Goal: Communication & Community: Answer question/provide support

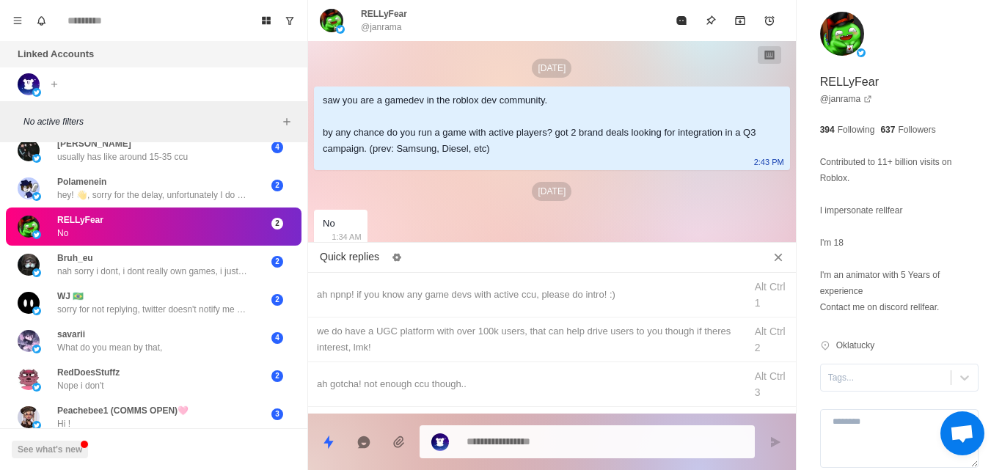
scroll to position [3, 0]
type textarea "*"
click at [399, 297] on div "ah npnp! if you know any game devs with active ccu, please do intro! :)" at bounding box center [526, 295] width 419 height 16
type textarea "**********"
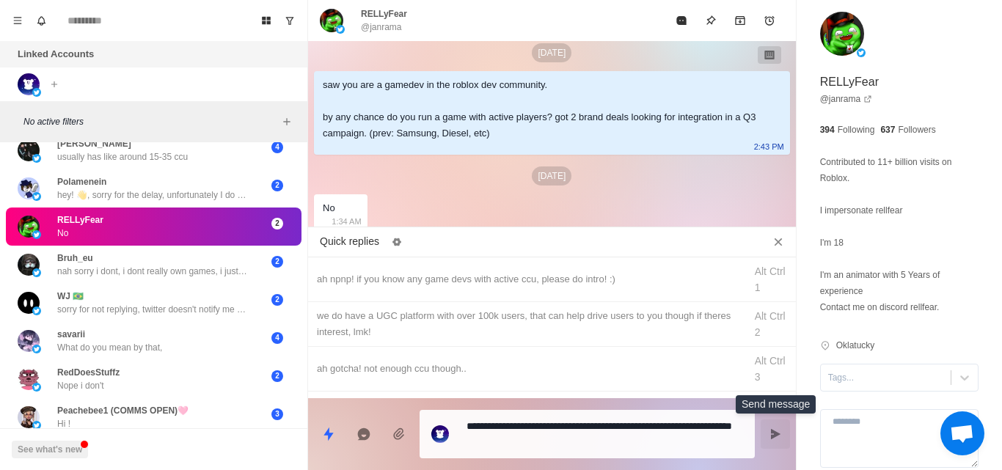
click at [767, 436] on button "Send message" at bounding box center [774, 433] width 29 height 29
type textarea "*"
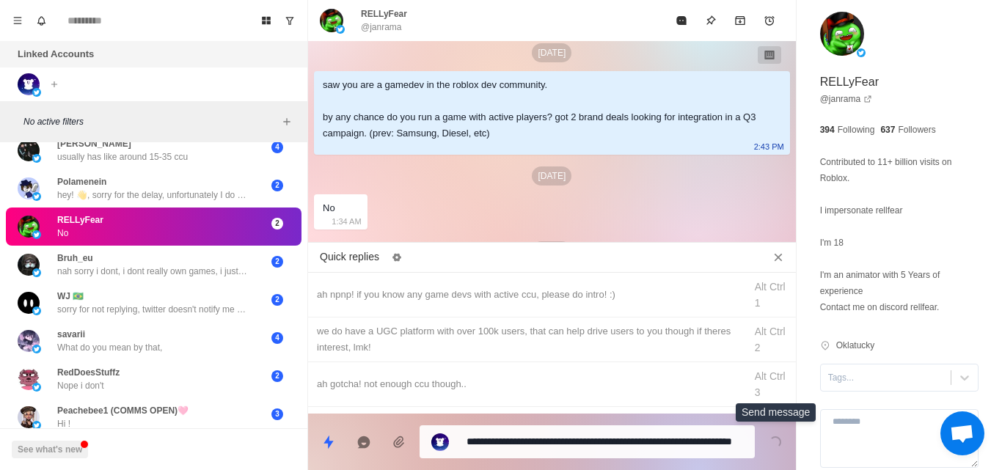
scroll to position [78, 0]
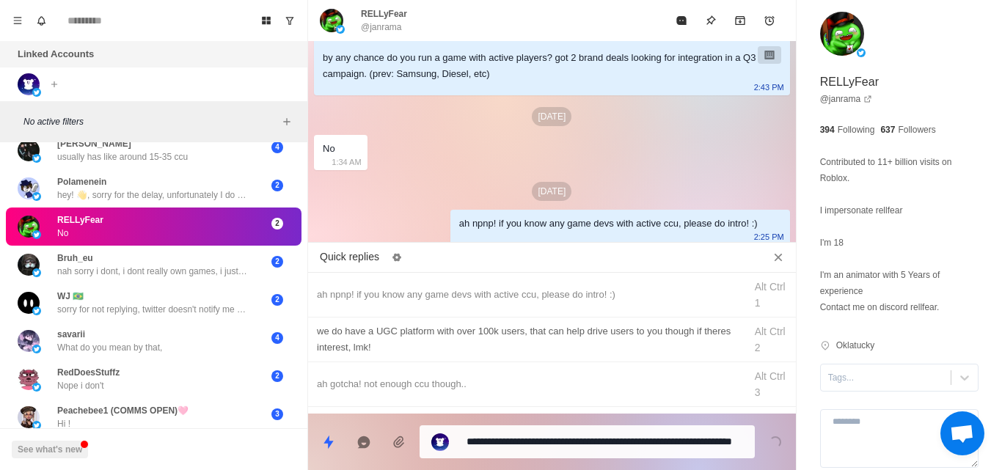
click at [425, 336] on div "we do have a UGC platform with over 100k users, that can help drive users to yo…" at bounding box center [526, 339] width 419 height 32
type textarea "**********"
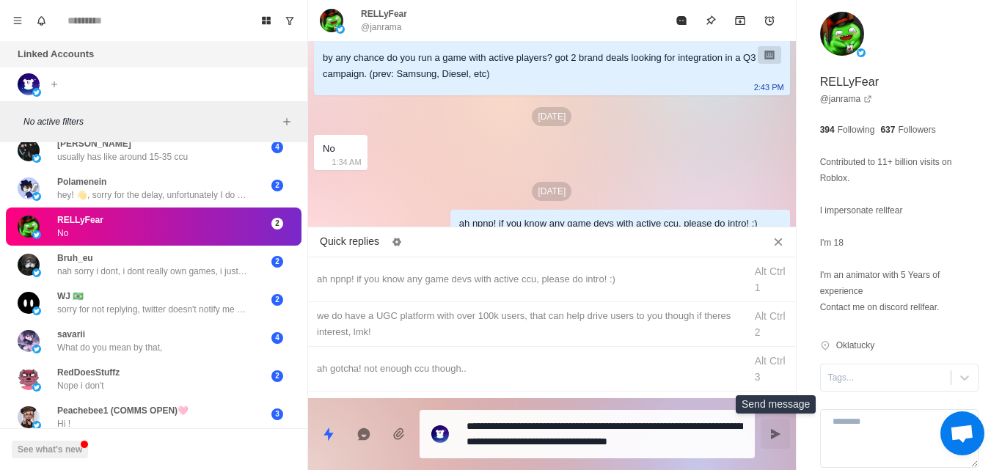
click at [764, 445] on button "Send message" at bounding box center [774, 433] width 29 height 29
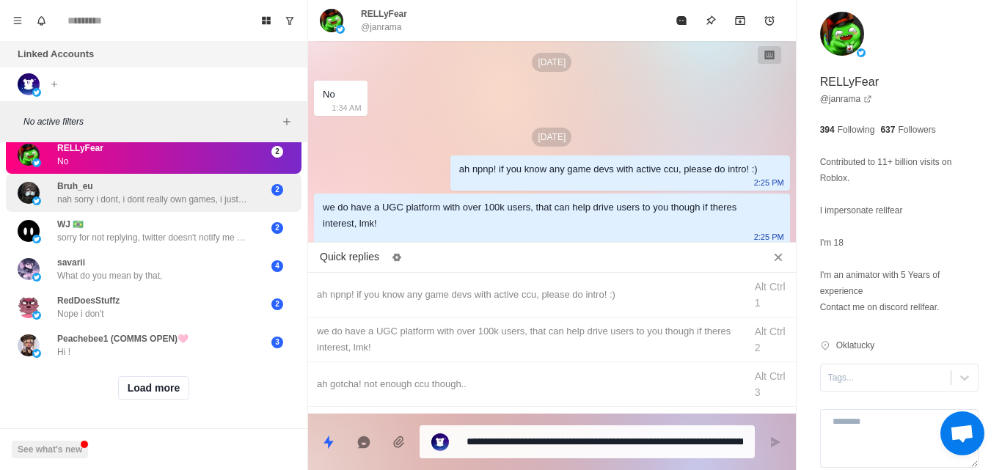
scroll to position [2860, 0]
click at [199, 190] on div "Bruh_eu nah sorry i dont, i dont really own games, i just work for them." at bounding box center [152, 193] width 191 height 26
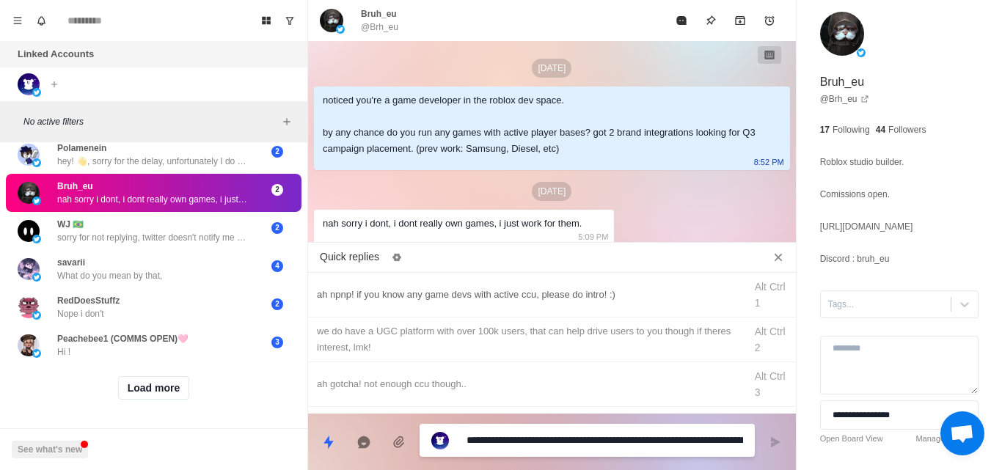
scroll to position [14, 0]
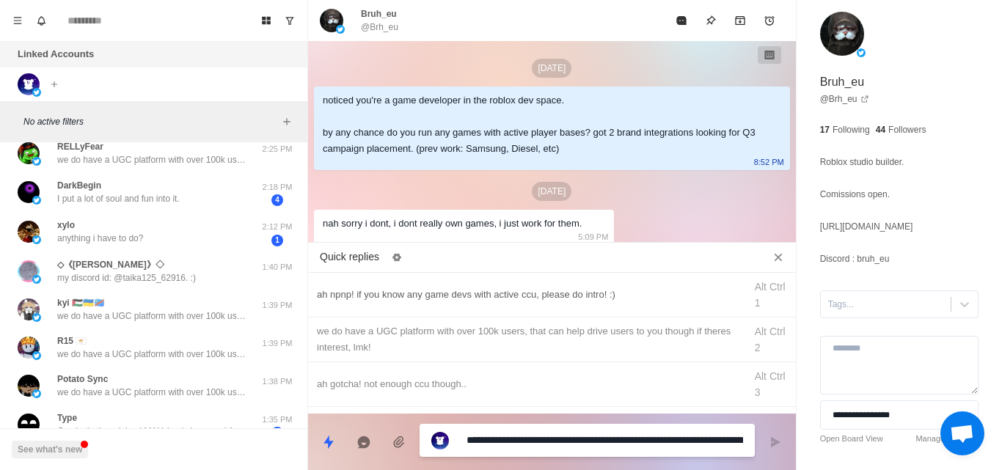
type textarea "*"
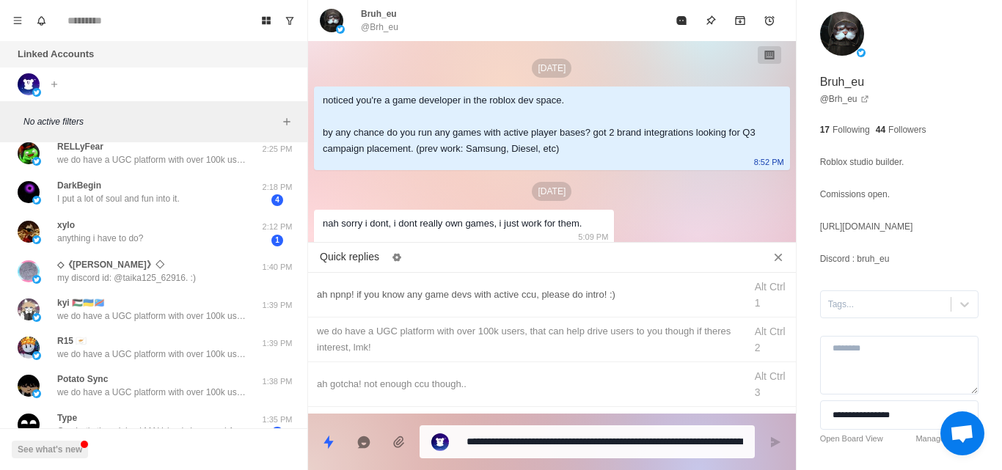
click at [387, 296] on div "ah npnp! if you know any game devs with active ccu, please do intro! :)" at bounding box center [526, 295] width 419 height 16
type textarea "**********"
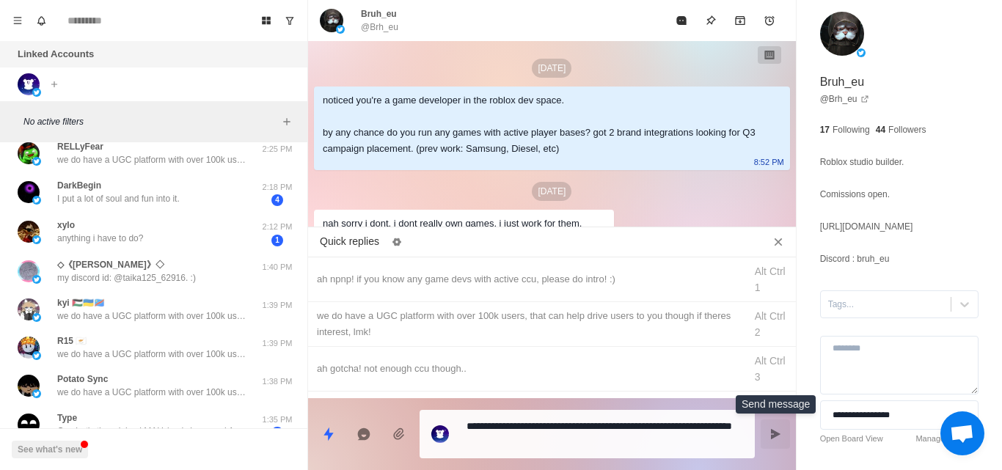
click at [777, 439] on icon "Send message" at bounding box center [775, 434] width 12 height 12
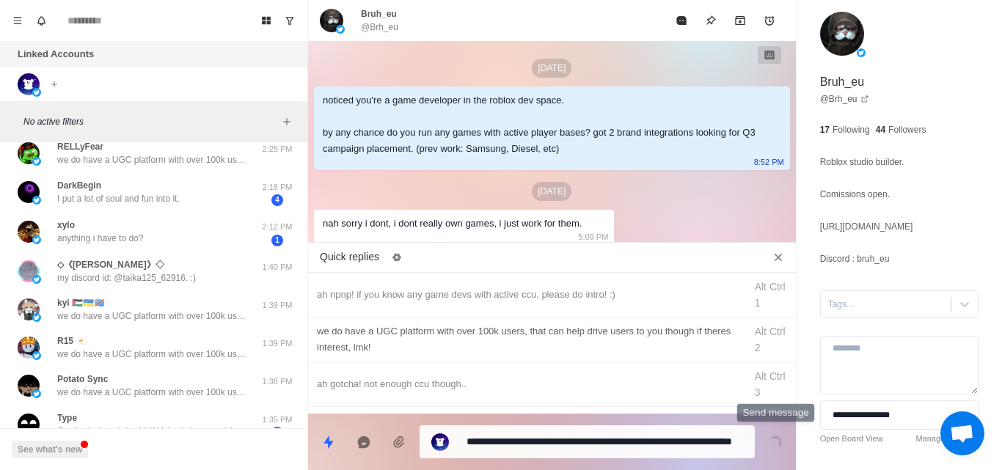
scroll to position [78, 0]
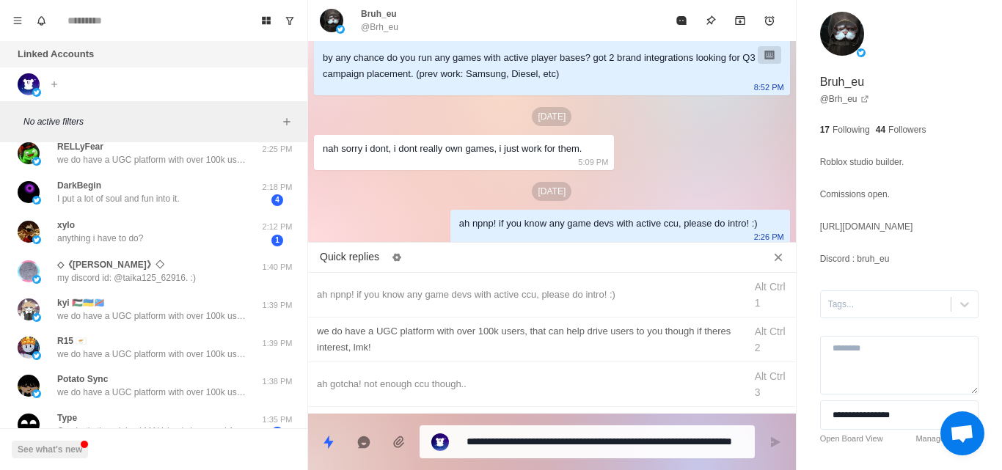
type textarea "*"
click at [384, 335] on div "we do have a UGC platform with over 100k users, that can help drive users to yo…" at bounding box center [526, 339] width 419 height 32
type textarea "**********"
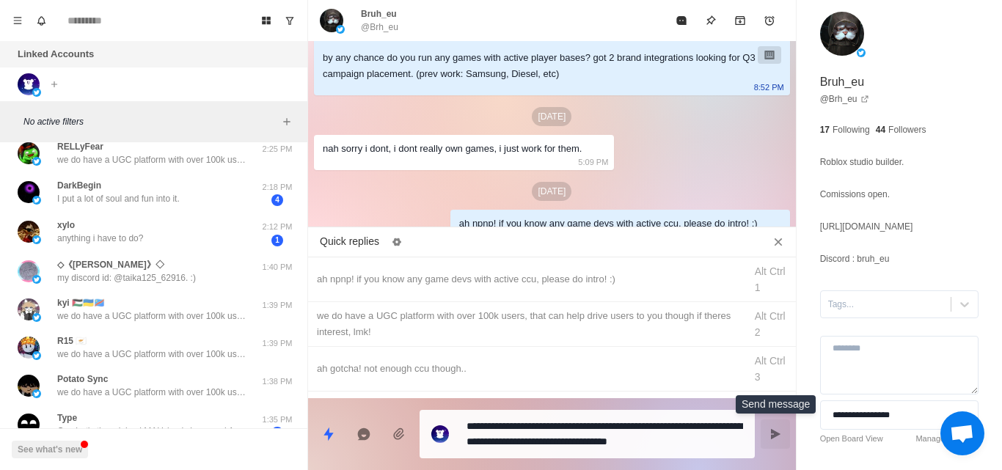
click at [773, 433] on icon "Send message" at bounding box center [776, 434] width 10 height 10
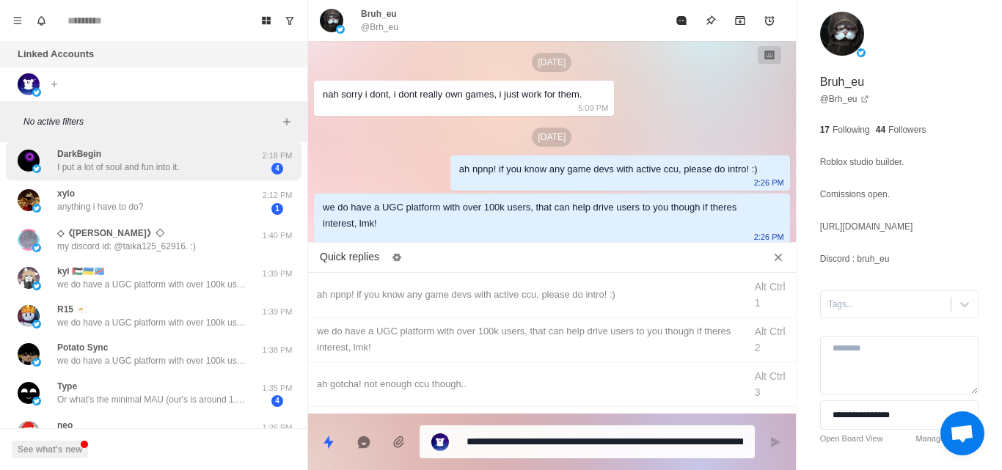
scroll to position [46, 0]
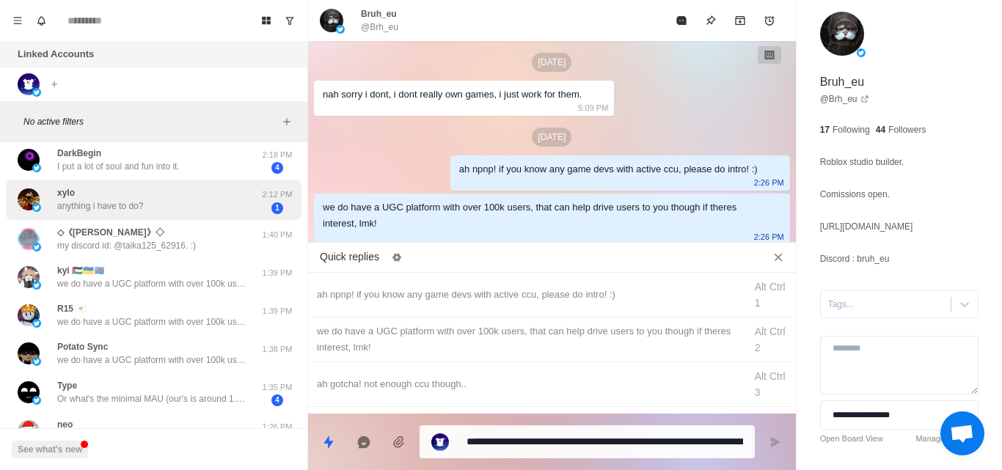
click at [186, 207] on div "xylo anything i have to do?" at bounding box center [138, 200] width 241 height 29
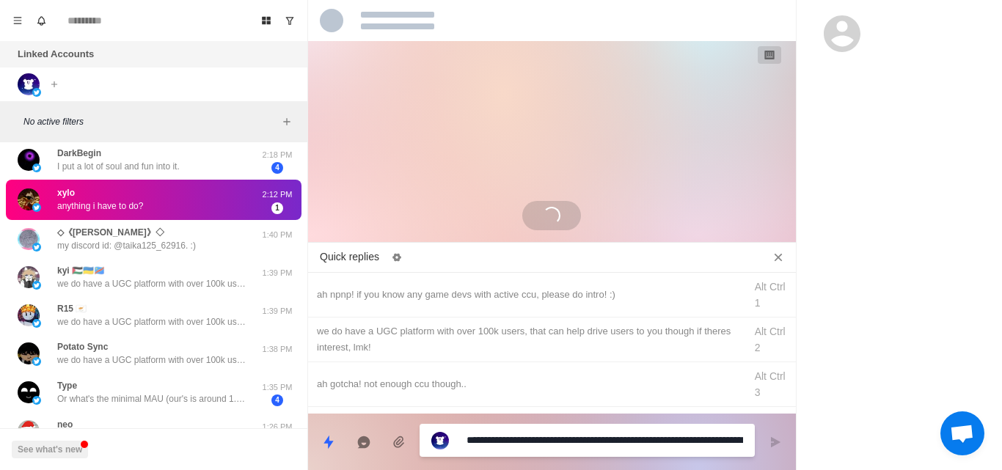
scroll to position [0, 0]
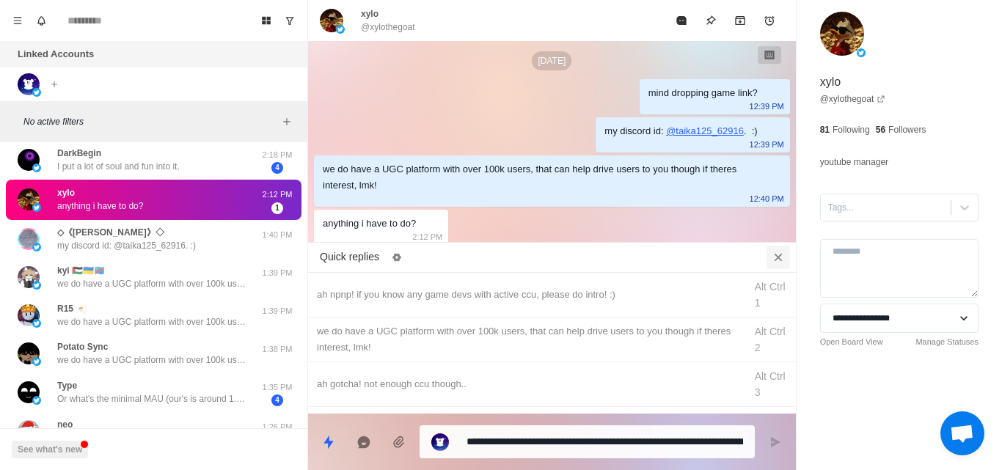
click at [773, 257] on icon "Close quick replies" at bounding box center [778, 257] width 15 height 15
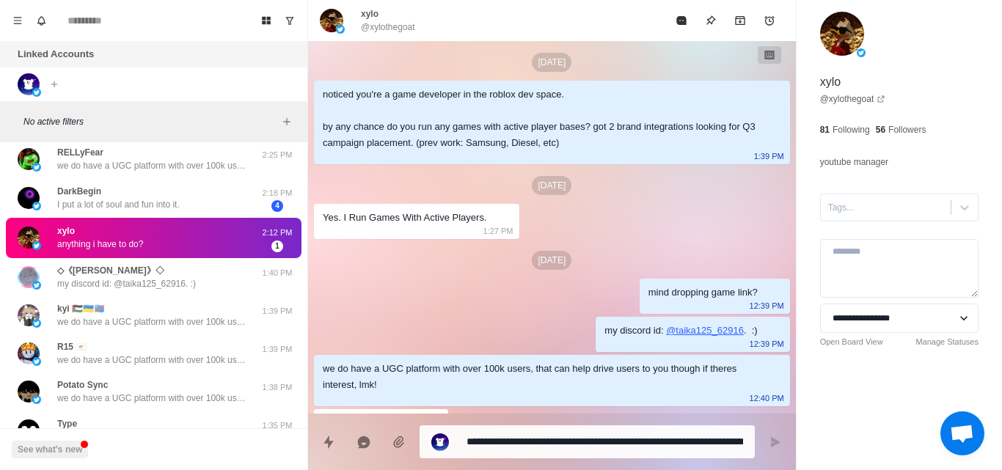
scroll to position [43, 0]
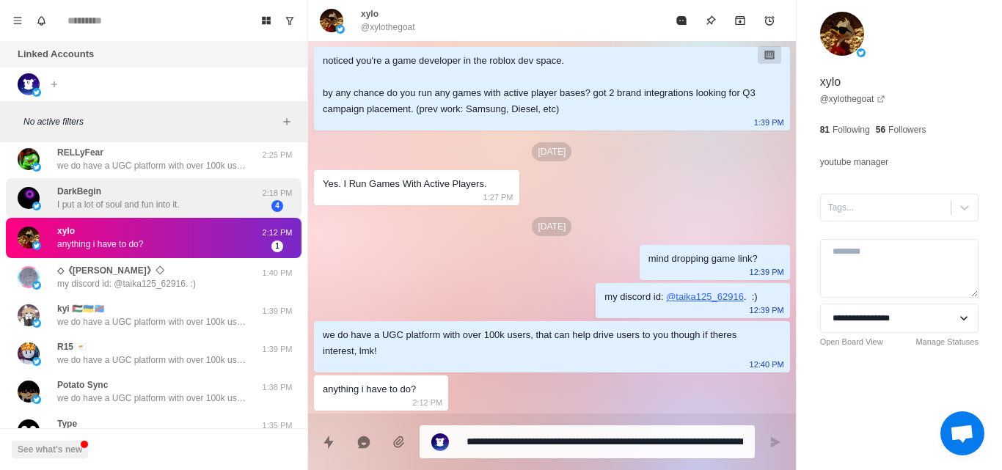
click at [157, 210] on p "I put a lot of soul and fun into it." at bounding box center [118, 204] width 122 height 13
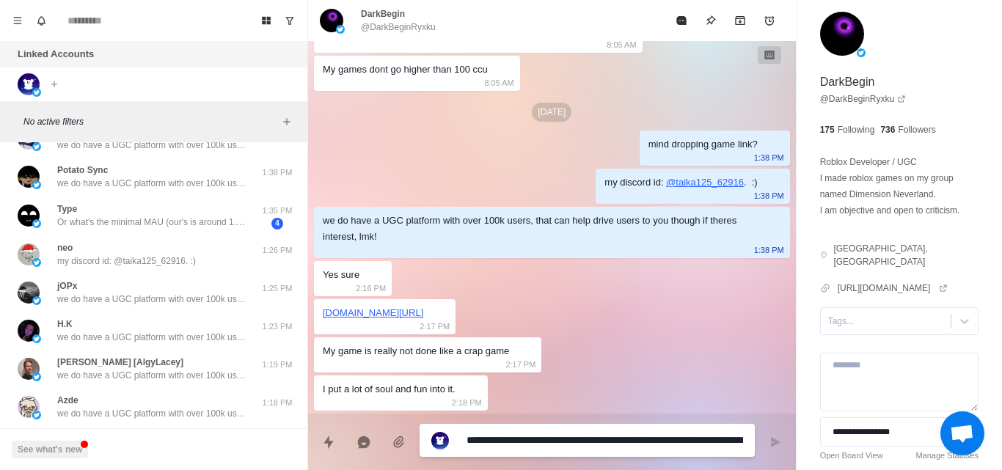
scroll to position [262, 0]
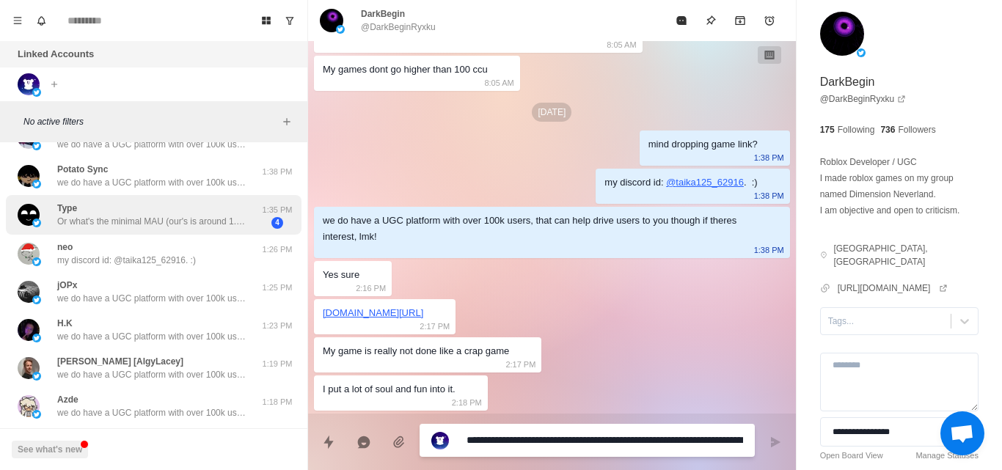
click at [165, 198] on div "Type Or what's the minimal MAU (our's is around 1.9m) 1:35 PM 4" at bounding box center [154, 215] width 296 height 40
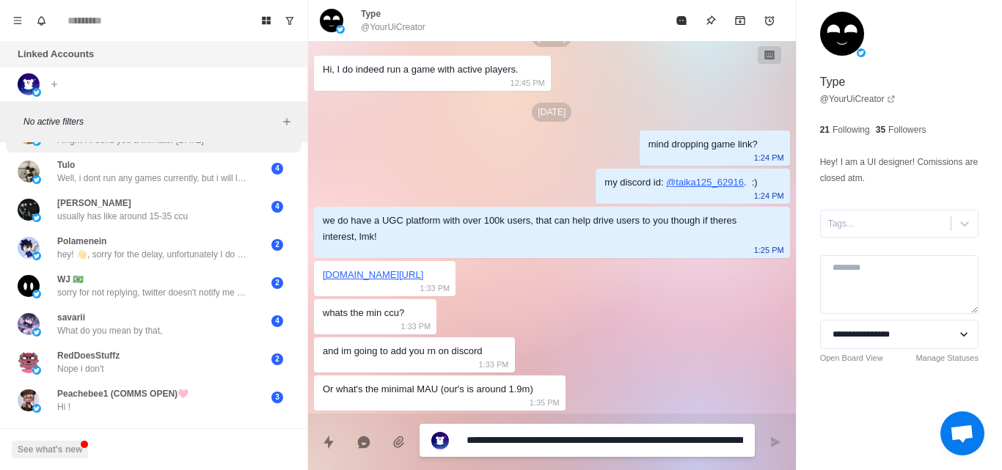
scroll to position [2804, 0]
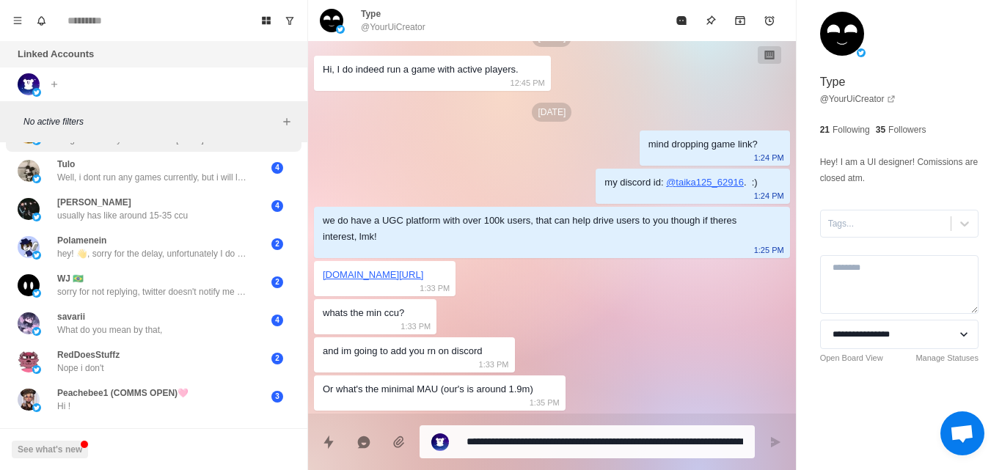
click at [155, 253] on p "hey! 👋, sorry for the delay, unfortunately I do not run a game with active play…" at bounding box center [152, 253] width 191 height 13
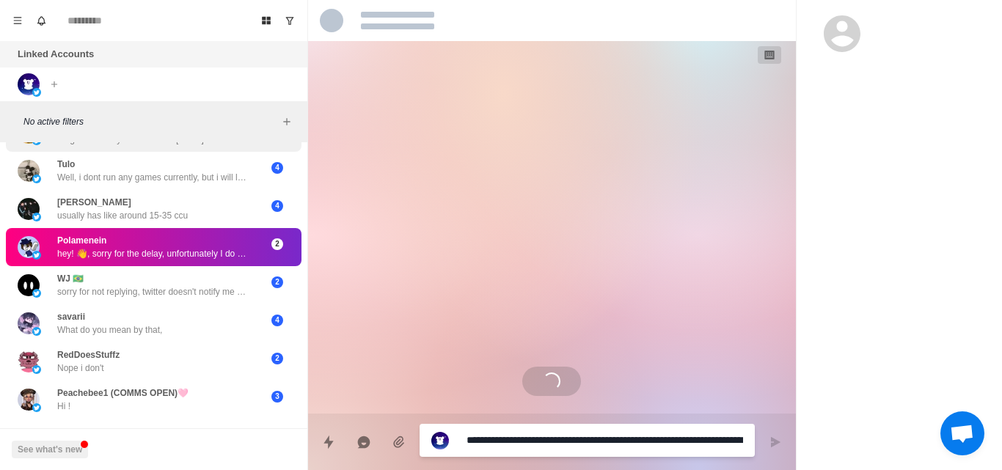
scroll to position [0, 0]
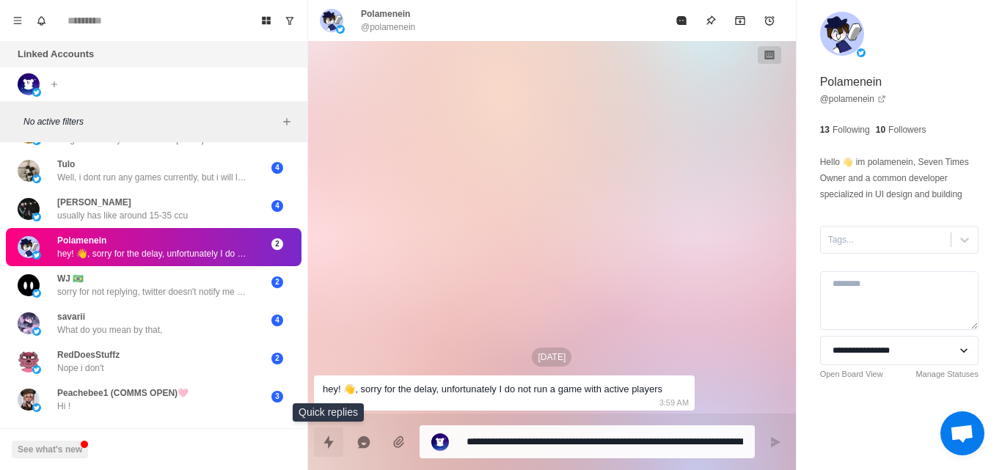
click at [326, 441] on icon "Quick replies" at bounding box center [328, 441] width 10 height 13
type textarea "*"
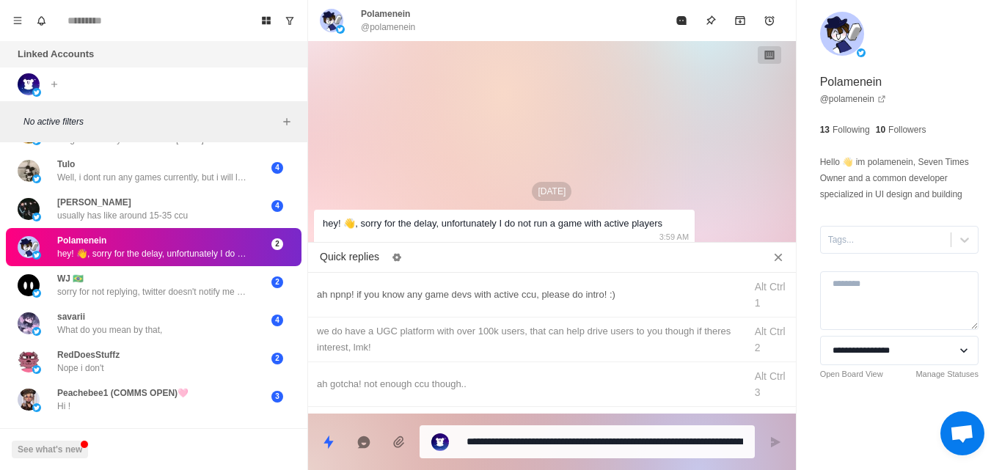
click at [392, 288] on div "ah npnp! if you know any game devs with active ccu, please do intro! :)" at bounding box center [526, 295] width 419 height 16
type textarea "**********"
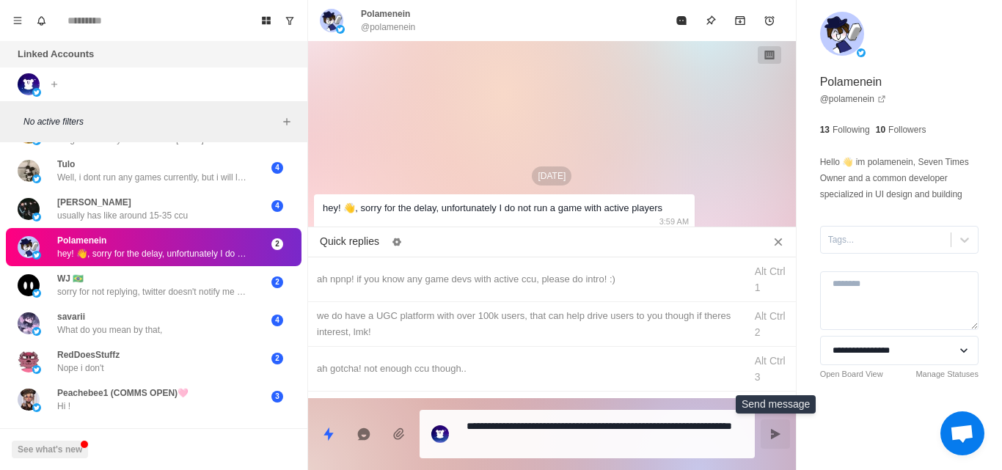
click at [772, 439] on icon "Send message" at bounding box center [776, 434] width 10 height 10
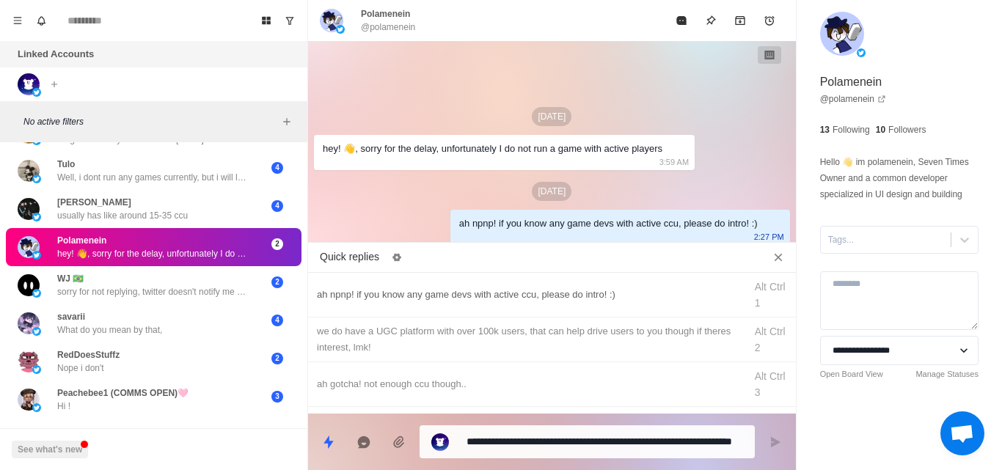
type textarea "*"
click at [431, 326] on div "we do have a UGC platform with over 100k users, that can help drive users to yo…" at bounding box center [526, 339] width 419 height 32
type textarea "**********"
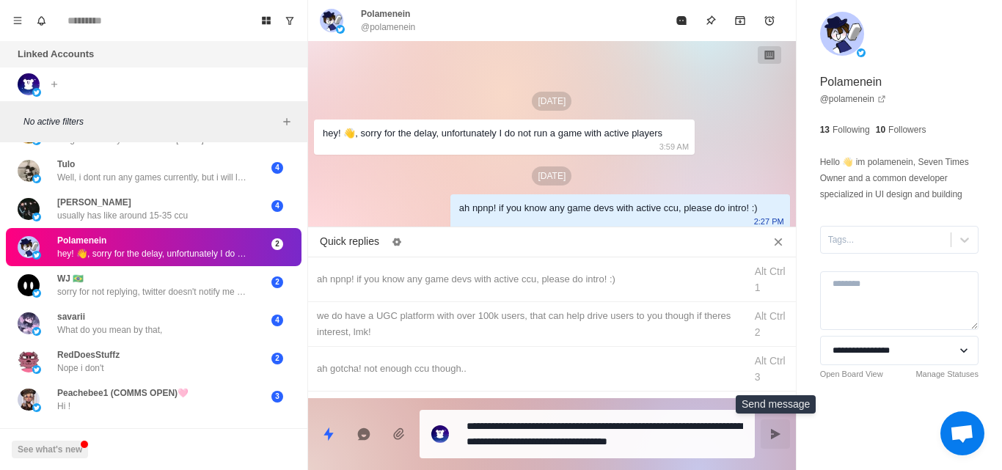
click at [768, 427] on button "Send message" at bounding box center [774, 433] width 29 height 29
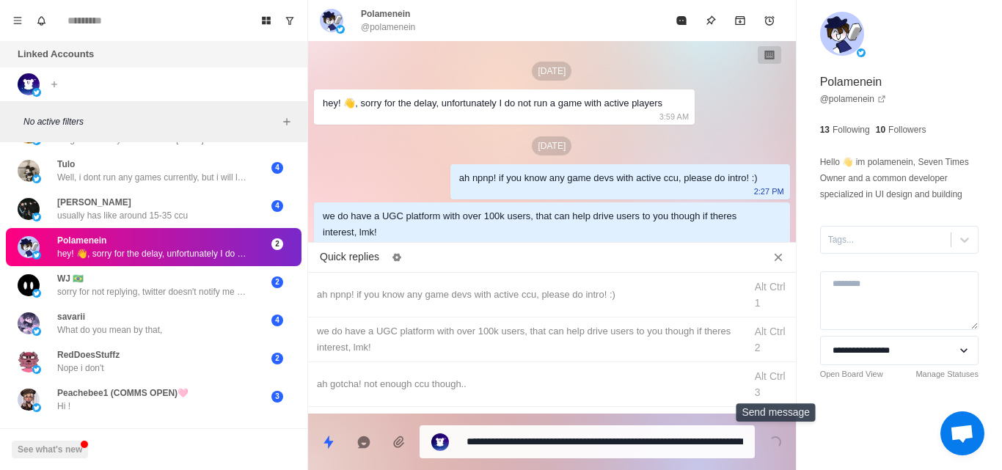
scroll to position [9, 0]
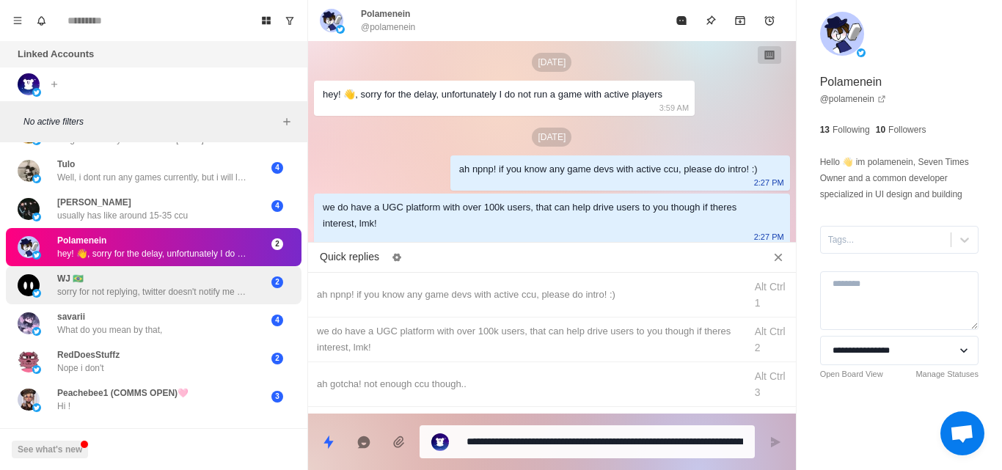
click at [164, 282] on div "WJ 🇧🇷 sorry for not replying, twitter doesn't notify me when someone sends me a…" at bounding box center [152, 285] width 191 height 26
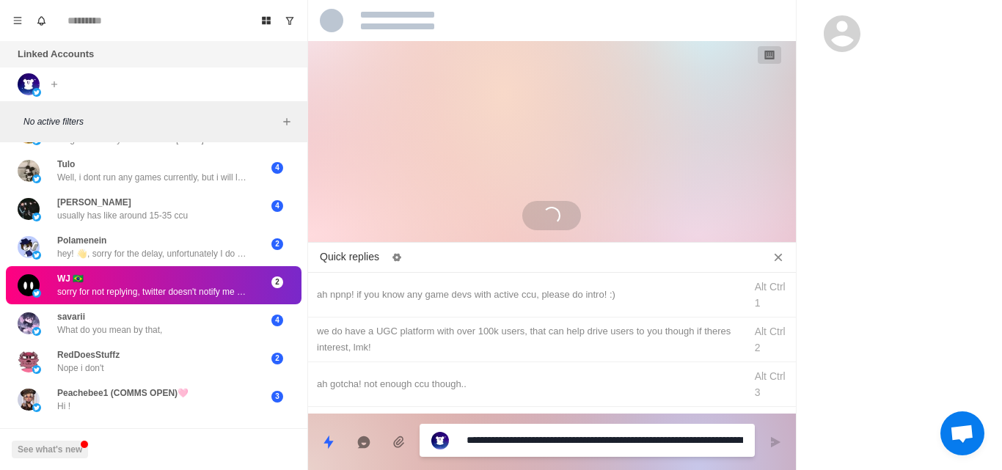
scroll to position [0, 0]
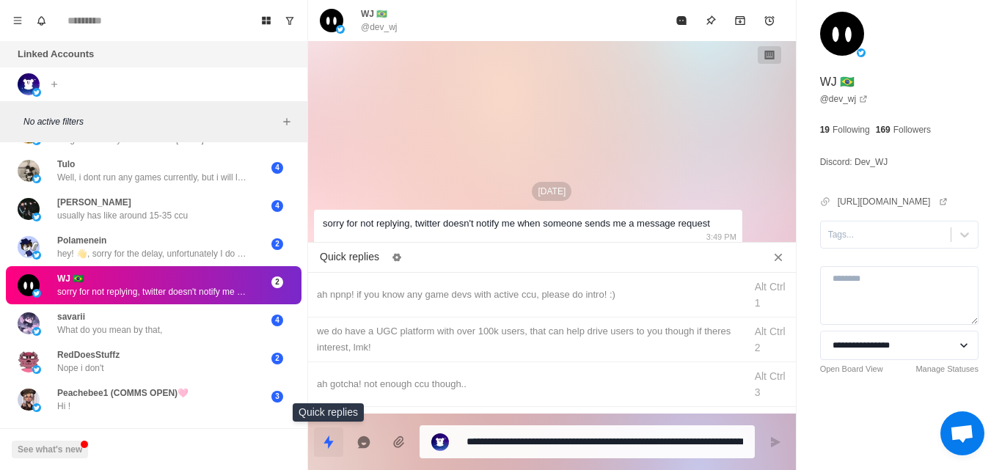
click at [326, 440] on icon "Quick replies" at bounding box center [328, 441] width 10 height 13
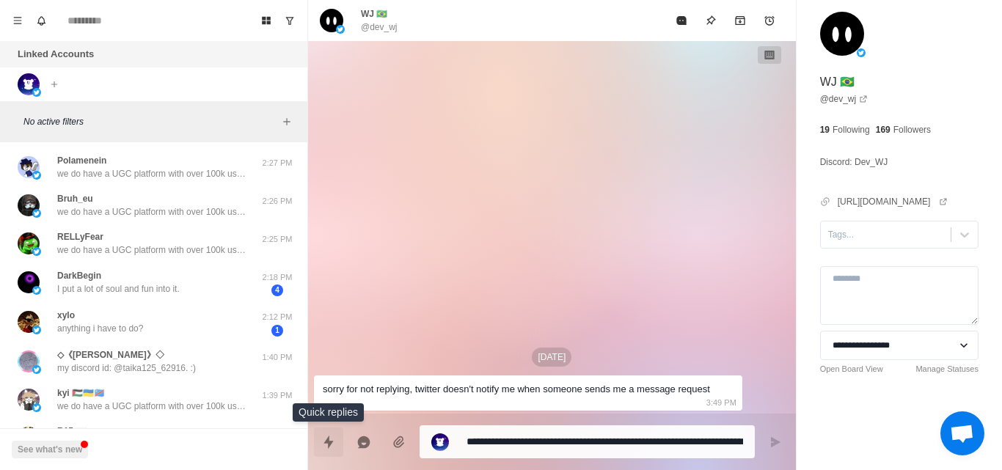
click at [327, 436] on icon "Quick replies" at bounding box center [328, 442] width 15 height 15
type textarea "*"
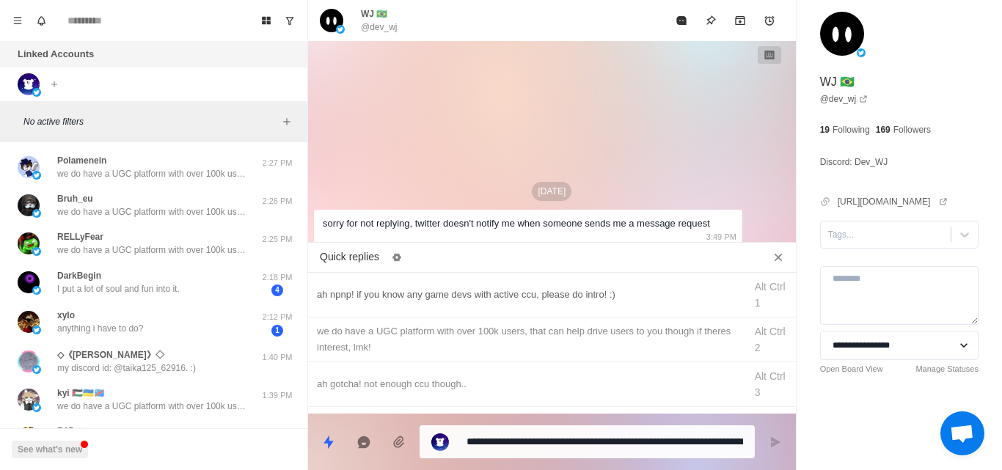
click at [427, 294] on div "ah npnp! if you know any game devs with active ccu, please do intro! :)" at bounding box center [526, 295] width 419 height 16
type textarea "**********"
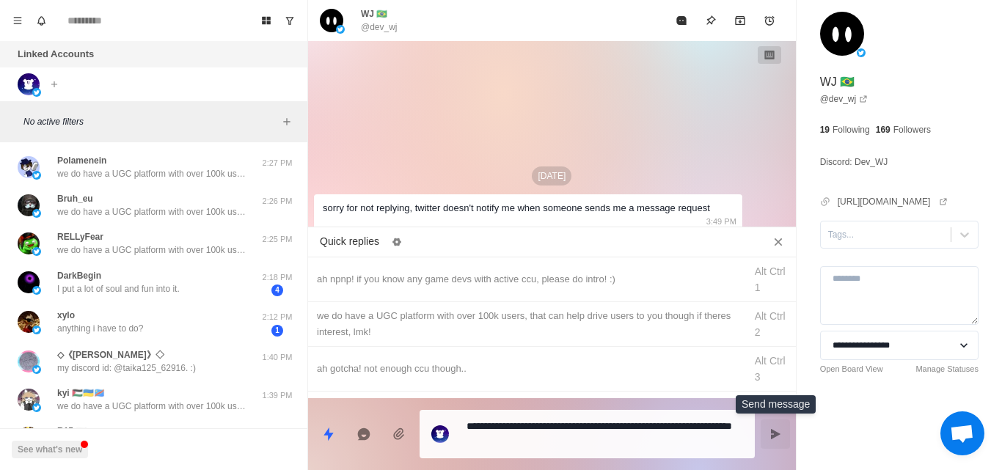
click at [769, 440] on button "Send message" at bounding box center [774, 433] width 29 height 29
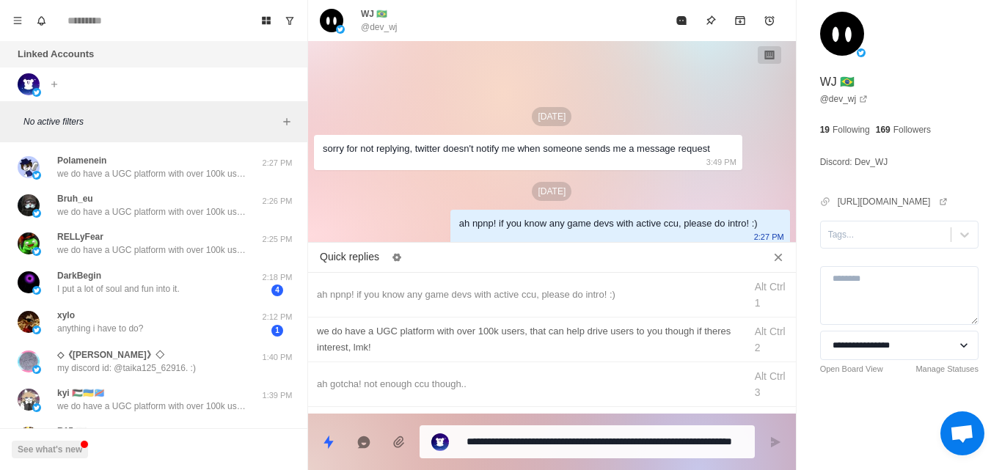
type textarea "*"
click at [363, 332] on div "we do have a UGC platform with over 100k users, that can help drive users to yo…" at bounding box center [526, 339] width 419 height 32
type textarea "**********"
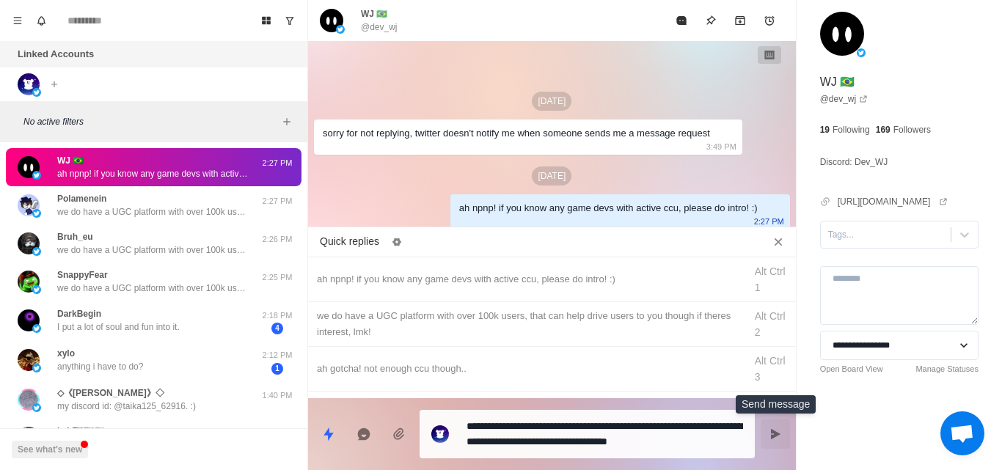
click at [773, 428] on icon "Send message" at bounding box center [775, 434] width 12 height 12
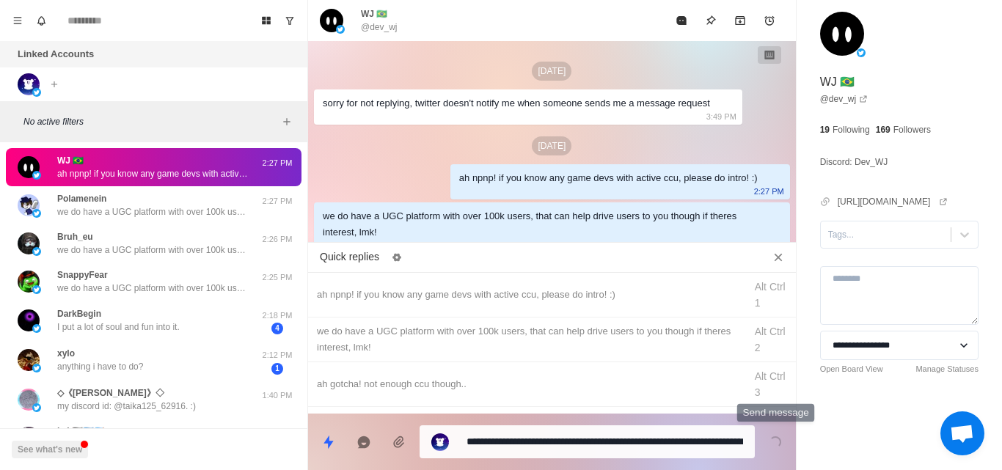
scroll to position [9, 0]
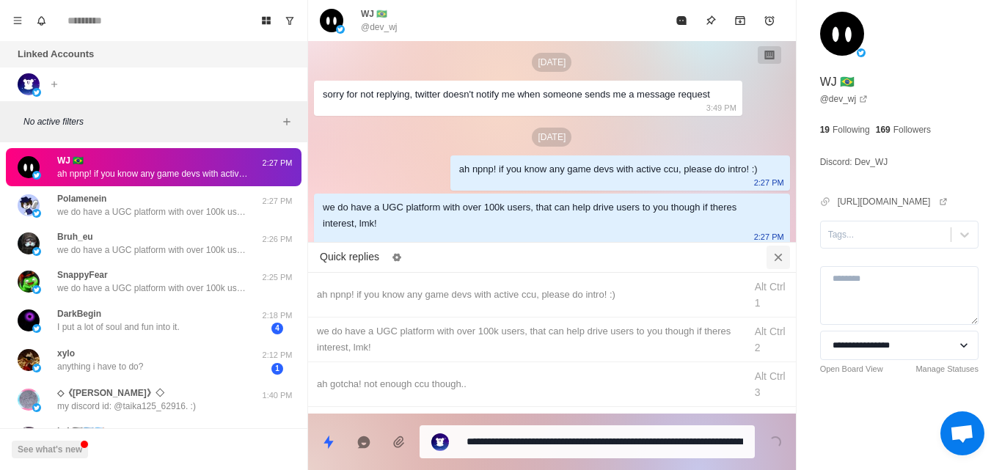
click at [776, 266] on button "Close quick replies" at bounding box center [777, 257] width 23 height 23
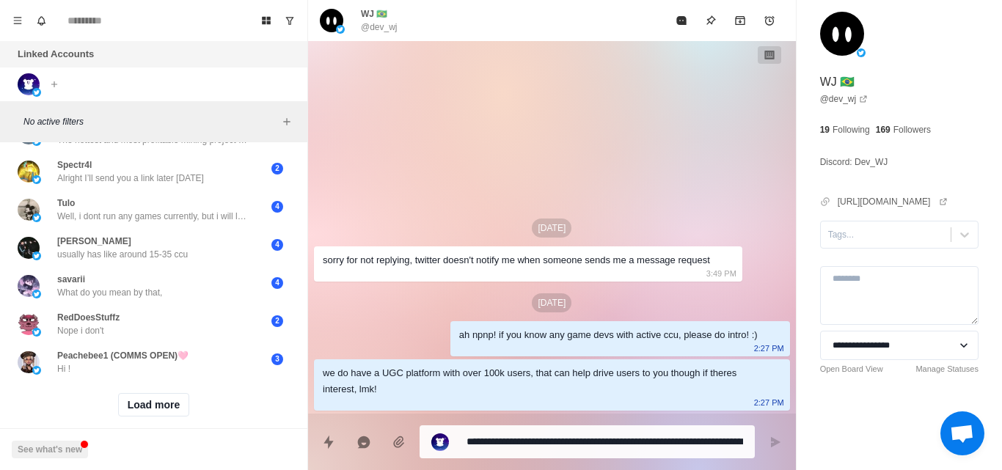
scroll to position [2869, 0]
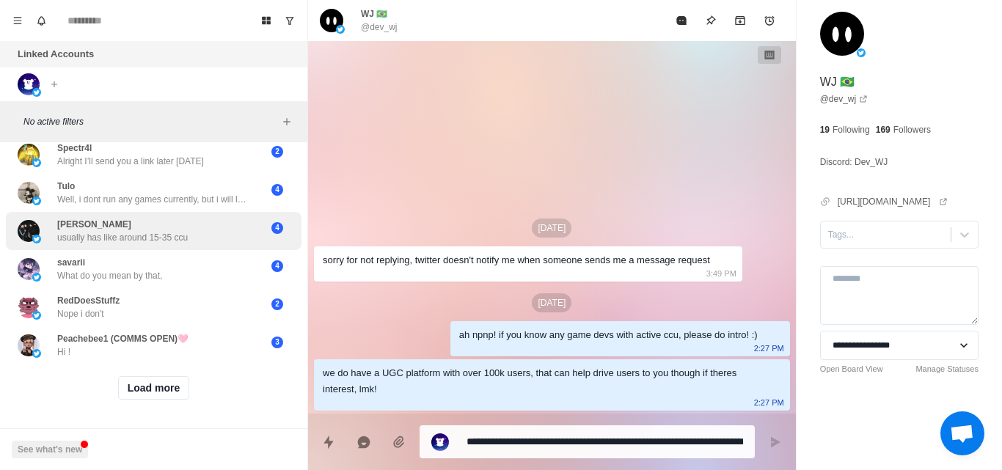
click at [171, 235] on div "[PERSON_NAME] usually has like around 15-35 ccu 4" at bounding box center [154, 231] width 296 height 38
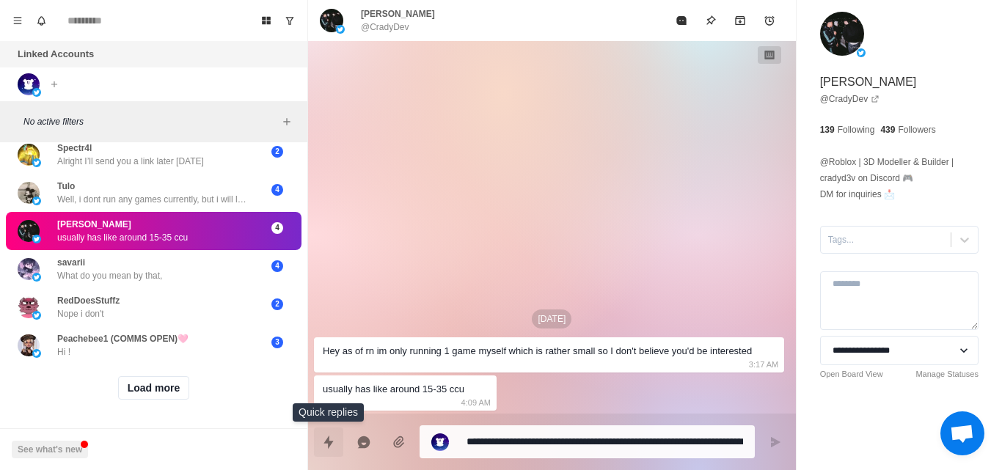
click at [334, 440] on icon "Quick replies" at bounding box center [328, 442] width 15 height 15
type textarea "*"
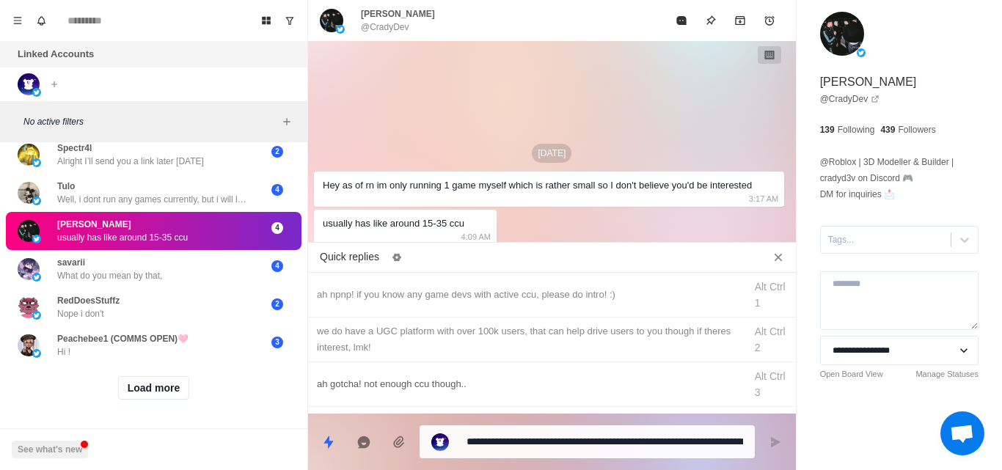
scroll to position [83, 0]
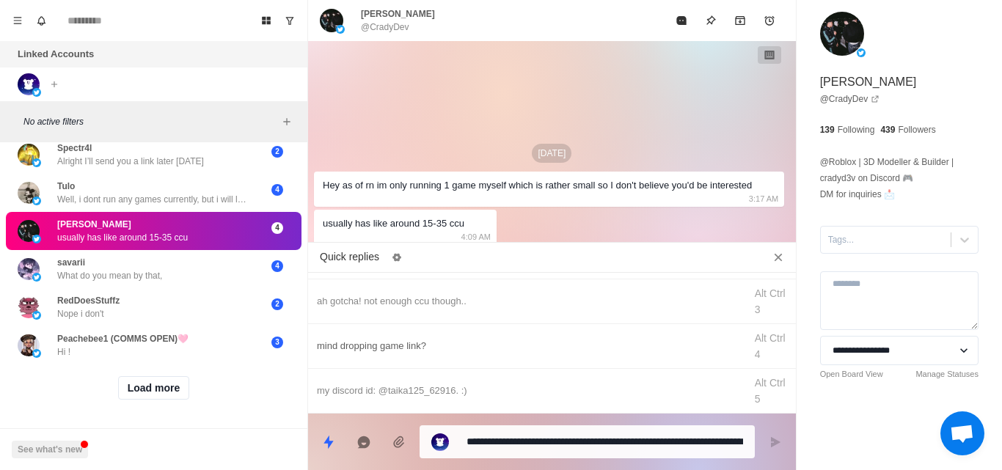
click at [390, 346] on div "mind dropping game link?" at bounding box center [526, 346] width 419 height 16
type textarea "**********"
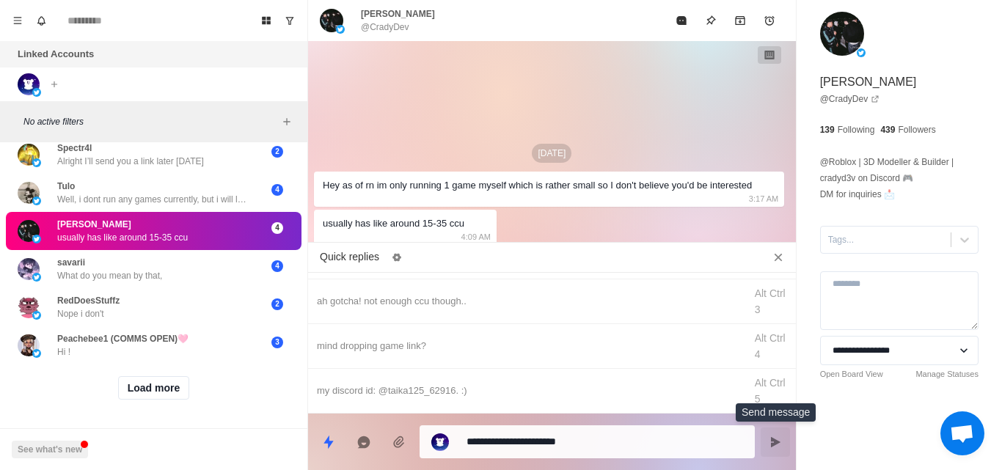
click at [777, 430] on button "Send message" at bounding box center [774, 442] width 29 height 29
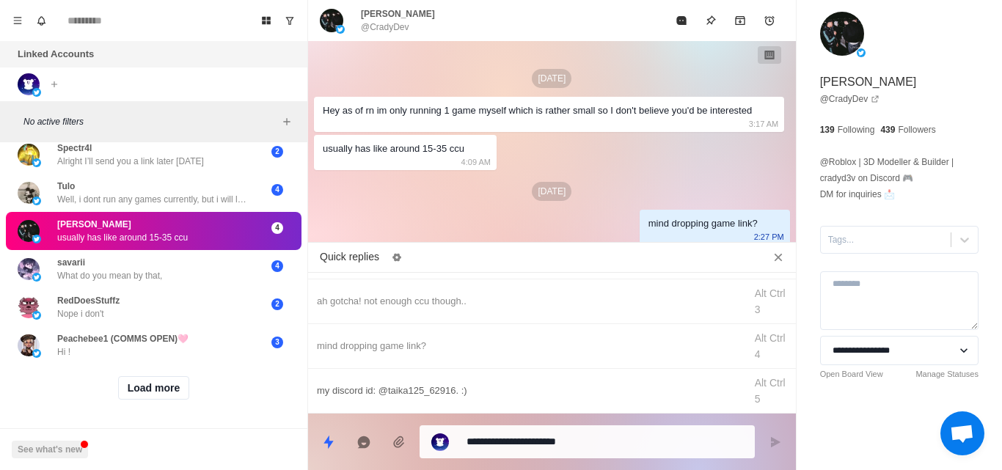
type textarea "*"
click at [374, 391] on div "my discord id: @taika125_62916. :)" at bounding box center [526, 391] width 419 height 16
type textarea "**********"
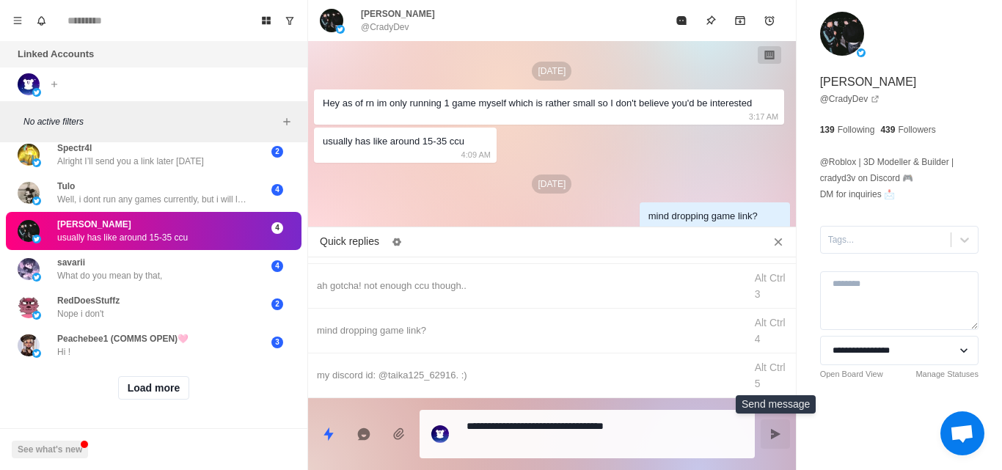
click at [779, 436] on icon "Send message" at bounding box center [775, 434] width 12 height 12
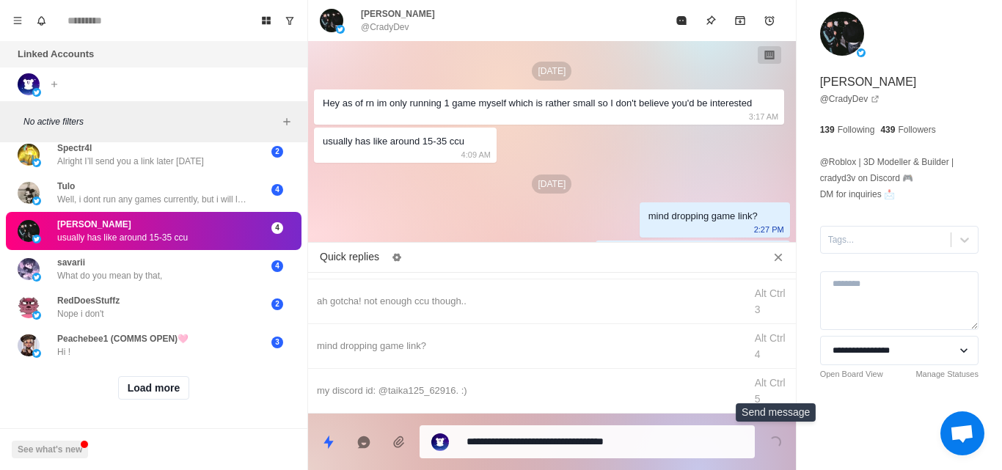
scroll to position [47, 0]
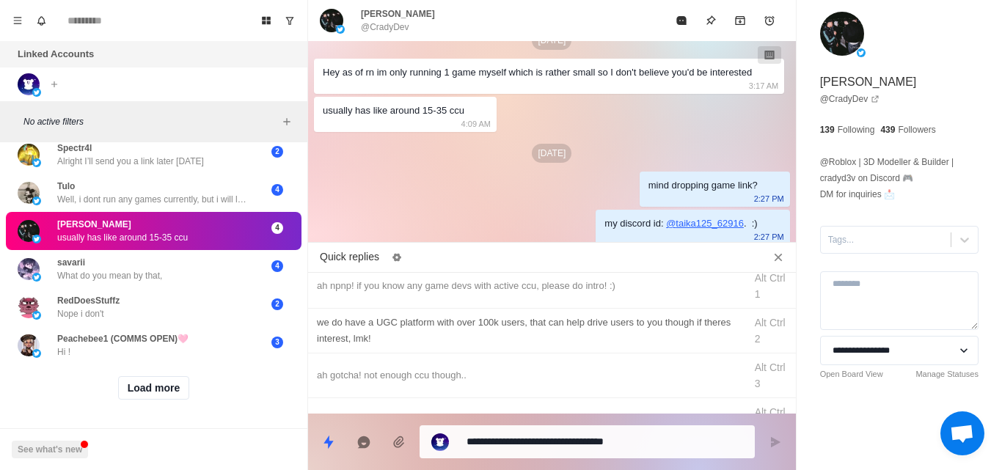
type textarea "*"
click at [439, 334] on div "we do have a UGC platform with over 100k users, that can help drive users to yo…" at bounding box center [526, 332] width 419 height 32
type textarea "**********"
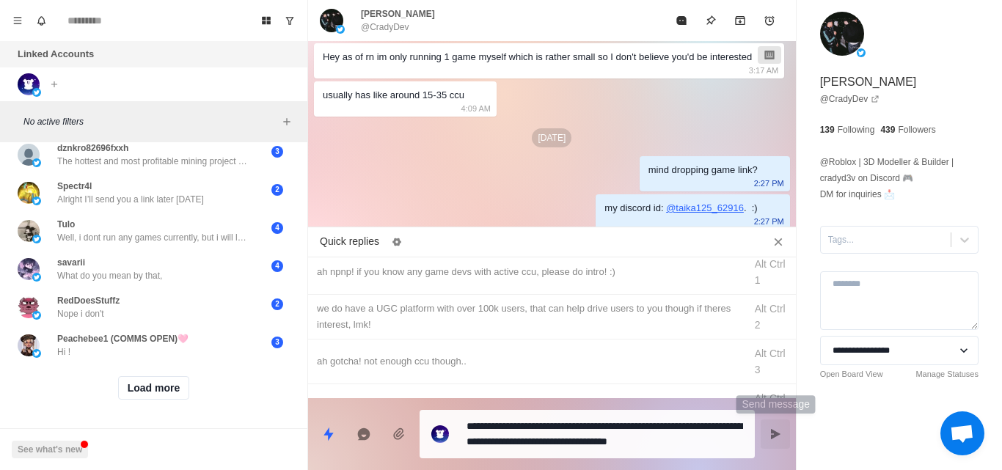
scroll to position [0, 0]
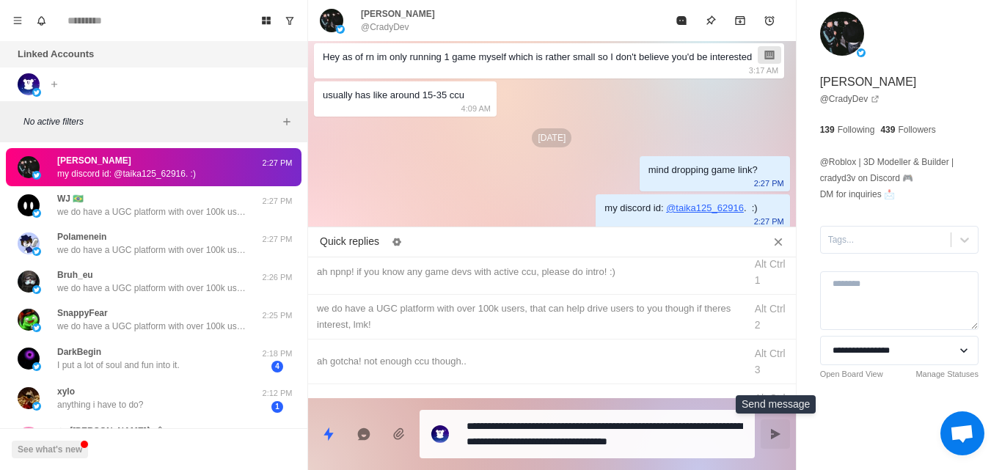
click at [777, 437] on icon "Send message" at bounding box center [775, 434] width 12 height 12
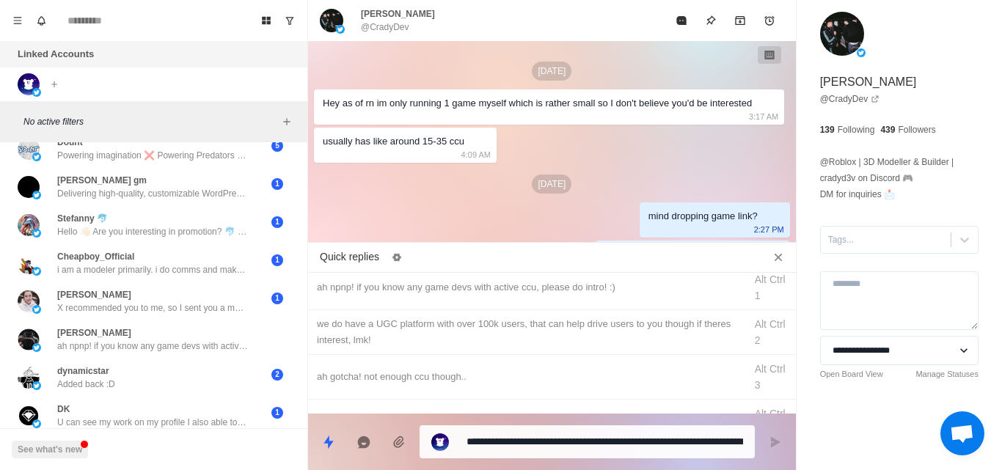
scroll to position [2111, 0]
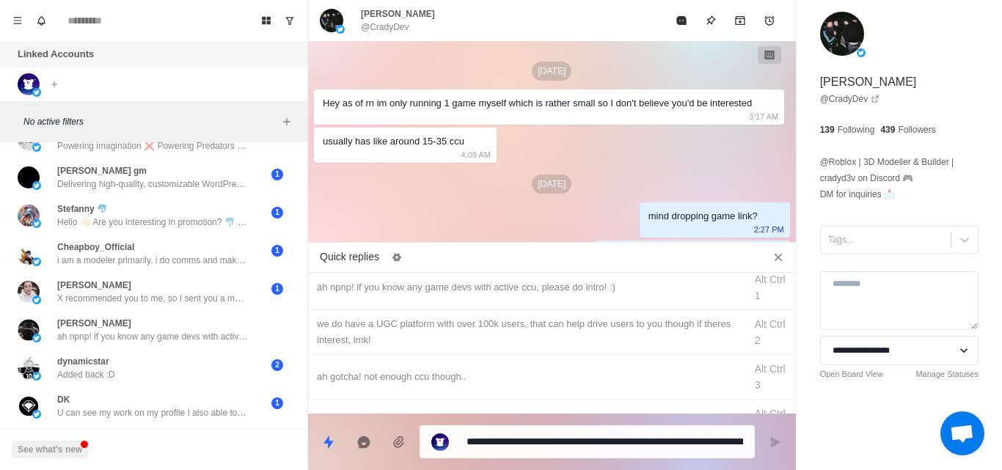
click at [199, 262] on p "i am a modeler primarily. i do comms and make asset packs" at bounding box center [152, 260] width 191 height 13
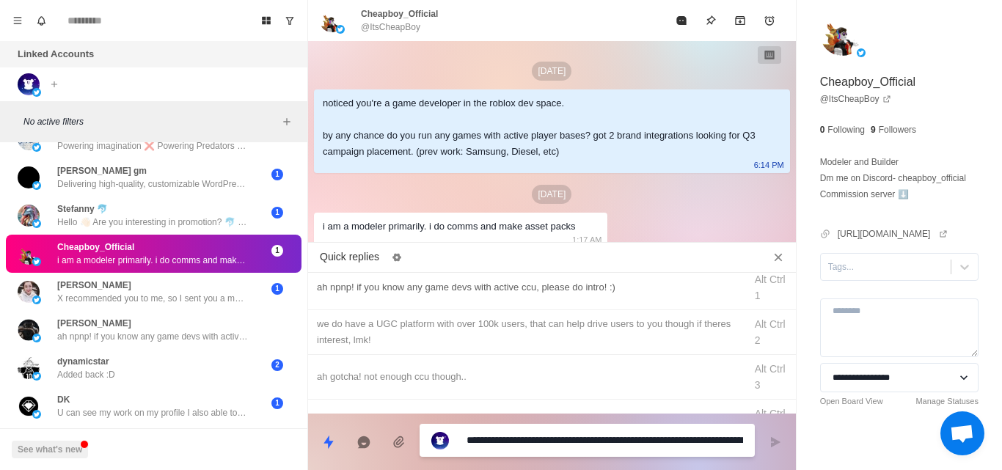
scroll to position [3, 0]
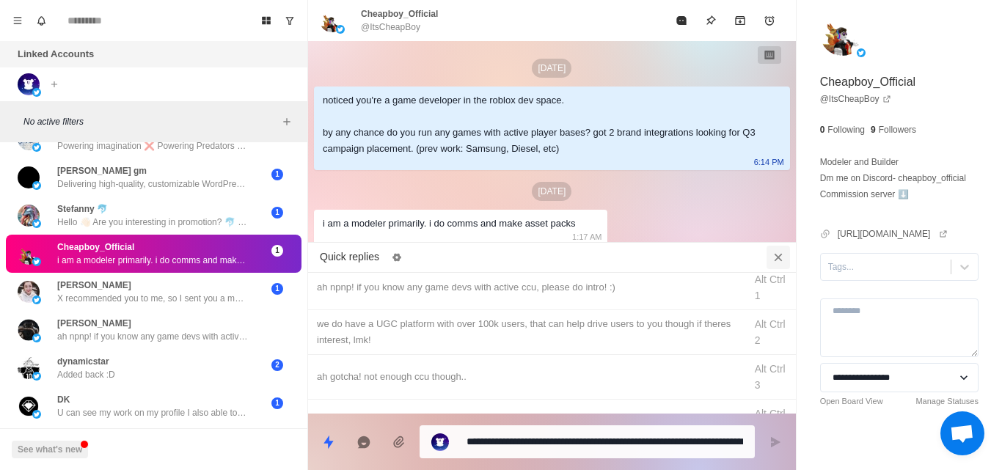
click at [776, 258] on icon "Close quick replies" at bounding box center [778, 257] width 15 height 15
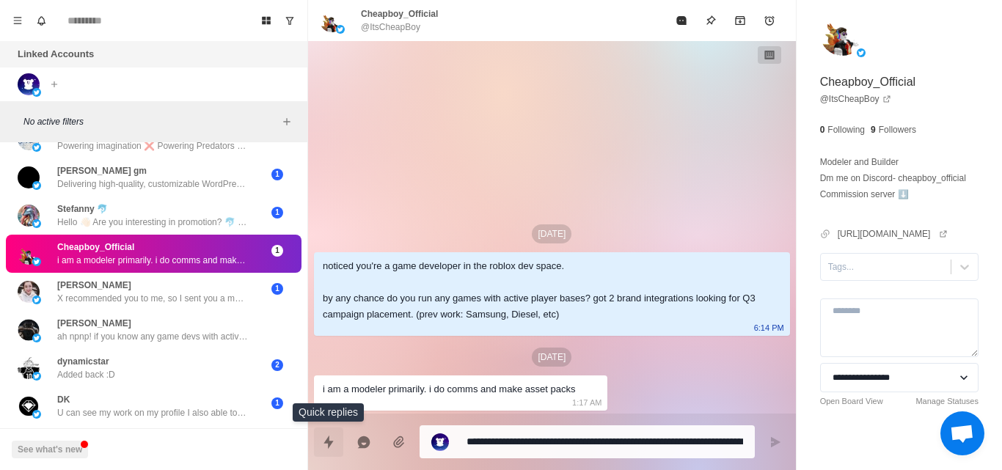
click at [337, 450] on button "Quick replies" at bounding box center [328, 442] width 29 height 29
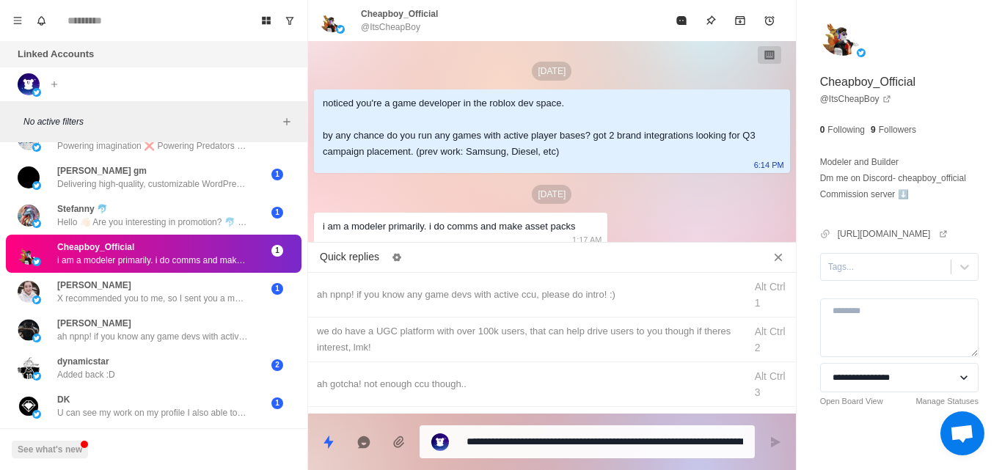
click at [583, 205] on div "[DATE] noticed you're a game developer in the roblox dev space. by any chance d…" at bounding box center [552, 146] width 488 height 210
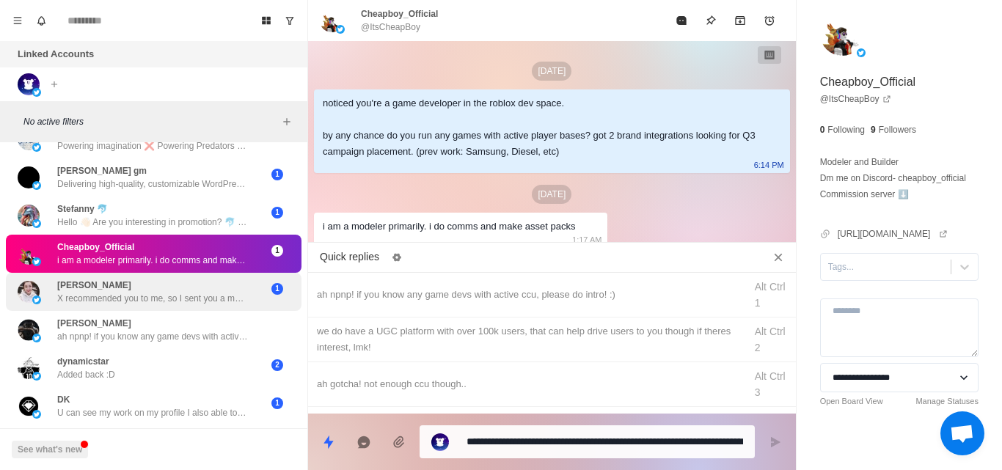
click at [107, 300] on p "X recommended you to me, so I sent you a message. Nice to meet you. My name is …" at bounding box center [152, 298] width 191 height 13
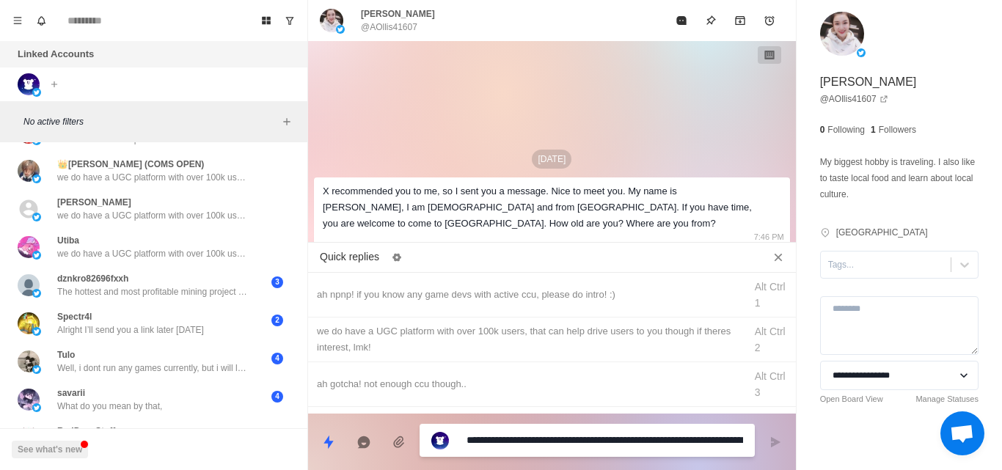
scroll to position [2869, 0]
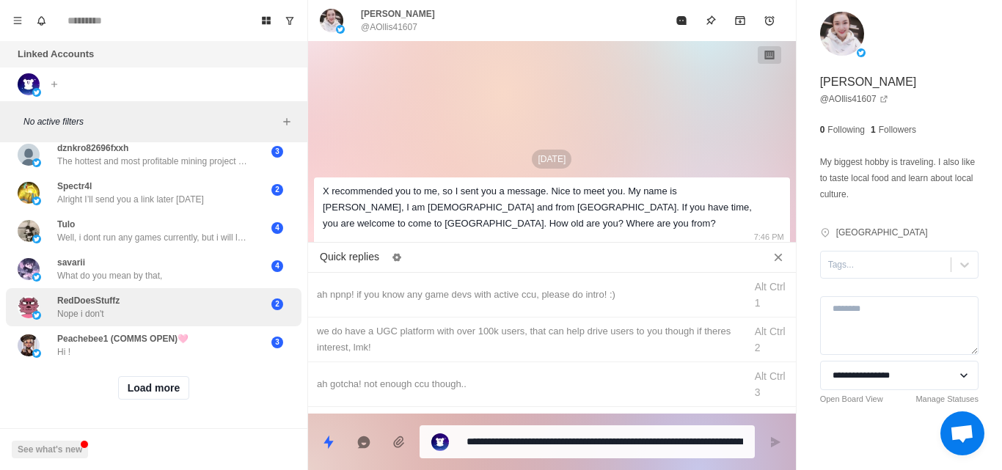
click at [169, 304] on div "RedDoesStuffz Nope i don't" at bounding box center [138, 307] width 241 height 26
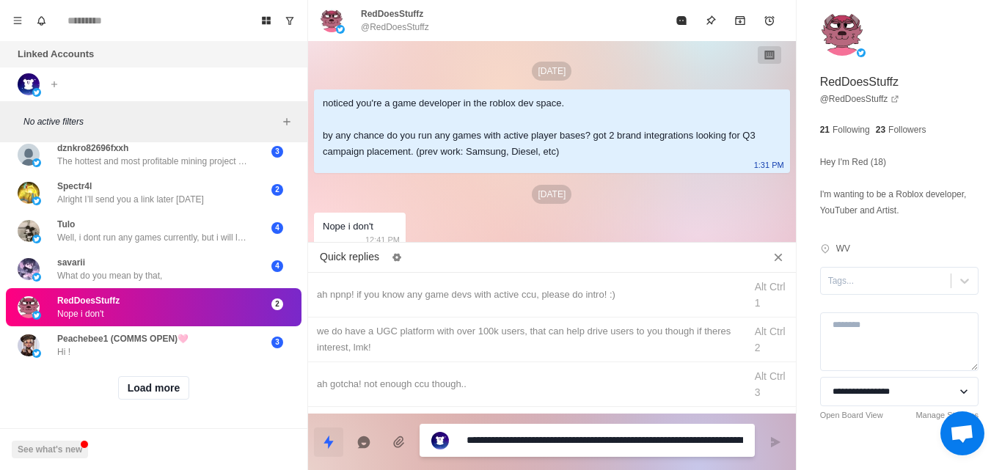
scroll to position [3, 0]
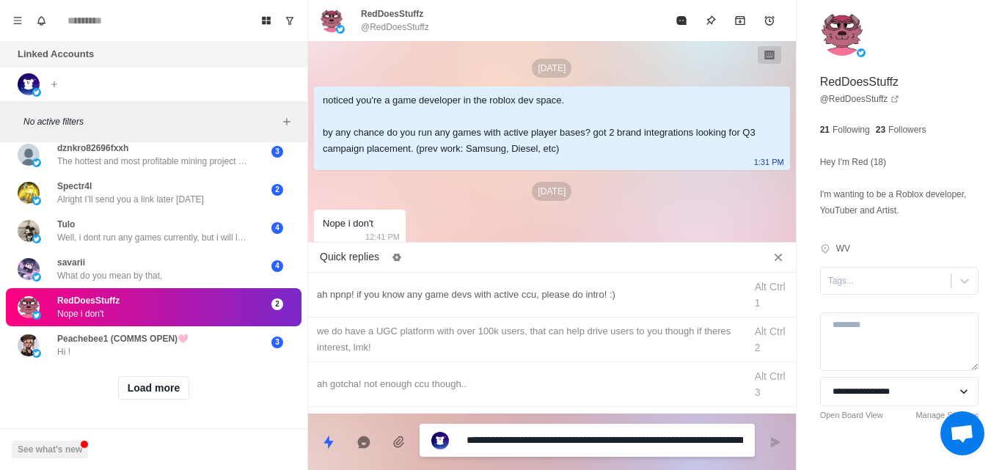
type textarea "*"
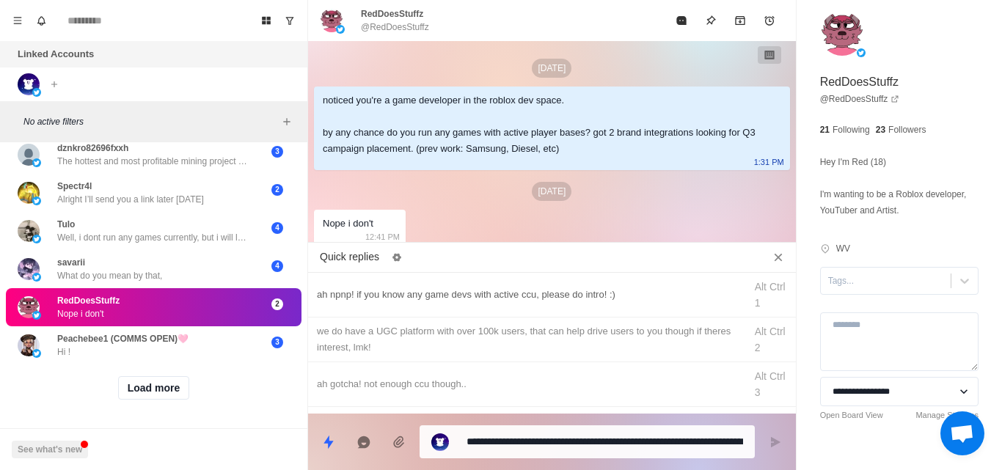
click at [419, 315] on div "ah npnp! if you know any game devs with active ccu, please do intro! :) Alt Ctr…" at bounding box center [552, 295] width 488 height 45
type textarea "**********"
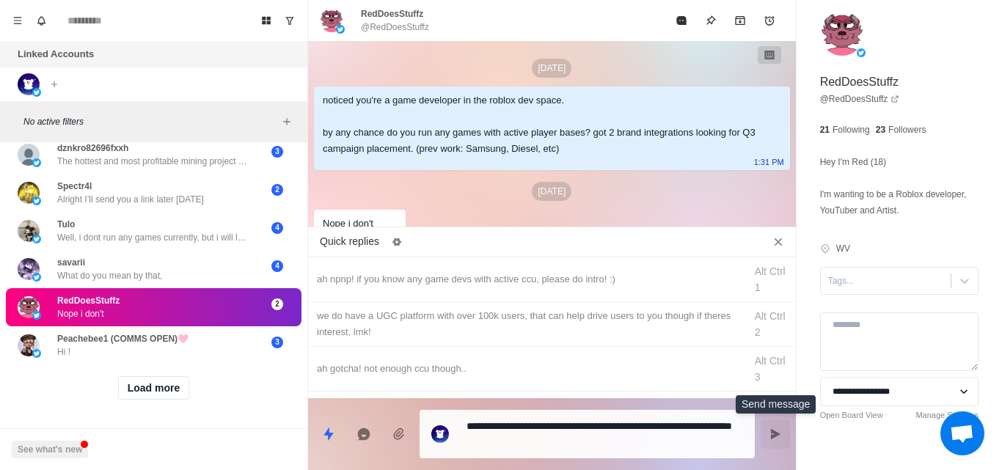
click at [770, 427] on button "Send message" at bounding box center [774, 433] width 29 height 29
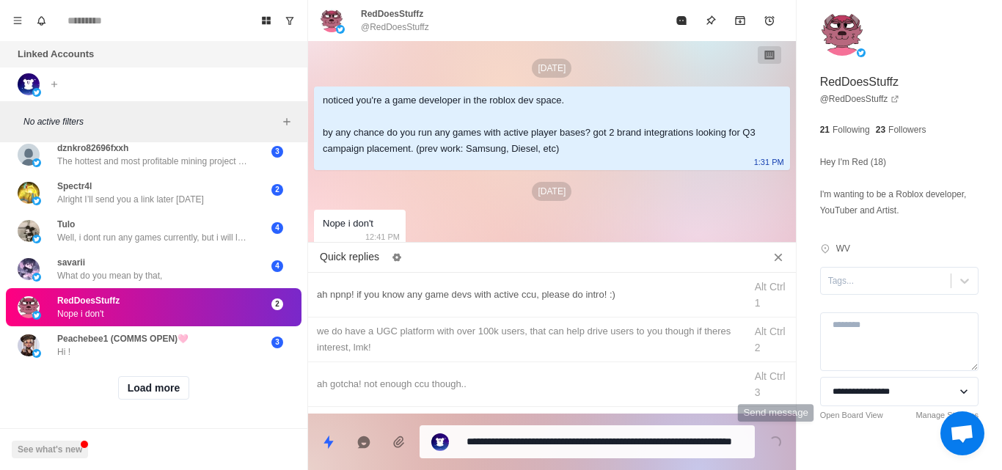
scroll to position [78, 0]
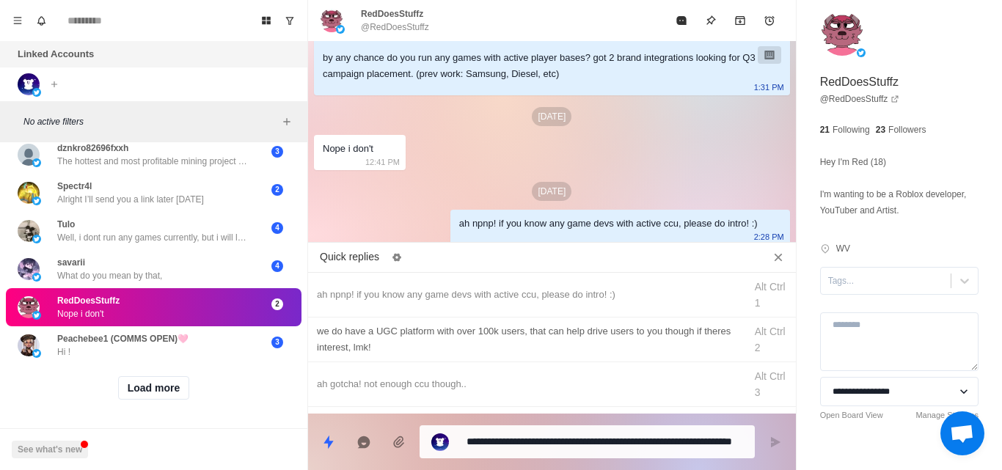
type textarea "*"
click at [367, 328] on div "we do have a UGC platform with over 100k users, that can help drive users to yo…" at bounding box center [526, 339] width 419 height 32
type textarea "**********"
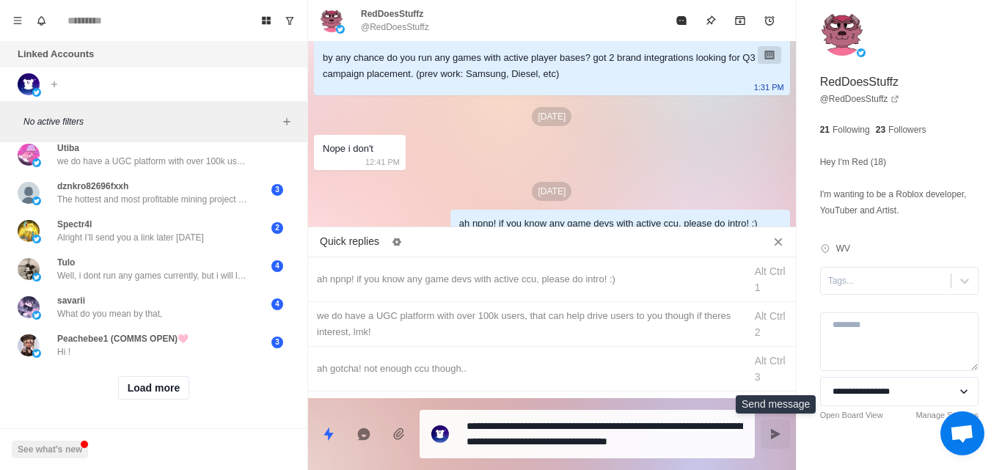
click at [769, 448] on button "Send message" at bounding box center [774, 433] width 29 height 29
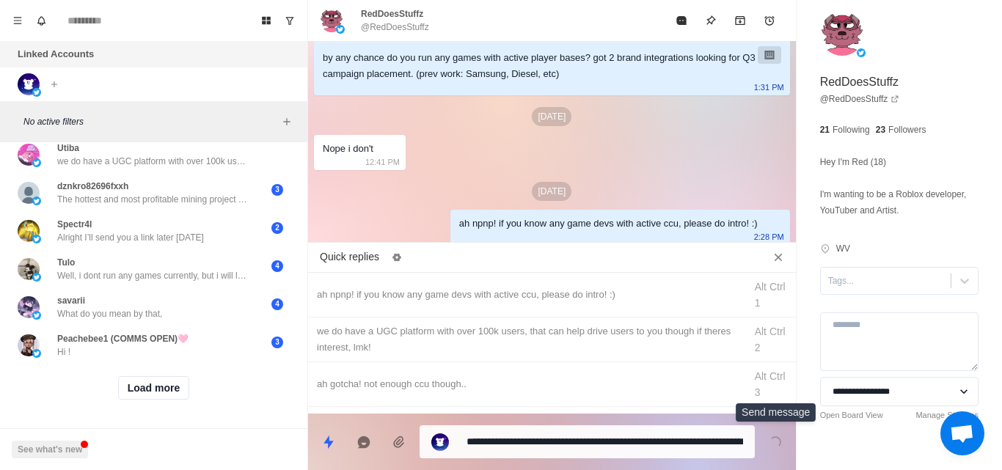
scroll to position [132, 0]
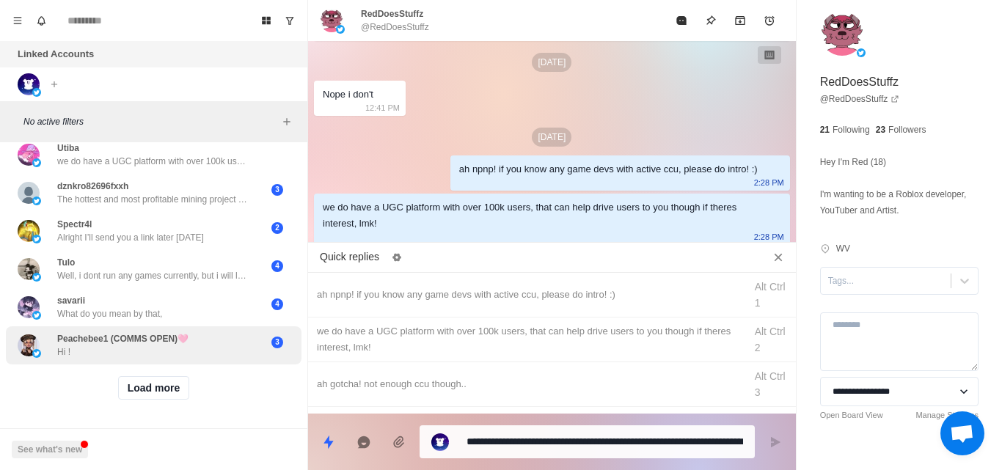
click at [136, 332] on p "Peachebee1 (COMMS OPEN)🩷" at bounding box center [122, 338] width 131 height 13
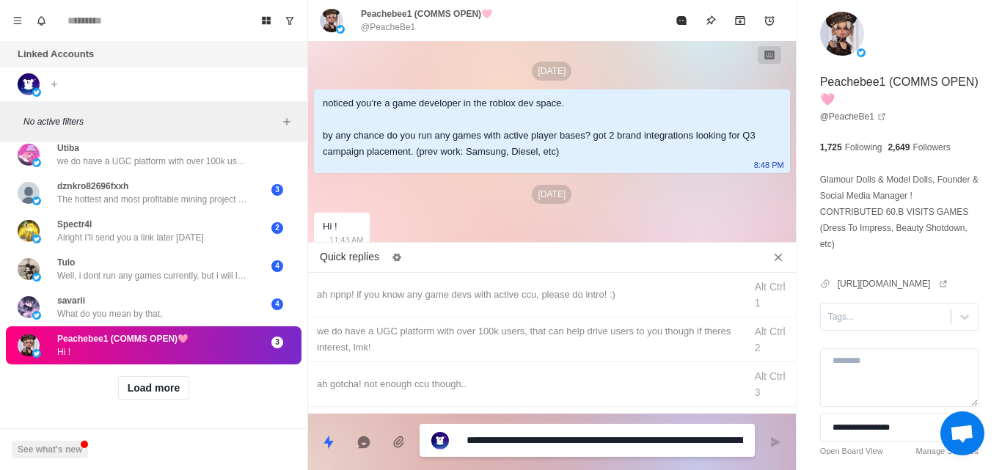
scroll to position [3, 0]
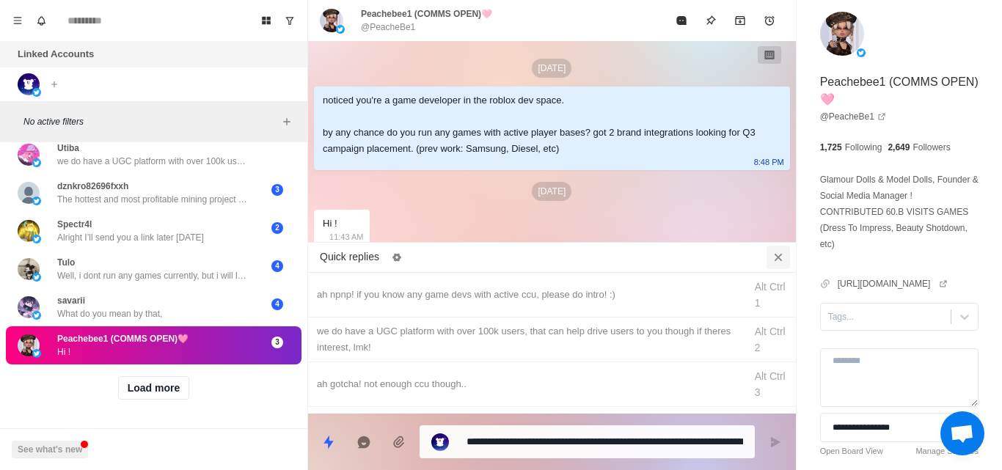
click at [777, 263] on icon "Close quick replies" at bounding box center [778, 257] width 15 height 15
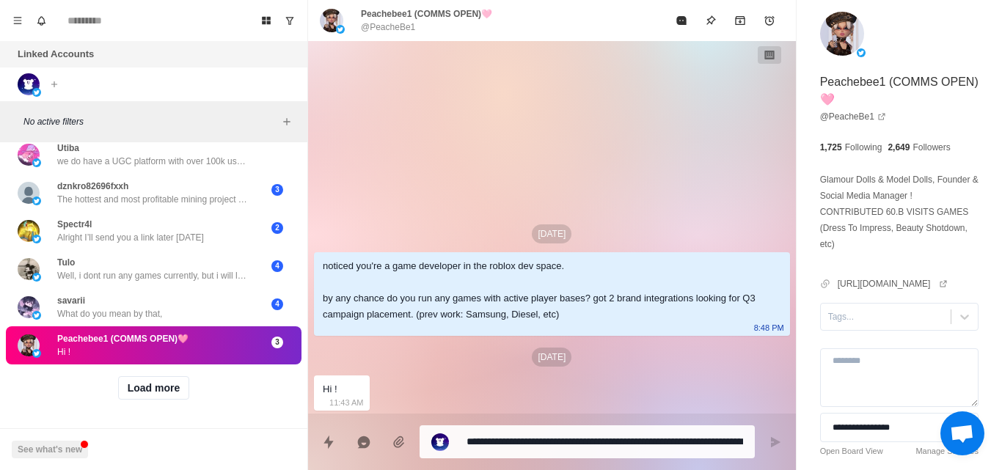
scroll to position [0, 0]
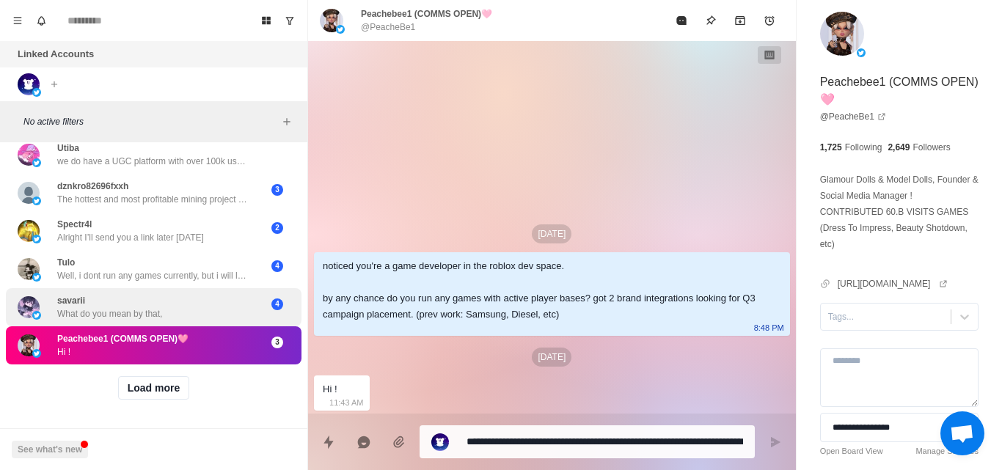
click at [184, 301] on div "savarii What do you mean by that," at bounding box center [138, 307] width 241 height 26
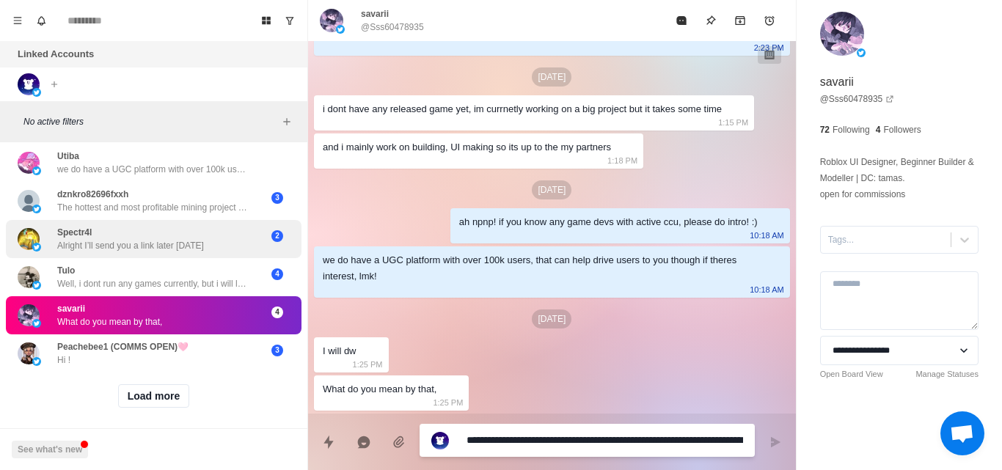
scroll to position [2907, 0]
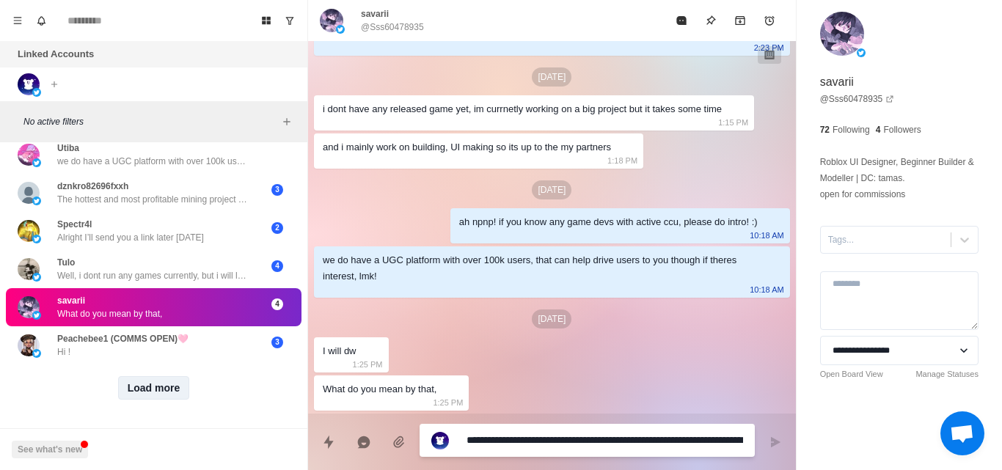
click at [143, 376] on button "Load more" at bounding box center [154, 387] width 72 height 23
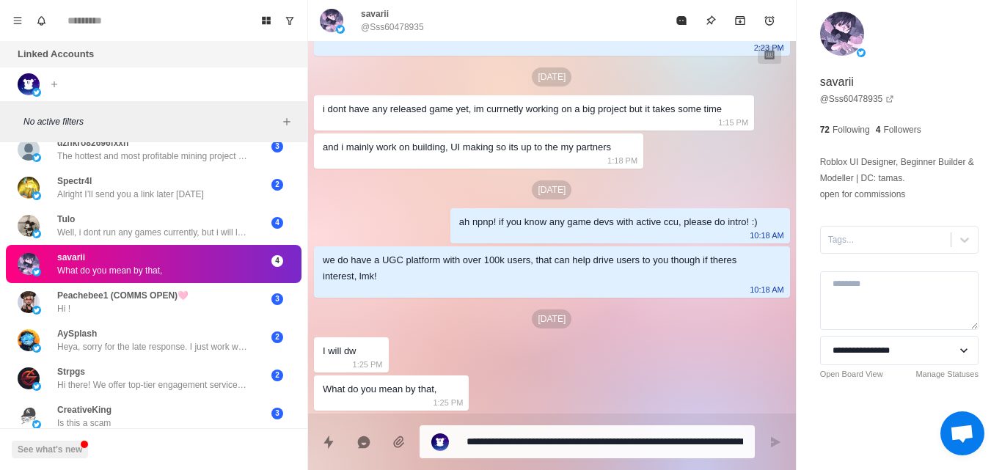
scroll to position [2944, 0]
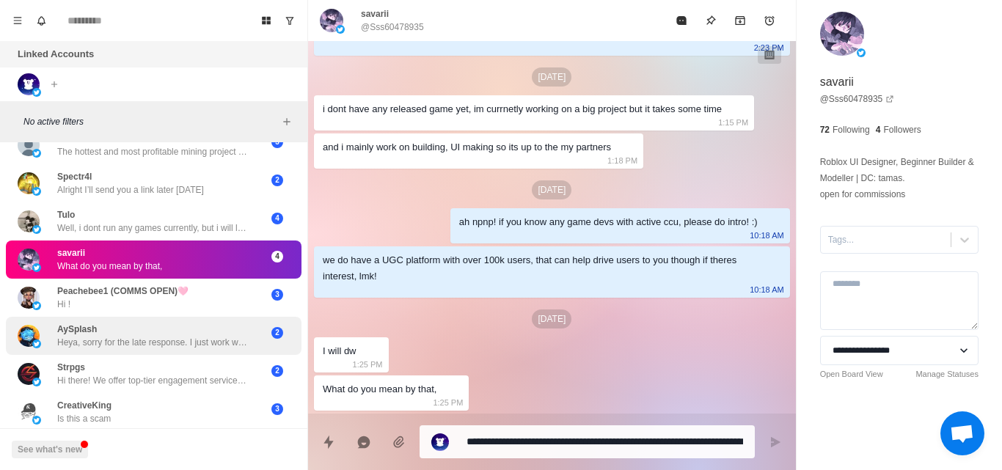
click at [177, 342] on p "Heya, sorry for the late response. I just work with developers to make the game…" at bounding box center [152, 342] width 191 height 13
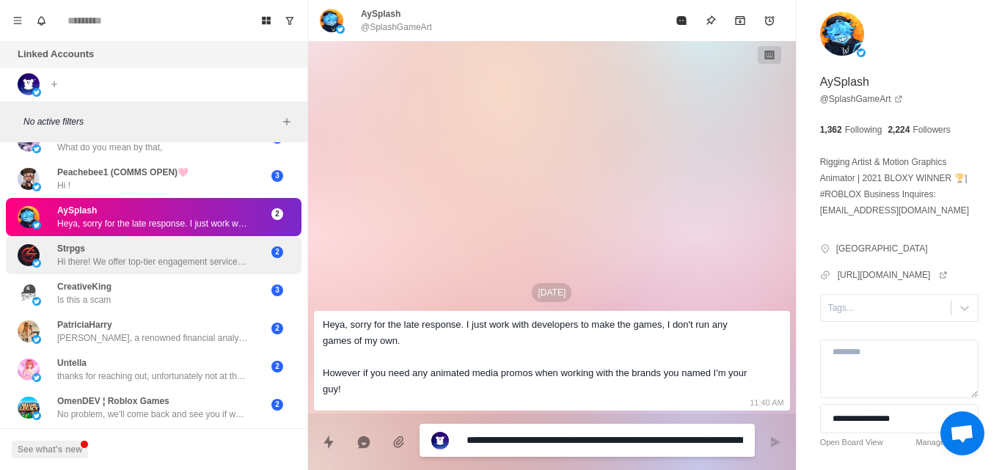
scroll to position [3063, 0]
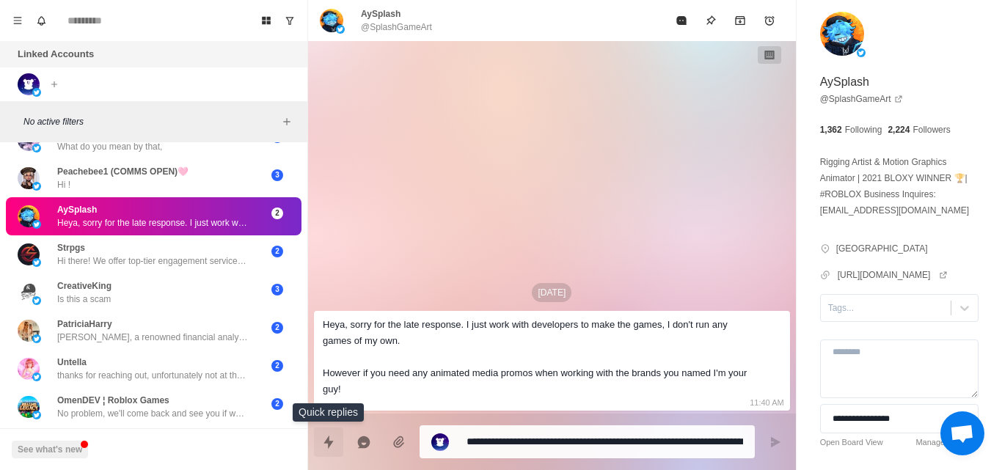
click at [331, 440] on icon "Quick replies" at bounding box center [328, 442] width 15 height 15
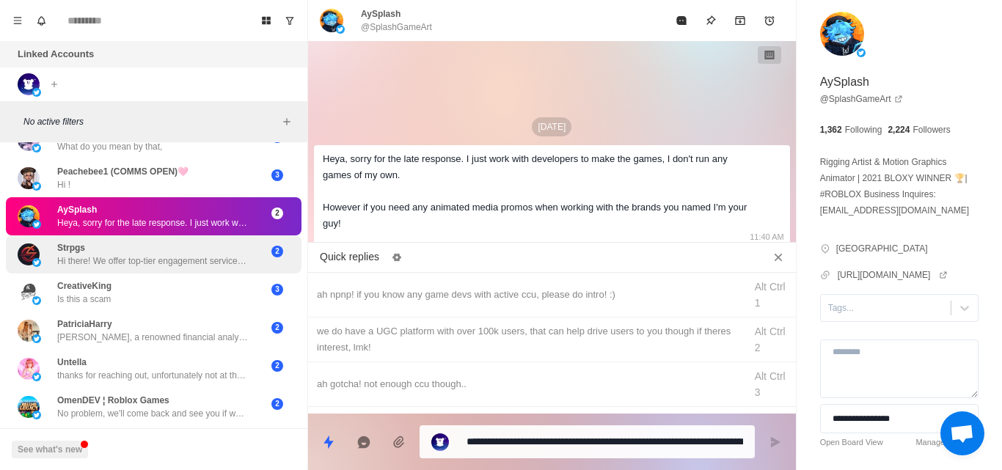
click at [241, 270] on div "Strpgs Hi there! We offer top-tier engagement services for X — including real l…" at bounding box center [154, 254] width 296 height 38
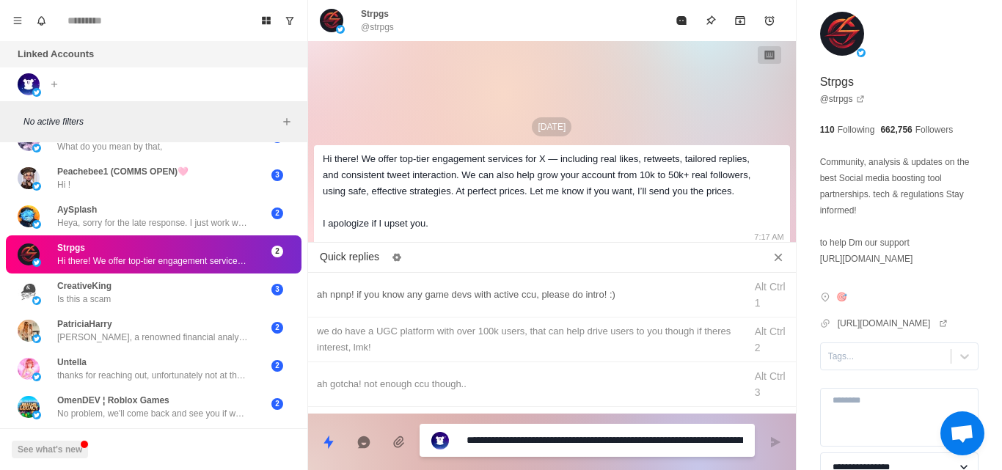
scroll to position [45, 0]
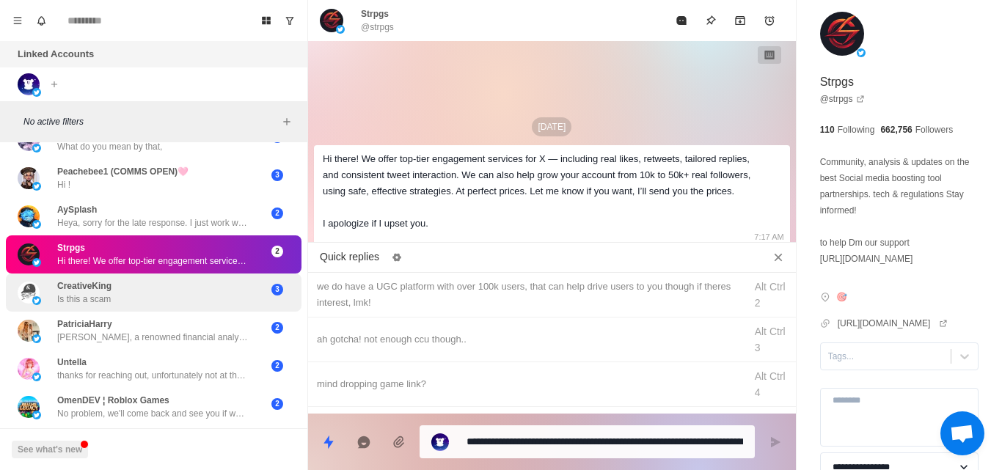
click at [153, 307] on div "CreativeKing Is this a scam 3" at bounding box center [154, 293] width 296 height 38
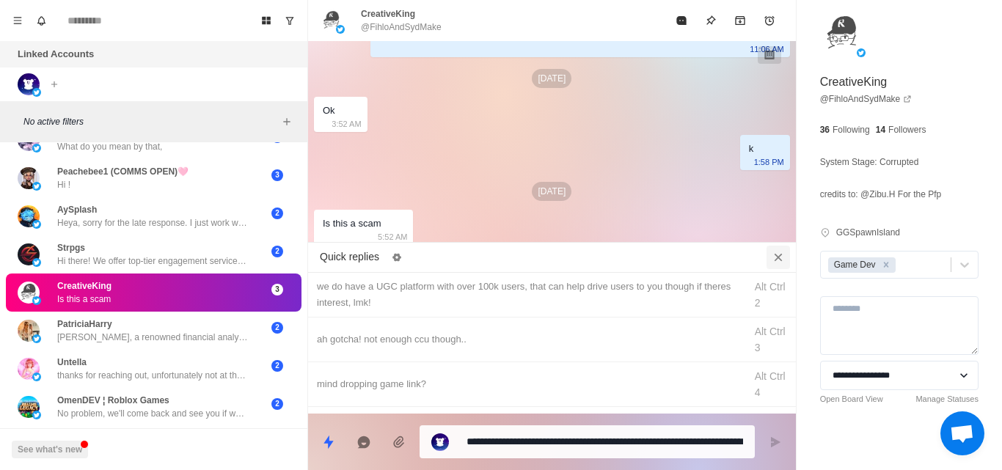
click at [776, 258] on icon "Close quick replies" at bounding box center [778, 257] width 15 height 15
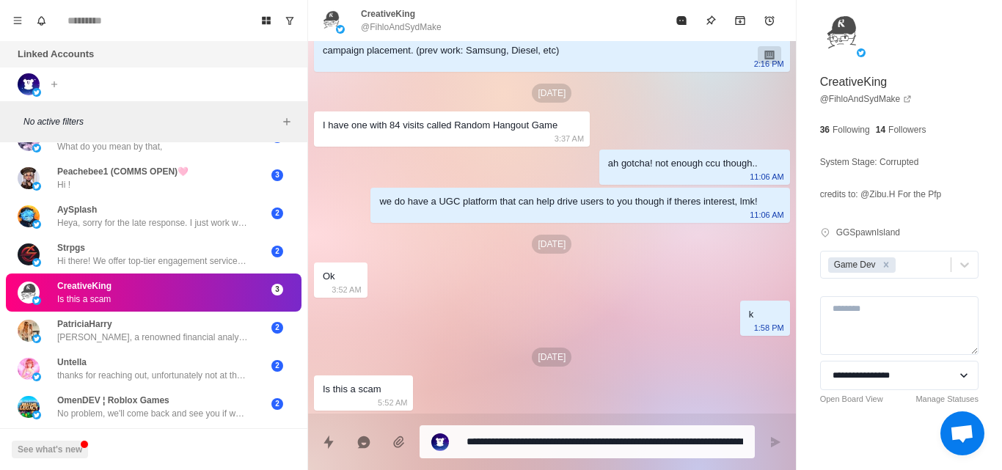
scroll to position [101, 0]
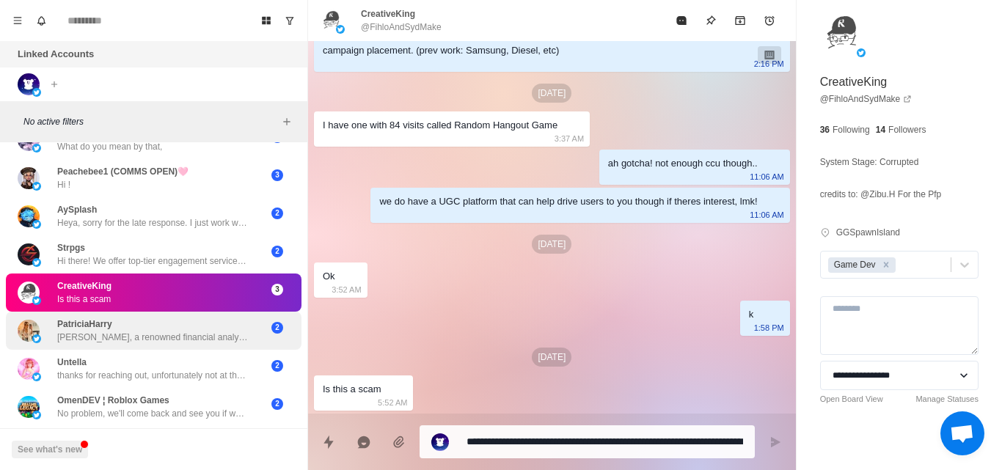
click at [172, 337] on p "[PERSON_NAME], a renowned financial analyst from [GEOGRAPHIC_DATA], is building…" at bounding box center [152, 337] width 191 height 13
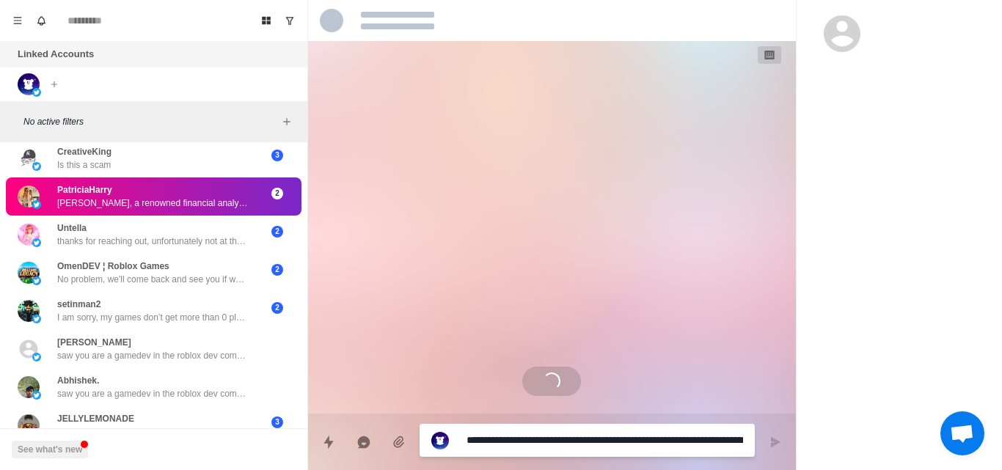
scroll to position [3199, 0]
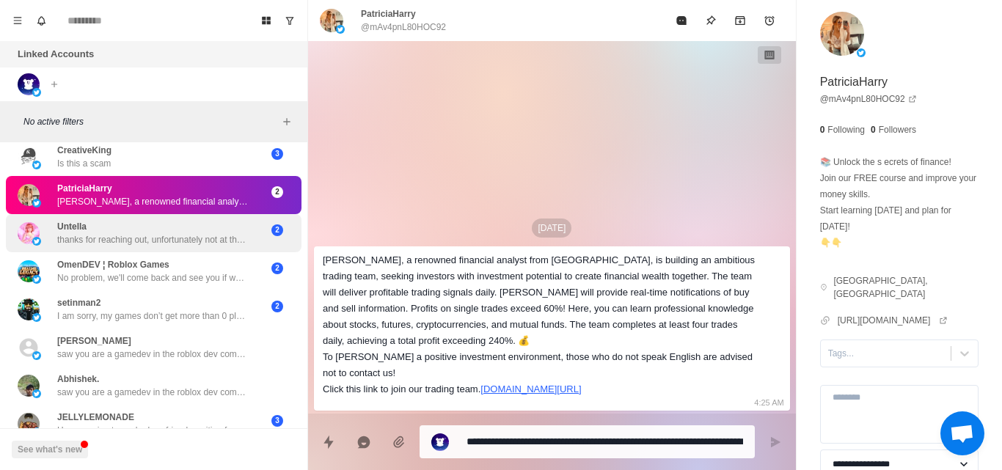
click at [194, 242] on p "thanks for reaching out, unfortunately not at the moment. thanks though!" at bounding box center [152, 239] width 191 height 13
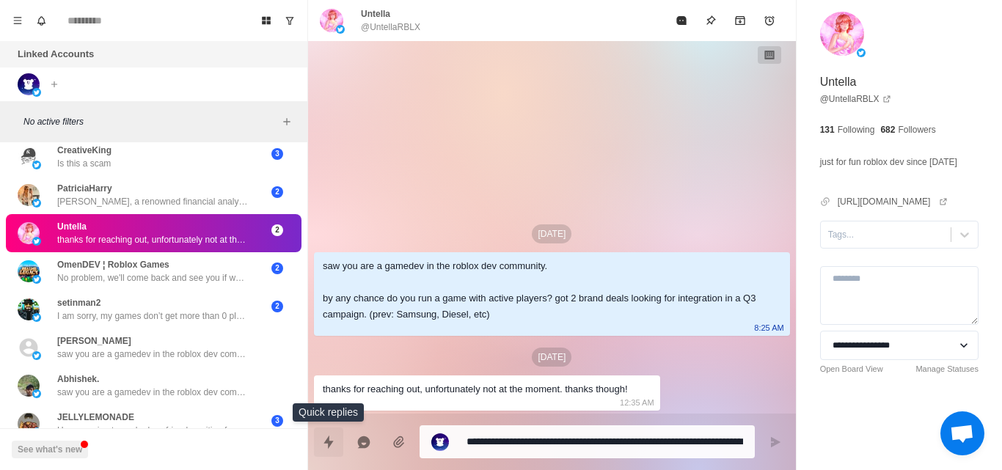
click at [329, 447] on icon "Quick replies" at bounding box center [328, 441] width 10 height 13
type textarea "*"
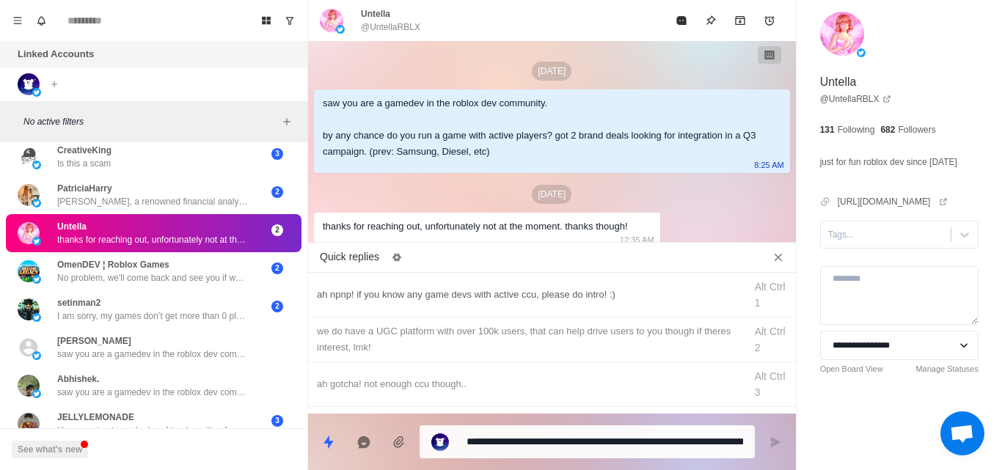
click at [417, 281] on div "ah npnp! if you know any game devs with active ccu, please do intro! :) Alt Ctr…" at bounding box center [552, 295] width 488 height 45
type textarea "**********"
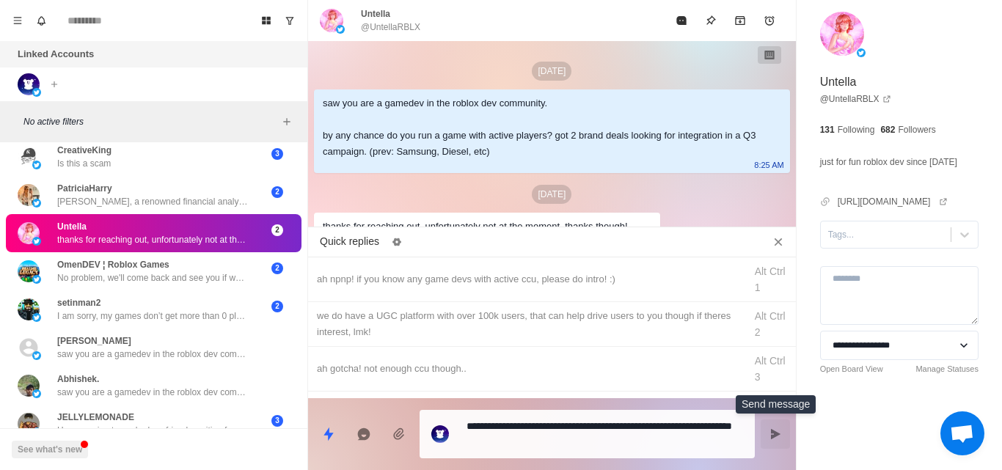
click at [782, 437] on button "Send message" at bounding box center [774, 433] width 29 height 29
type textarea "*"
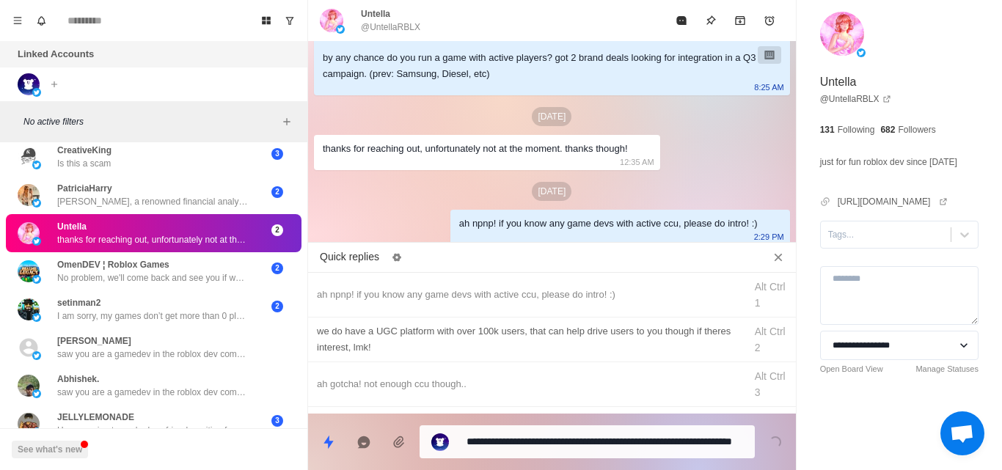
click at [400, 346] on div "we do have a UGC platform with over 100k users, that can help drive users to yo…" at bounding box center [526, 339] width 419 height 32
type textarea "**********"
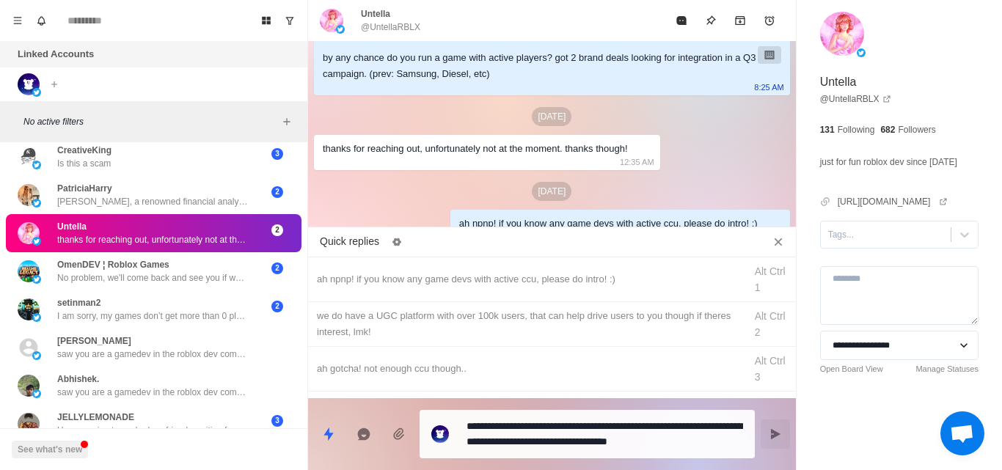
click at [771, 430] on icon "Send message" at bounding box center [776, 434] width 10 height 10
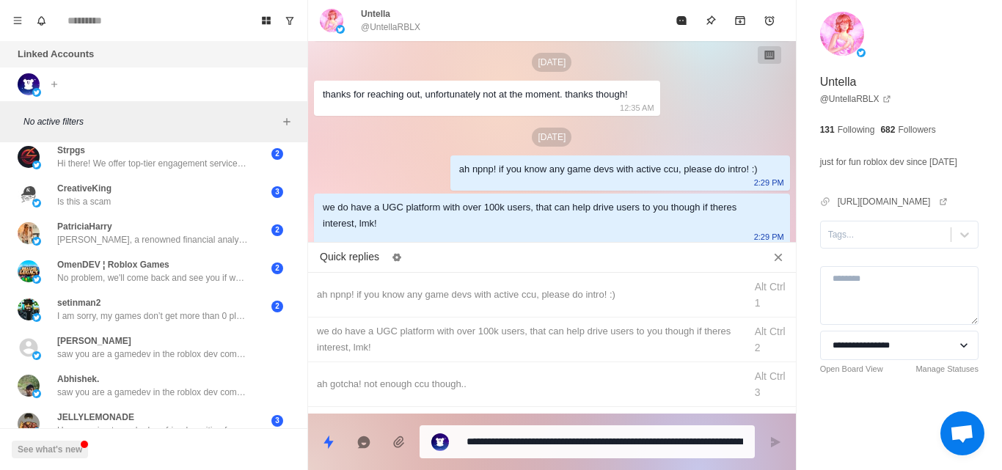
scroll to position [0, 0]
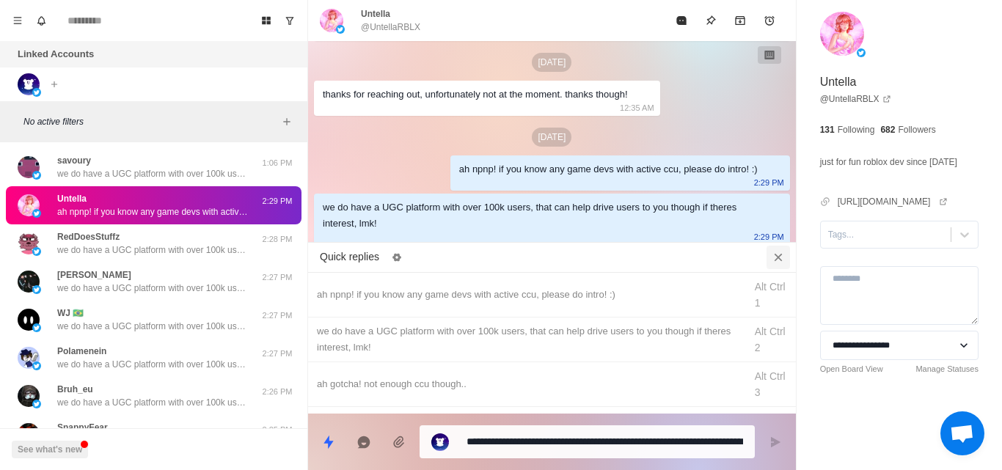
click at [780, 265] on button "Close quick replies" at bounding box center [777, 257] width 23 height 23
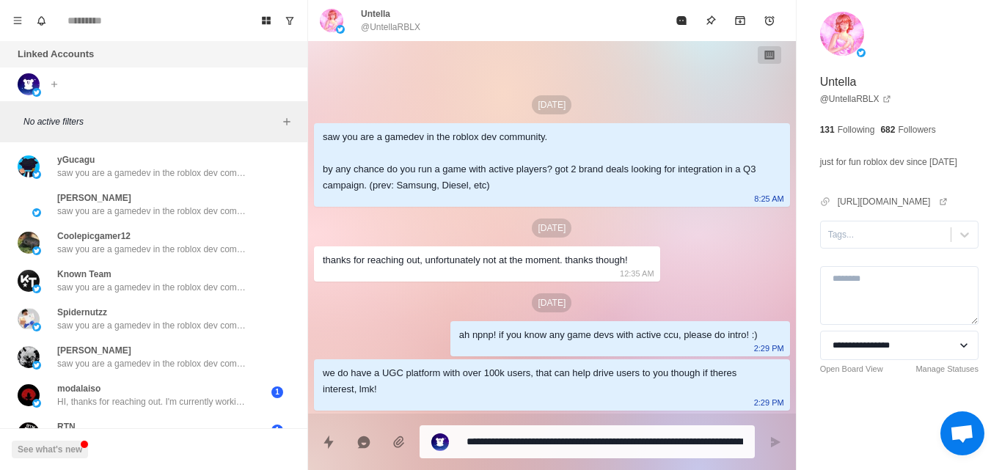
scroll to position [3670, 0]
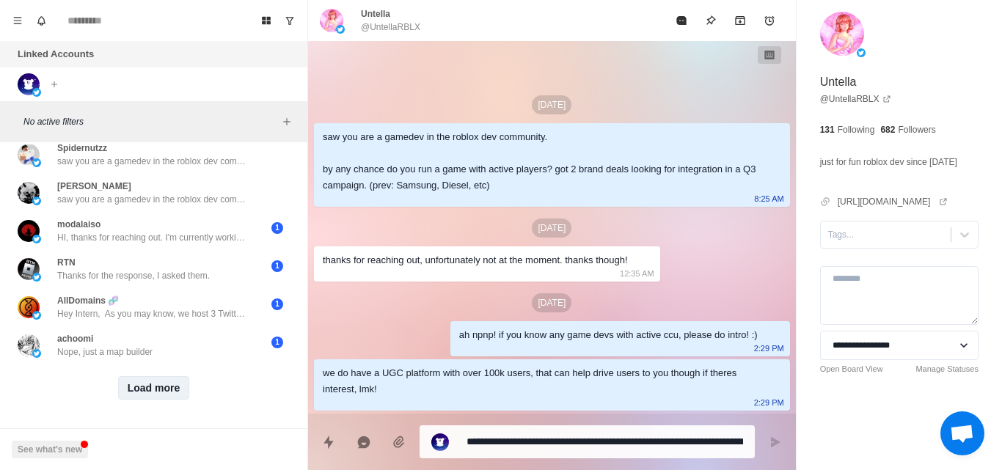
click at [163, 380] on button "Load more" at bounding box center [154, 387] width 72 height 23
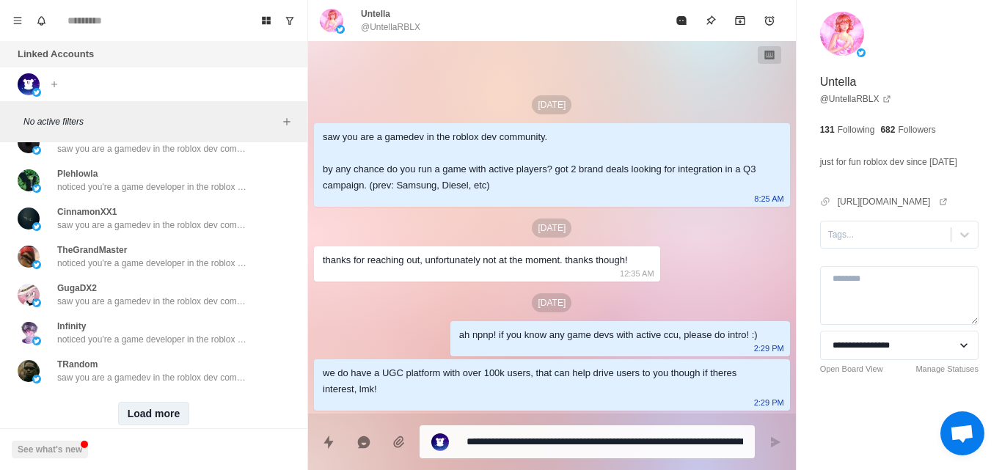
scroll to position [4432, 0]
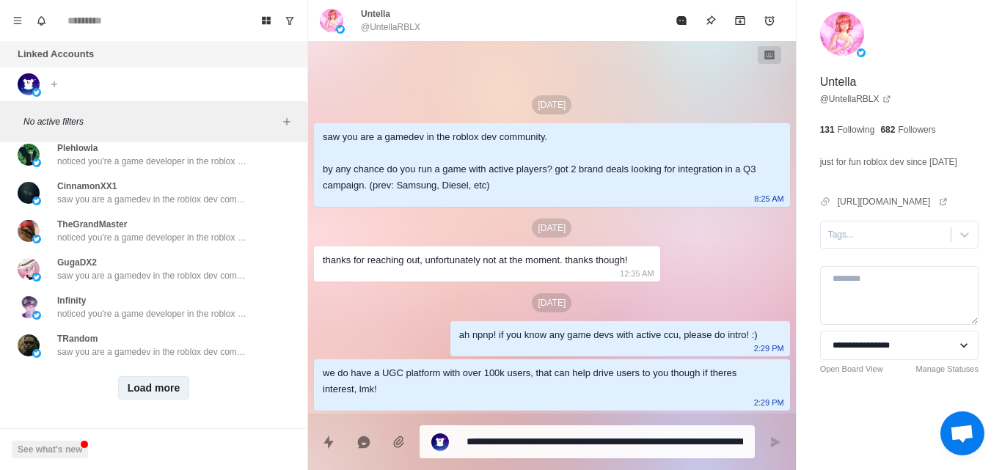
click at [163, 380] on button "Load more" at bounding box center [154, 387] width 72 height 23
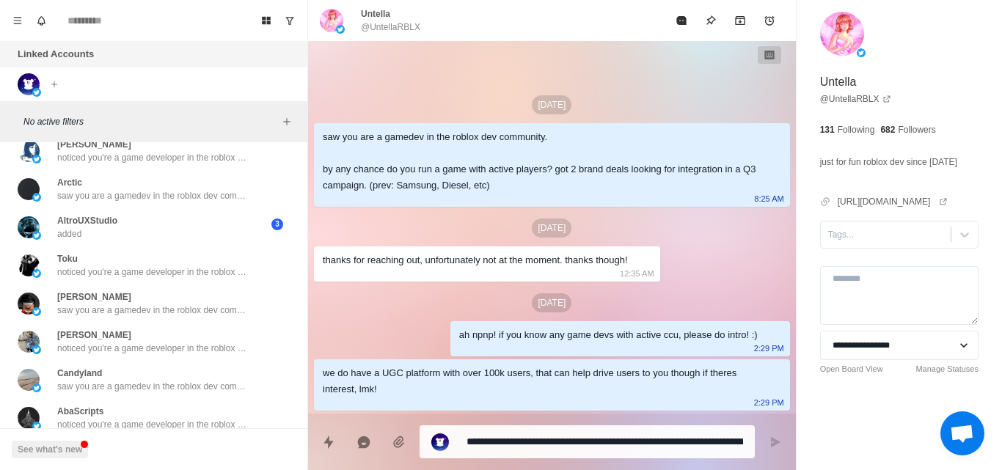
scroll to position [5195, 0]
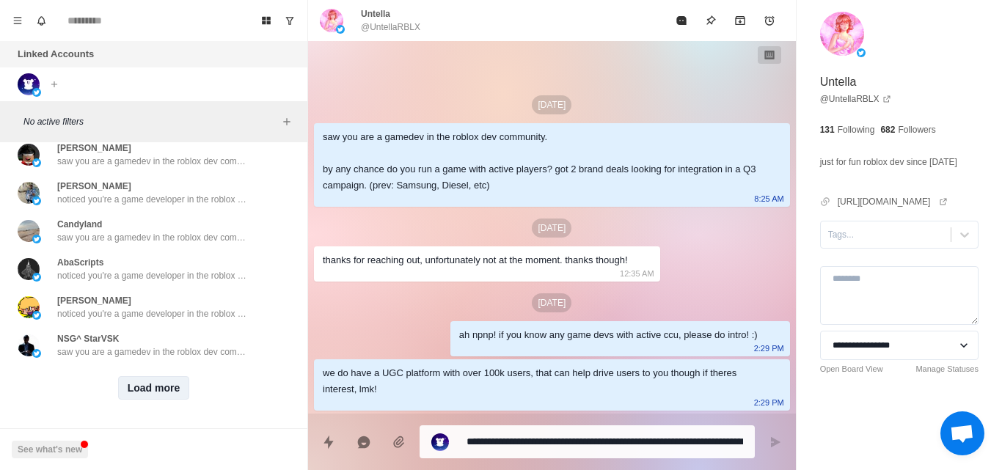
click at [163, 380] on button "Load more" at bounding box center [154, 387] width 72 height 23
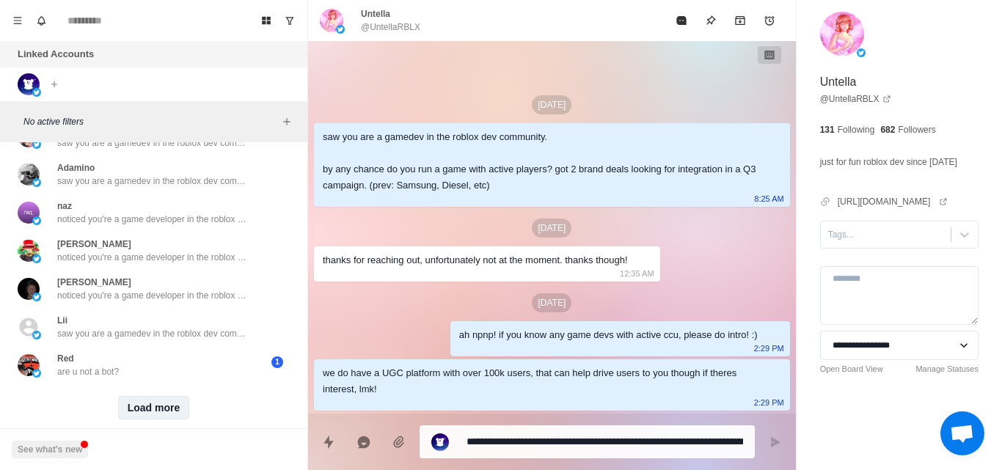
scroll to position [5971, 0]
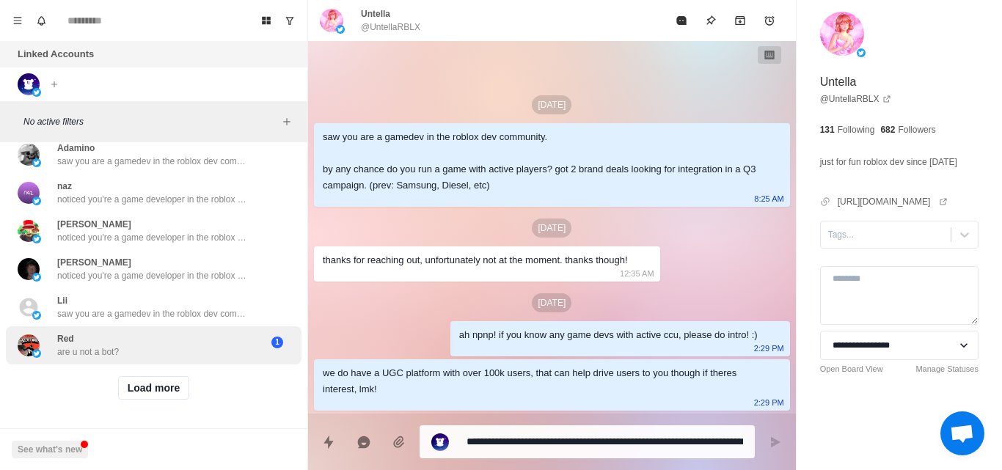
click at [179, 351] on div "Red are u not a bot? 1" at bounding box center [154, 345] width 296 height 38
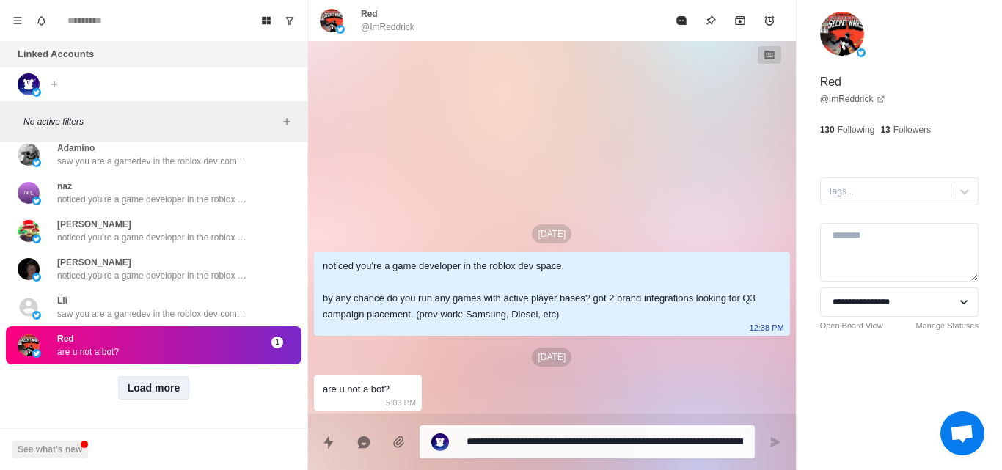
click at [144, 388] on button "Load more" at bounding box center [154, 387] width 72 height 23
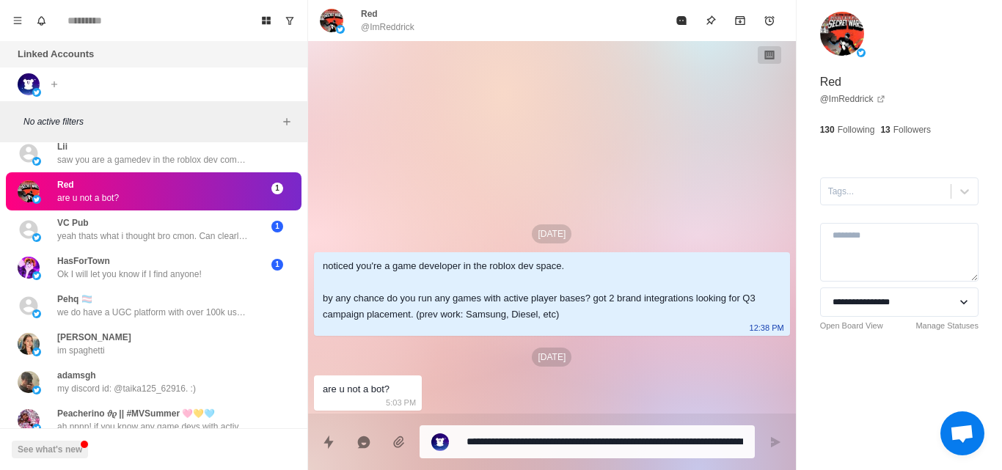
scroll to position [6115, 0]
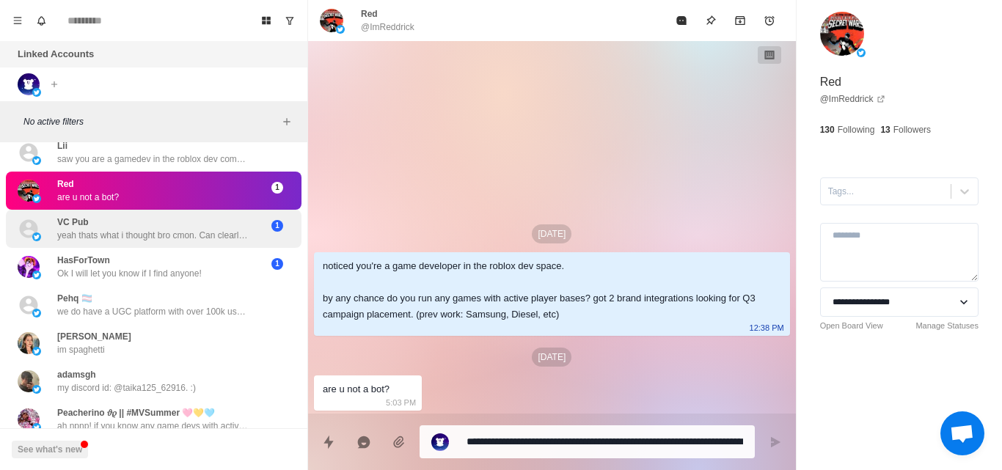
click at [200, 241] on p "yeah thats what i thought bro cmon. Can clearly see this is a scam. can already…" at bounding box center [152, 235] width 191 height 13
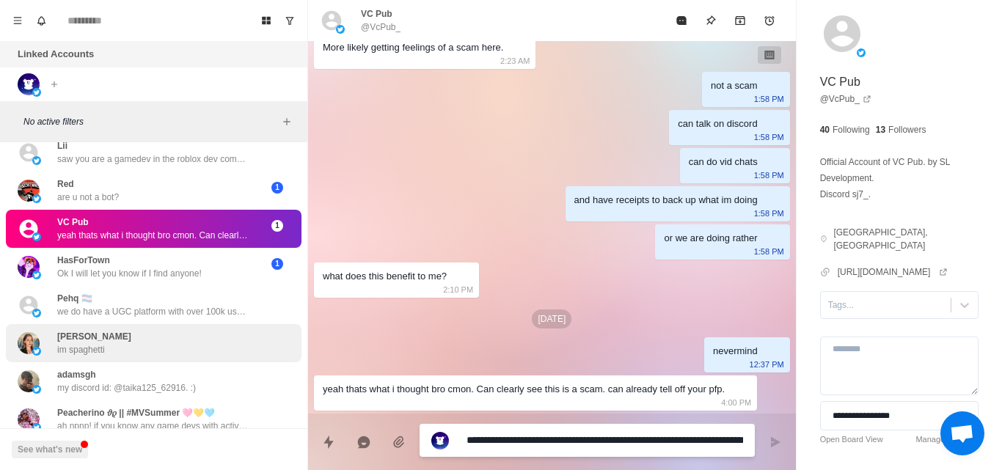
scroll to position [6147, 0]
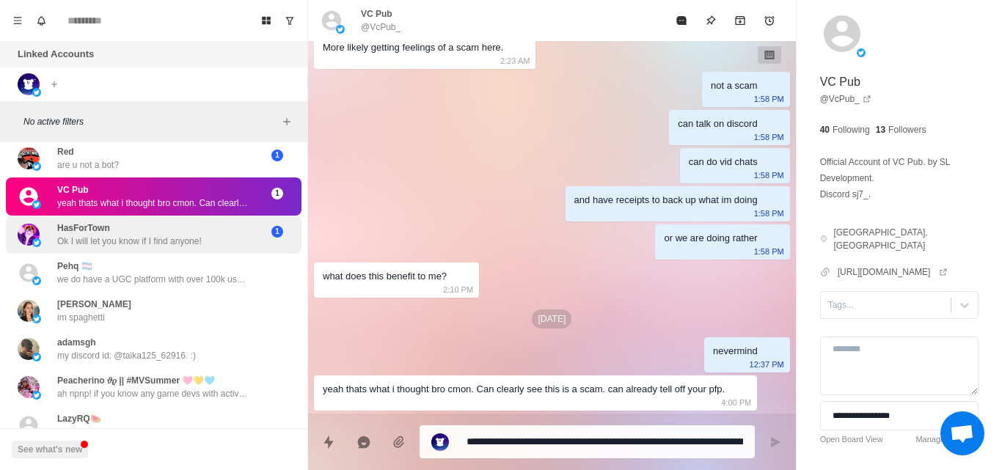
click at [183, 241] on p "Ok I will let you know if I find anyone!" at bounding box center [129, 241] width 144 height 13
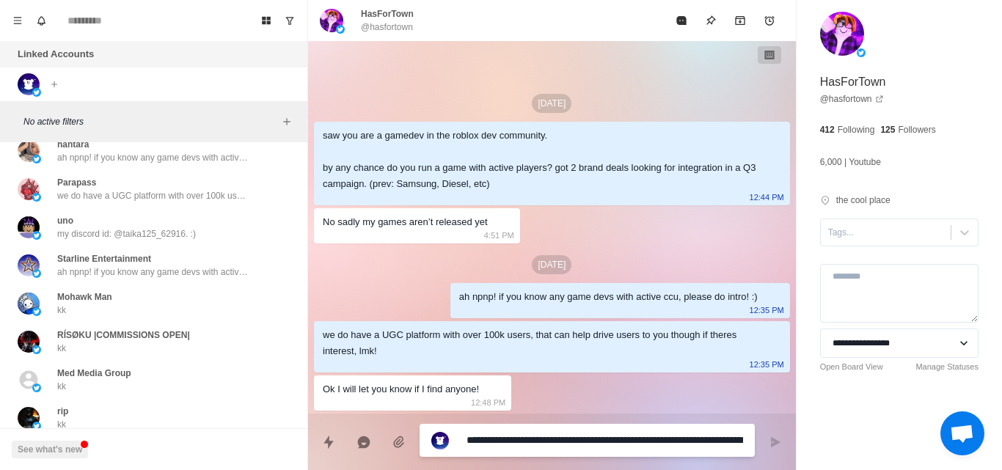
scroll to position [6734, 0]
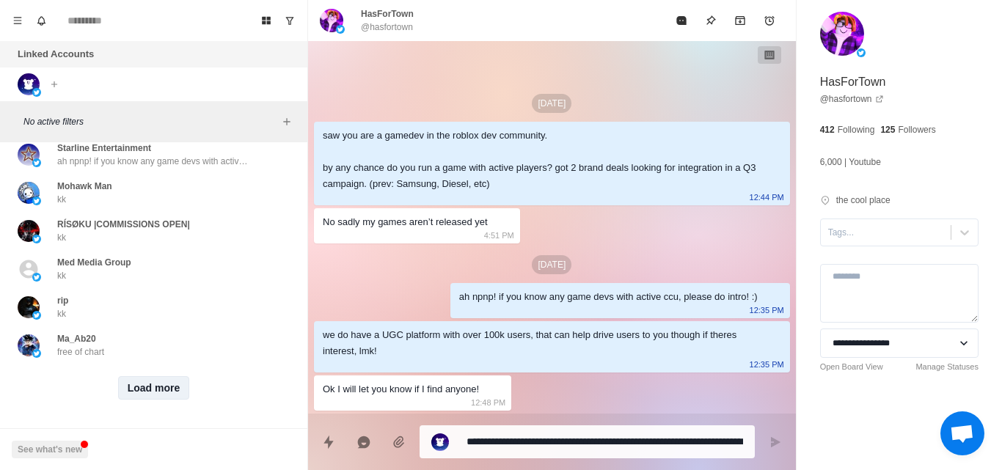
click at [179, 376] on button "Load more" at bounding box center [154, 387] width 72 height 23
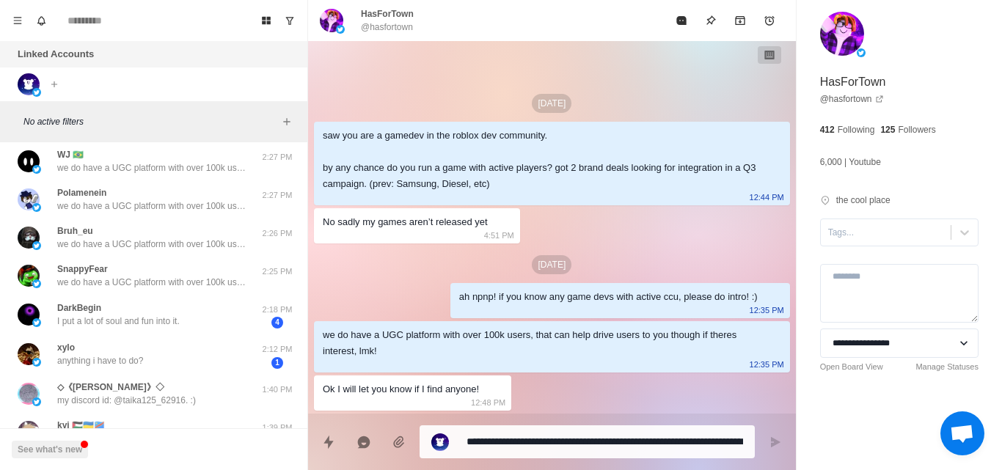
scroll to position [160, 0]
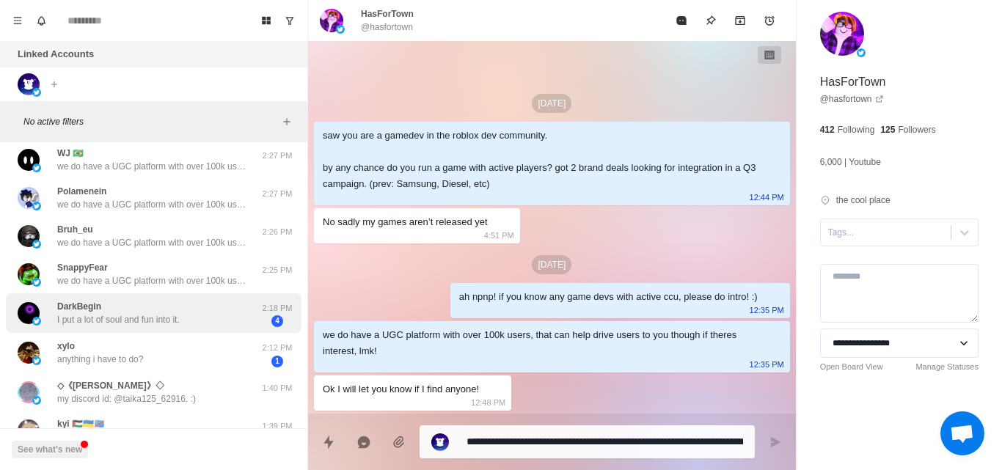
click at [186, 315] on div "DarkBegin I put a lot of soul and fun into it." at bounding box center [138, 313] width 241 height 29
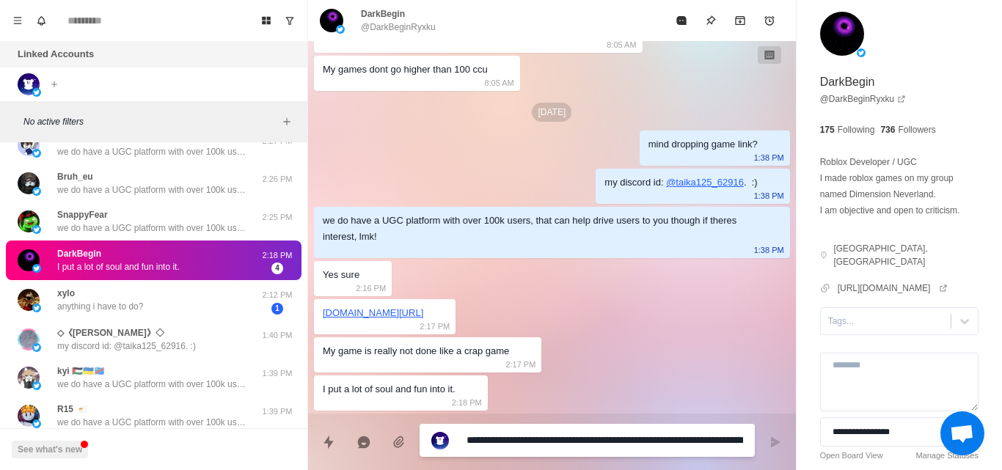
scroll to position [213, 0]
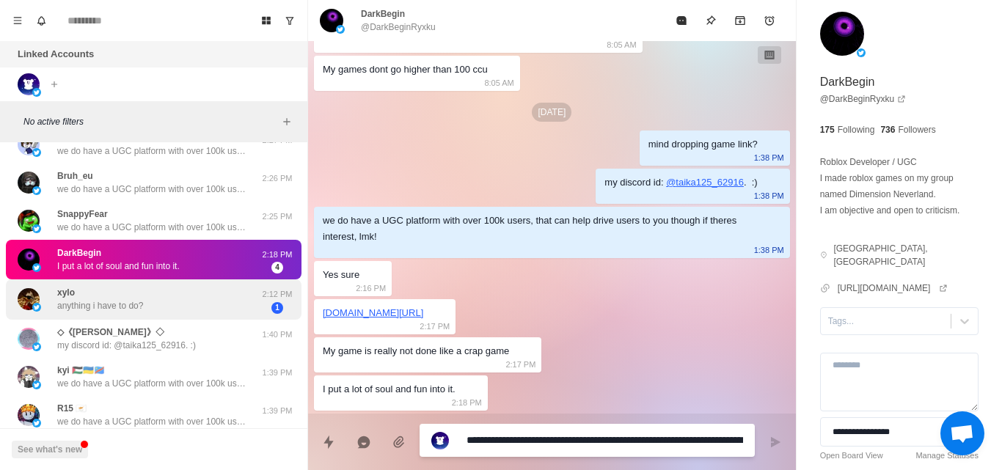
click at [183, 309] on div "xylo anything i have to do?" at bounding box center [138, 299] width 241 height 29
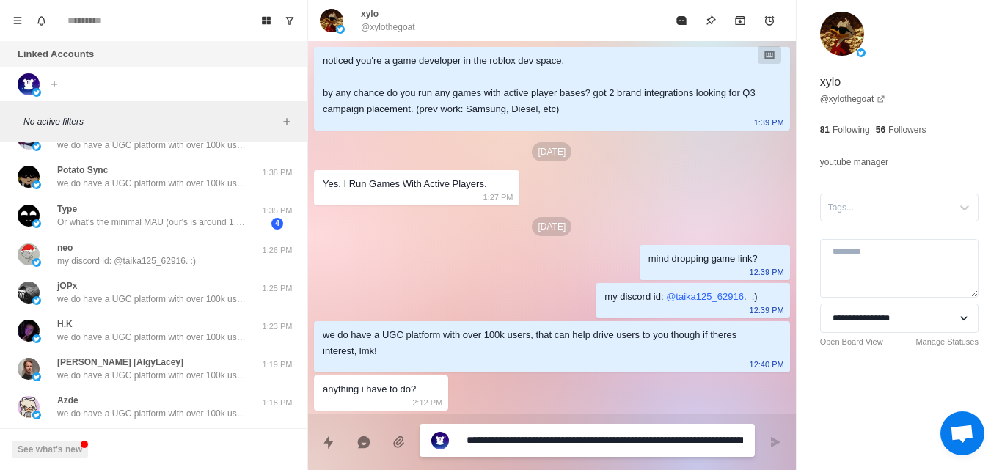
scroll to position [491, 0]
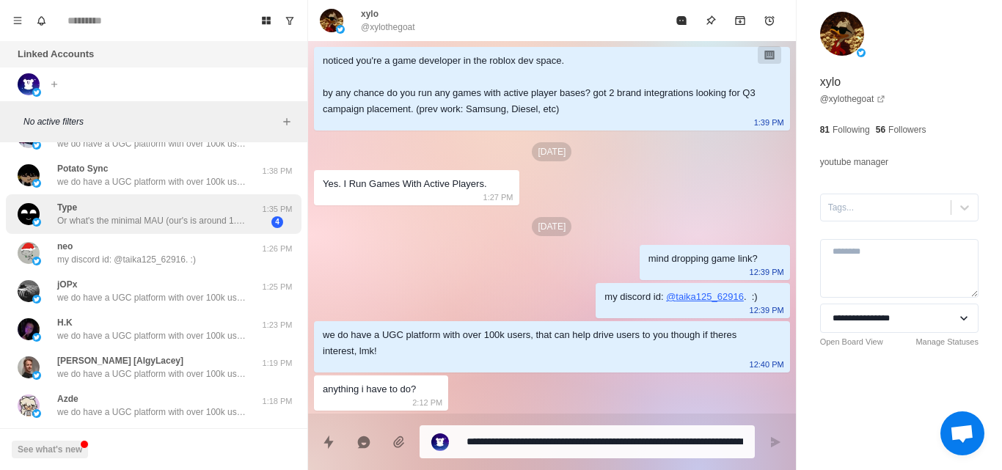
click at [218, 216] on p "Or what's the minimal MAU (our's is around 1.9m)" at bounding box center [152, 220] width 191 height 13
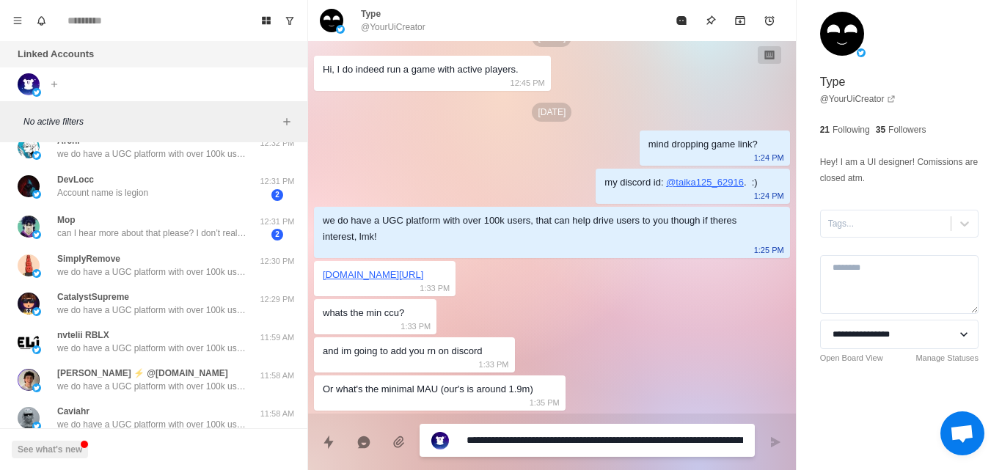
scroll to position [1205, 0]
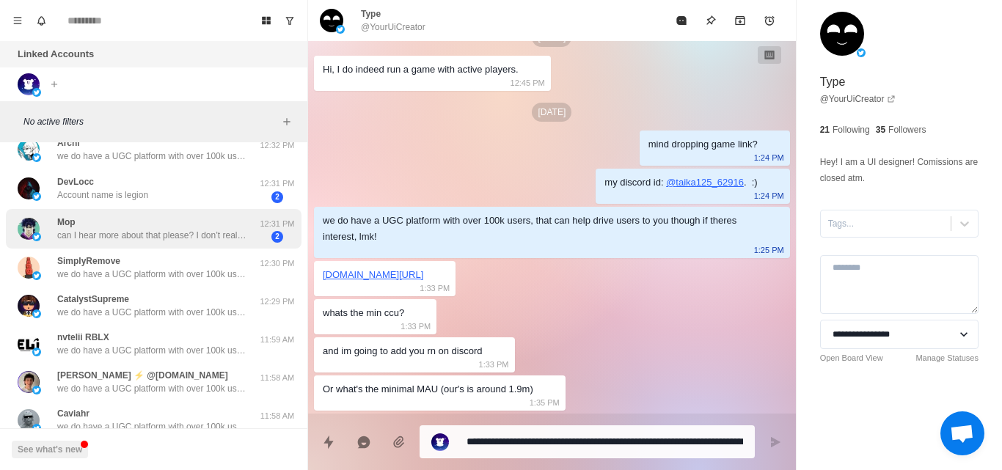
click at [182, 233] on p "can I hear more about that please? I don’t really understand" at bounding box center [152, 235] width 191 height 13
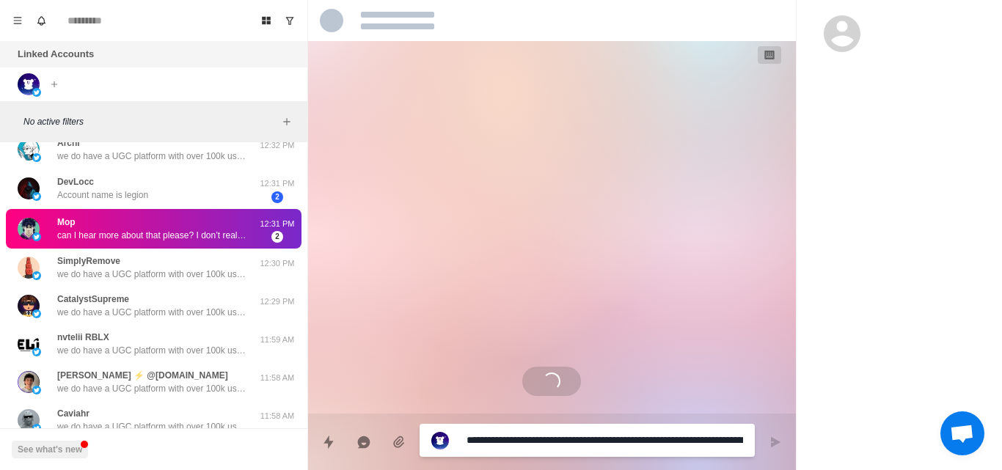
scroll to position [0, 0]
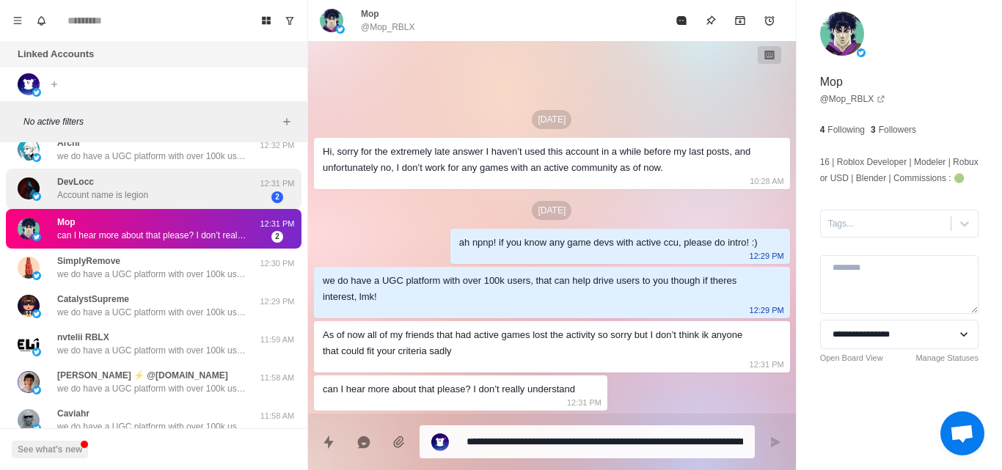
click at [180, 191] on div "DevLocc Account name is legion" at bounding box center [138, 189] width 241 height 29
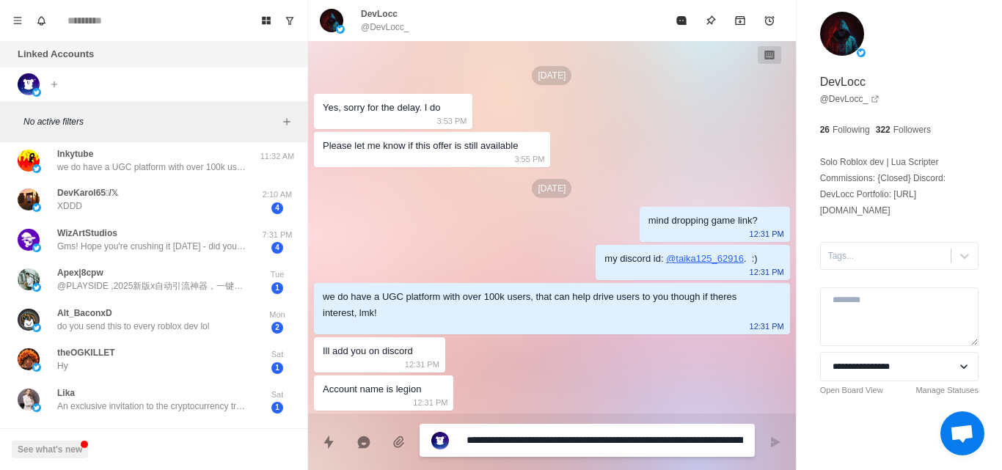
scroll to position [1580, 0]
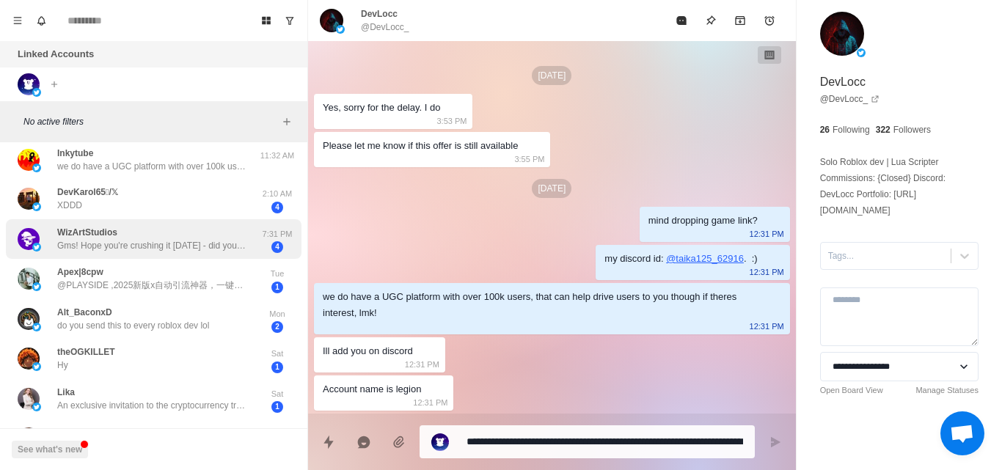
click at [165, 249] on p "Gms! Hope you're crushing it [DATE] - did you get a chance to check out my prev…" at bounding box center [152, 245] width 191 height 13
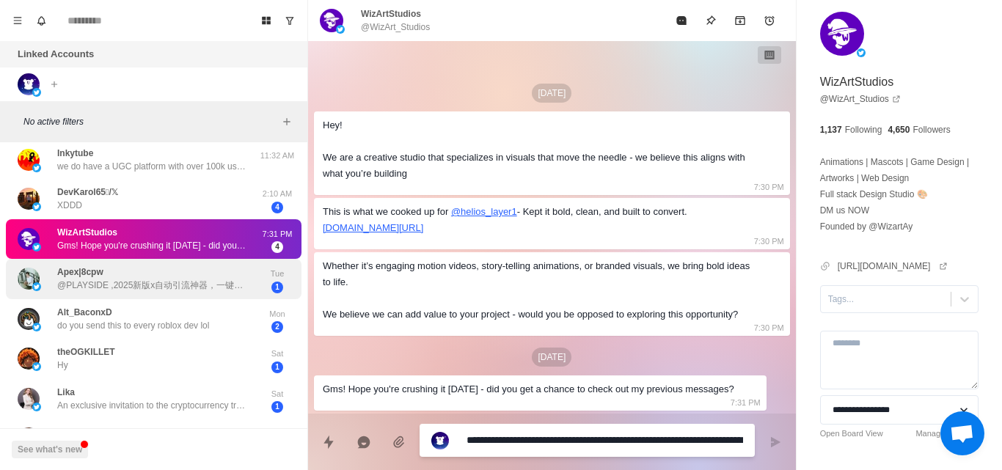
scroll to position [1665, 0]
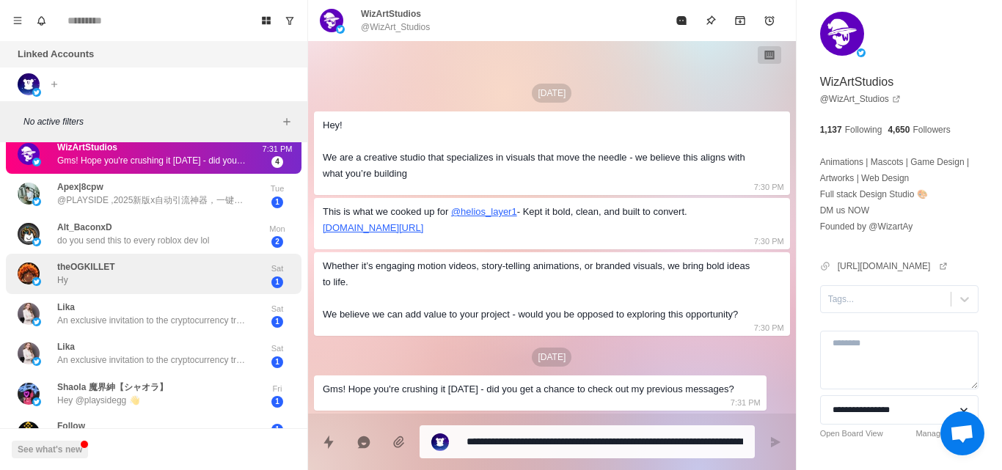
click at [168, 285] on div "theOGKILLET Hy" at bounding box center [138, 274] width 241 height 29
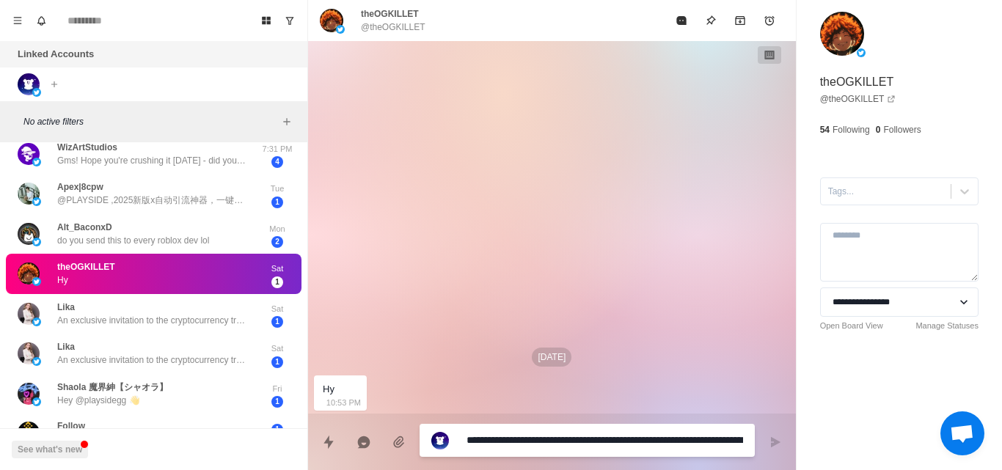
click at [483, 439] on textarea "**********" at bounding box center [604, 440] width 276 height 21
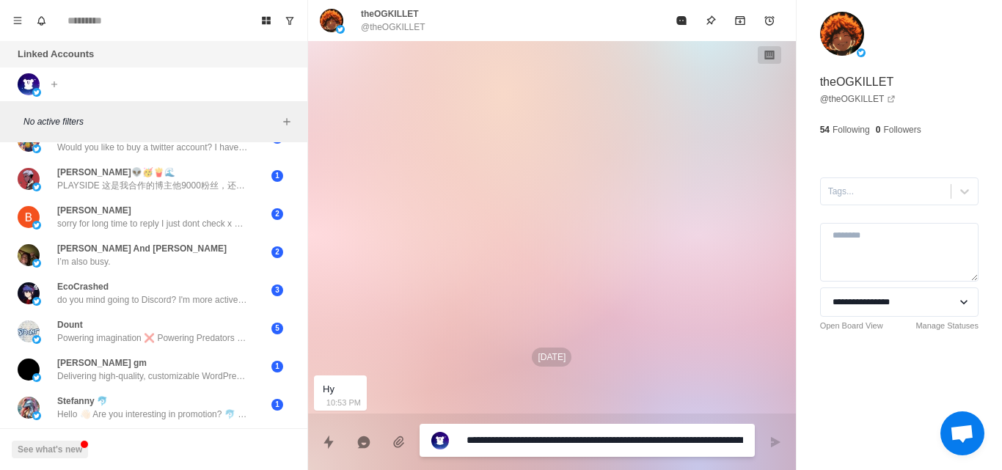
scroll to position [2034, 0]
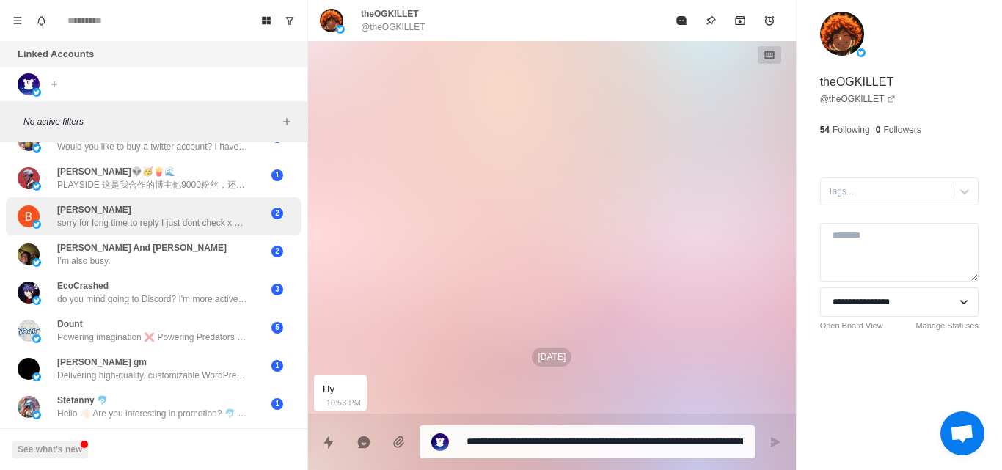
click at [226, 210] on div "[PERSON_NAME] sorry for long time to reply I just dont check x as much now" at bounding box center [152, 216] width 191 height 26
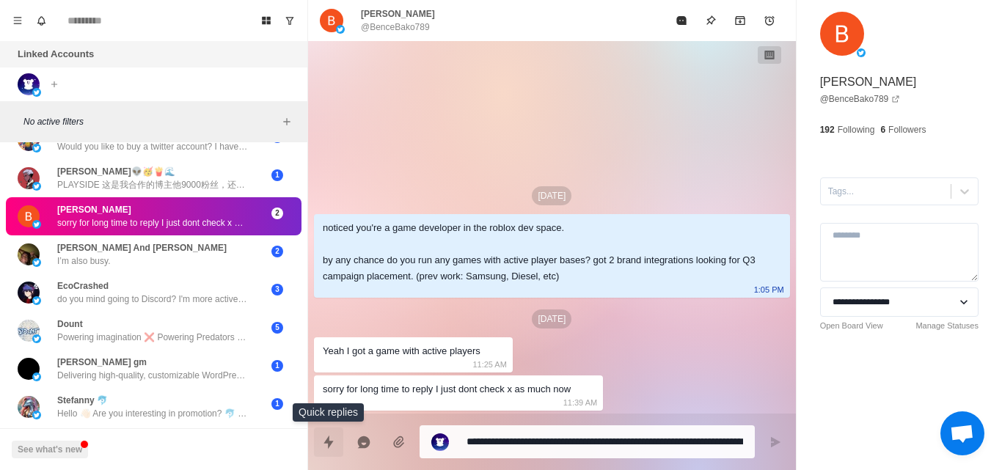
click at [340, 447] on button "Quick replies" at bounding box center [328, 442] width 29 height 29
type textarea "*"
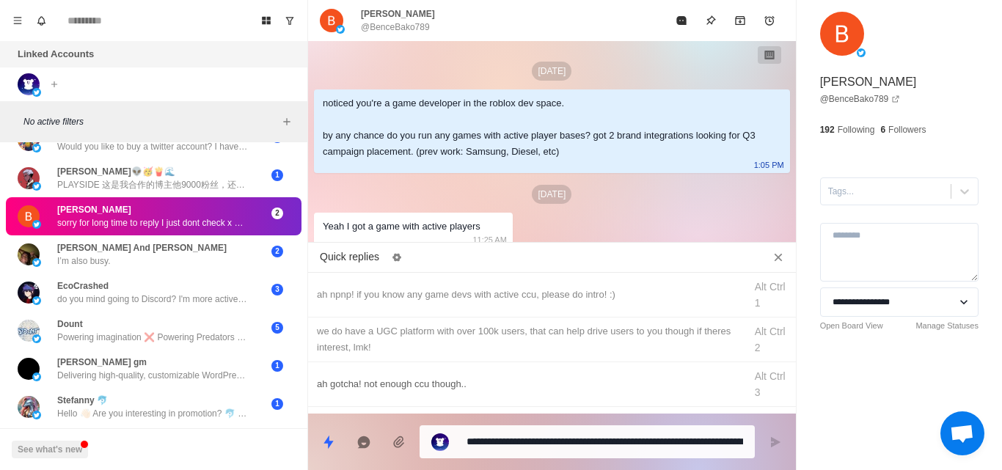
scroll to position [83, 0]
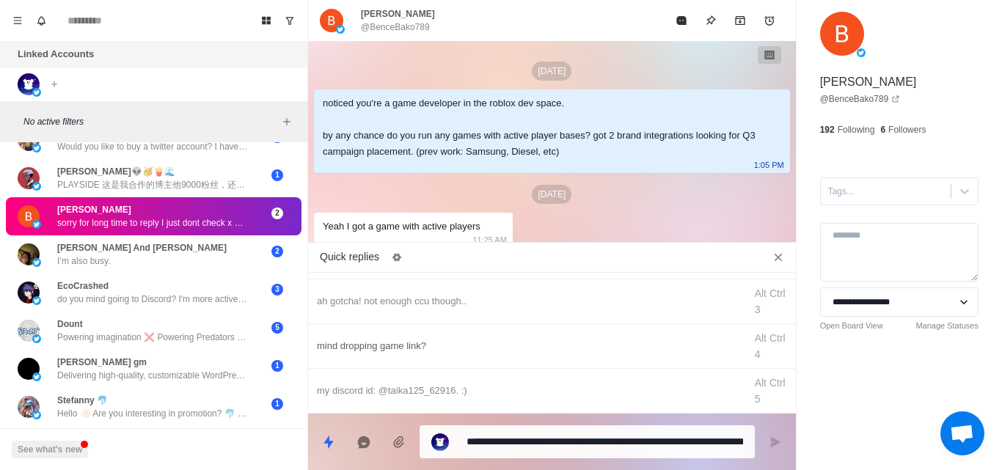
click at [422, 340] on div "mind dropping game link?" at bounding box center [526, 346] width 419 height 16
type textarea "**********"
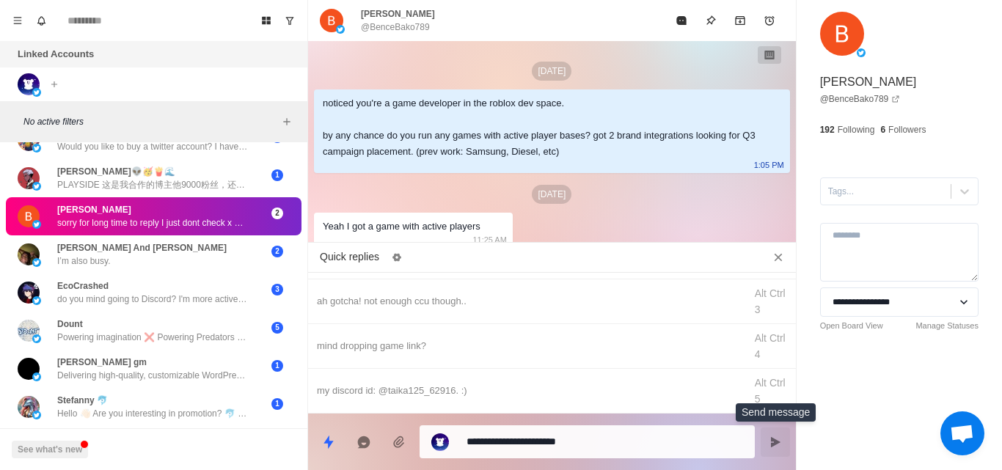
click at [770, 440] on icon "Send message" at bounding box center [775, 442] width 12 height 12
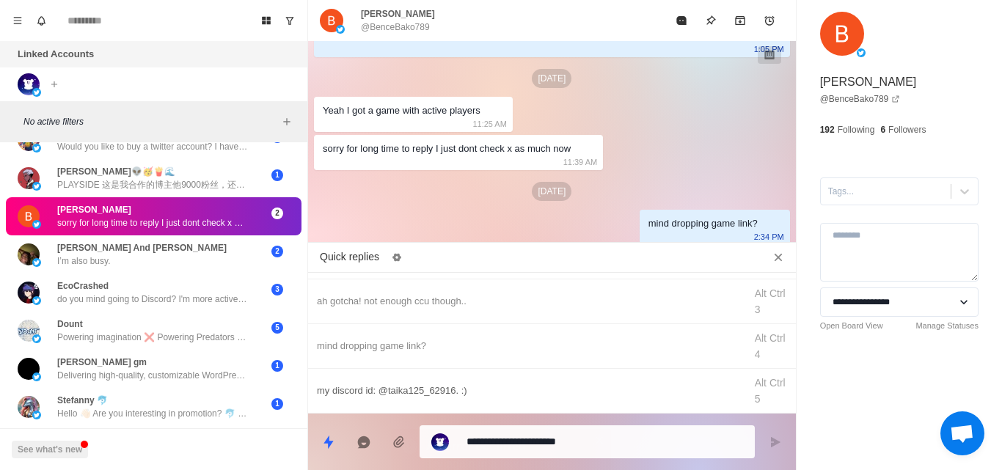
type textarea "*"
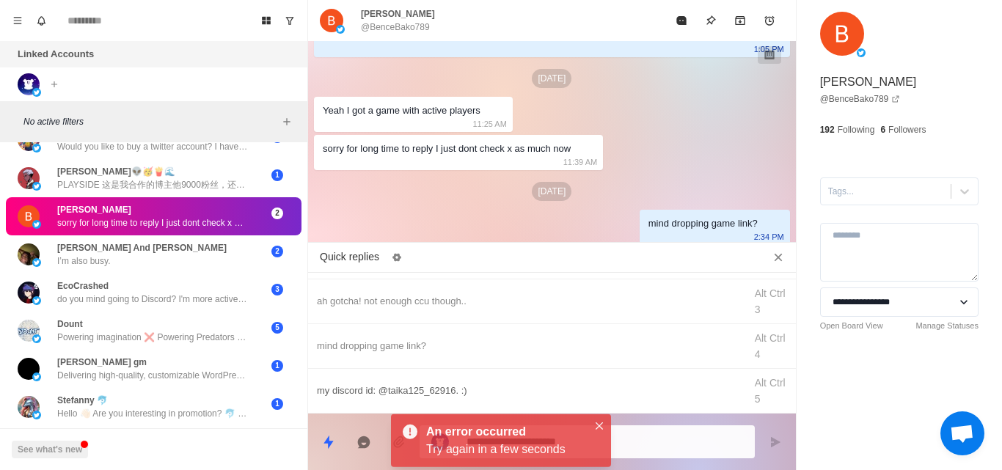
click at [381, 386] on div "my discord id: @taika125_62916. :)" at bounding box center [526, 391] width 419 height 16
type textarea "**********"
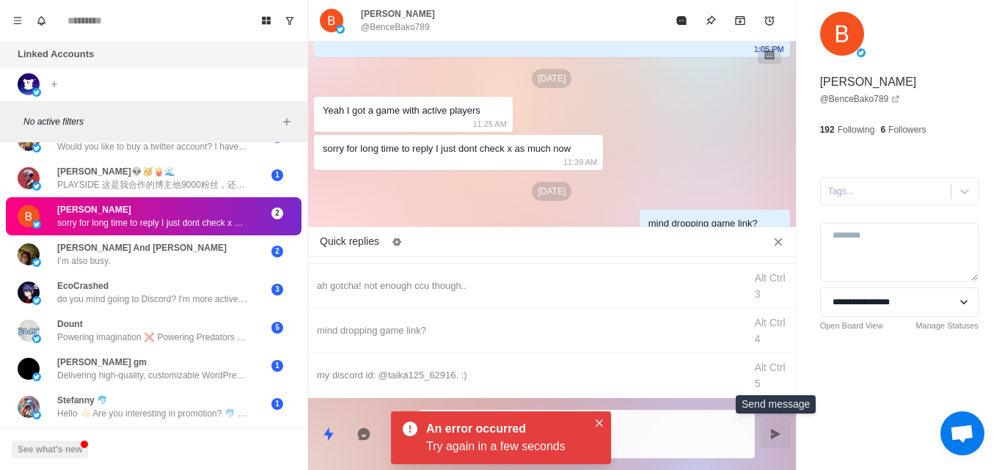
click at [775, 432] on icon "Send message" at bounding box center [776, 434] width 10 height 10
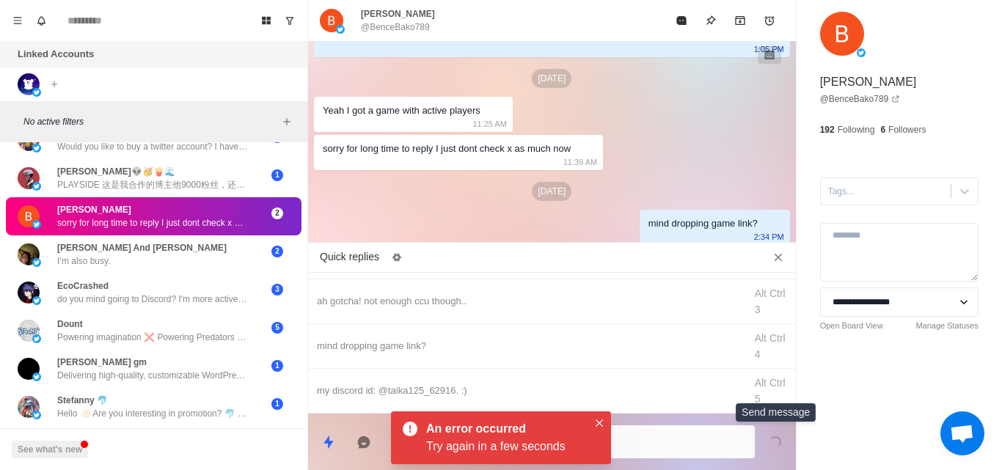
scroll to position [154, 0]
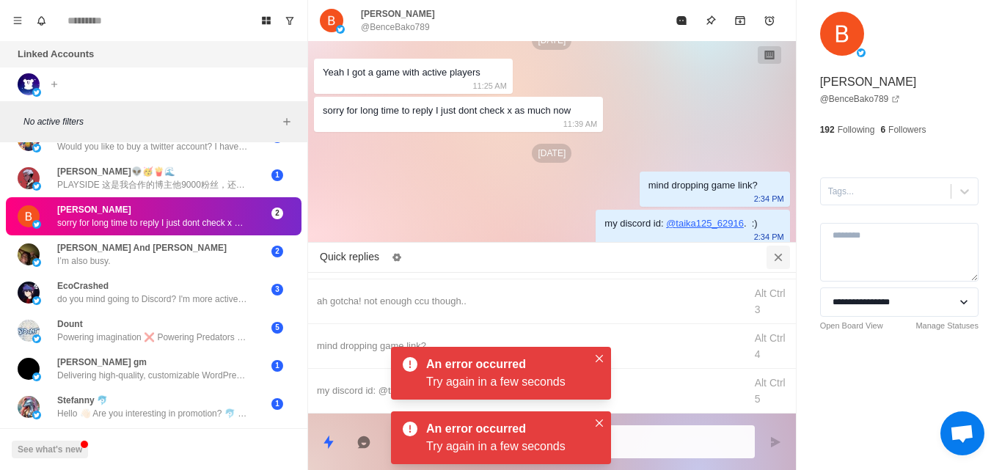
click at [778, 257] on icon "Close quick replies" at bounding box center [778, 257] width 8 height 8
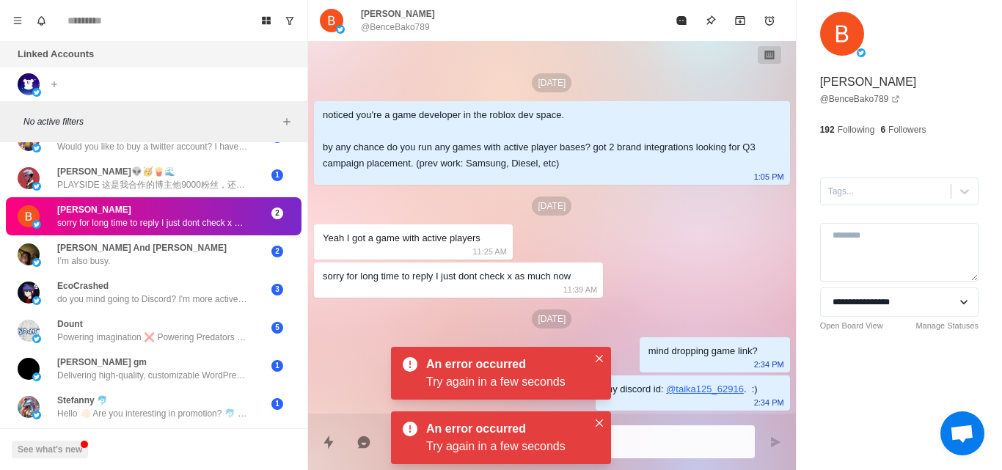
scroll to position [0, 0]
click at [598, 356] on icon "Close" at bounding box center [598, 358] width 7 height 7
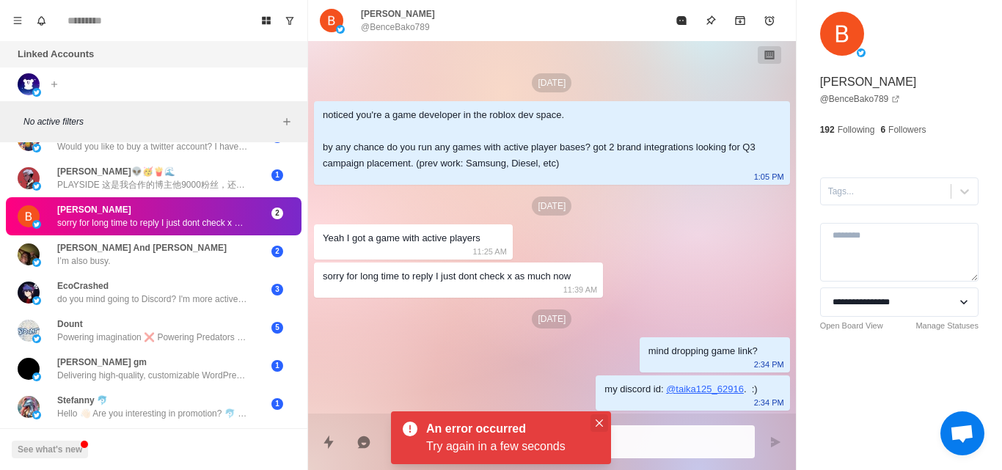
click at [593, 423] on button "Close" at bounding box center [599, 423] width 18 height 18
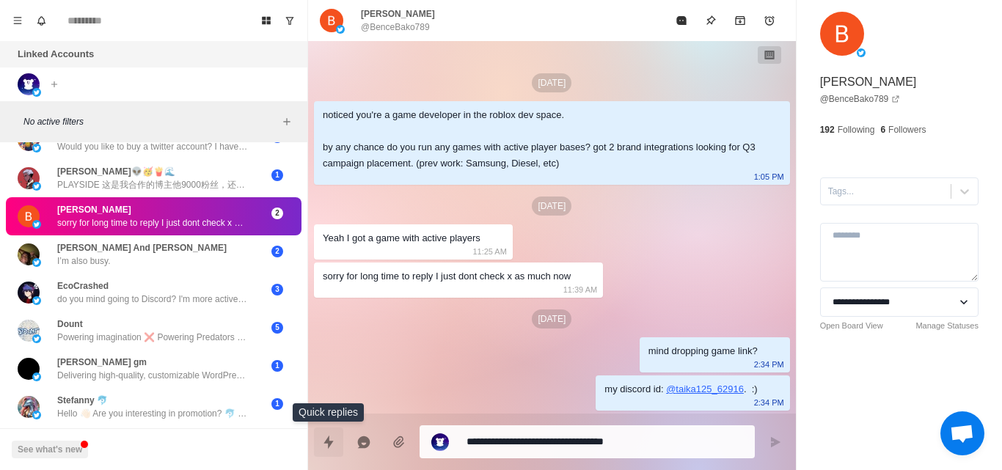
click at [329, 444] on icon "Quick replies" at bounding box center [328, 441] width 10 height 13
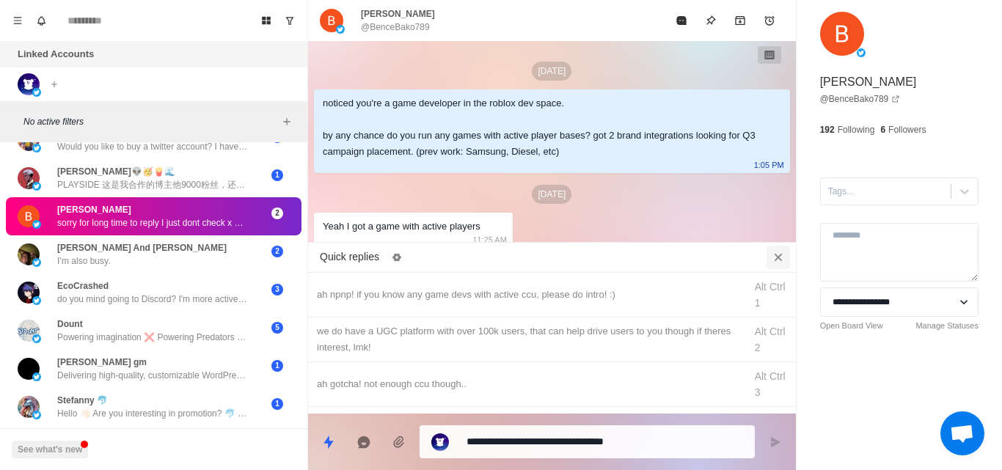
scroll to position [41, 0]
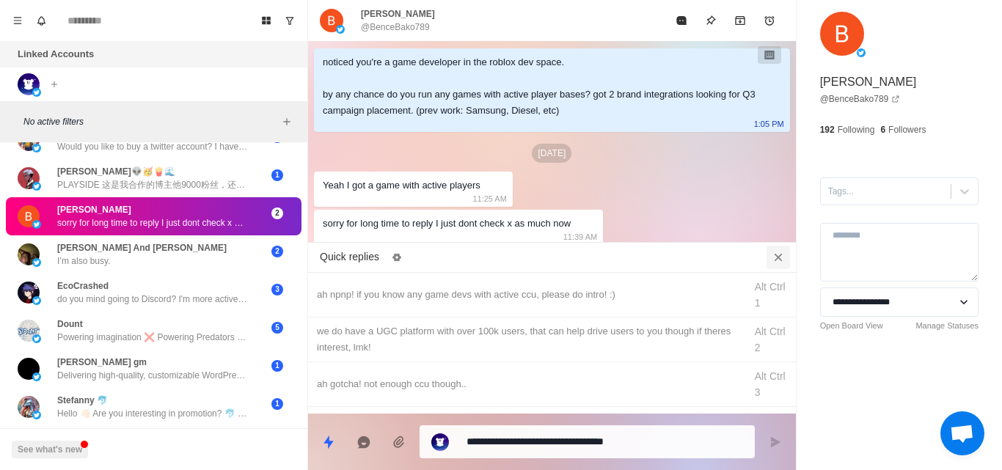
click at [772, 254] on icon "Close quick replies" at bounding box center [778, 257] width 15 height 15
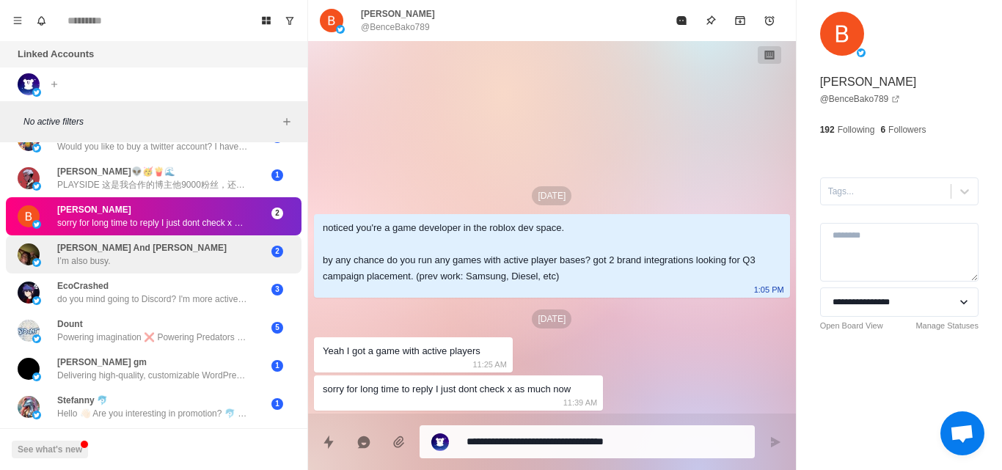
click at [142, 271] on div "[PERSON_NAME] And [PERSON_NAME] I’m also busy. 2" at bounding box center [154, 254] width 296 height 38
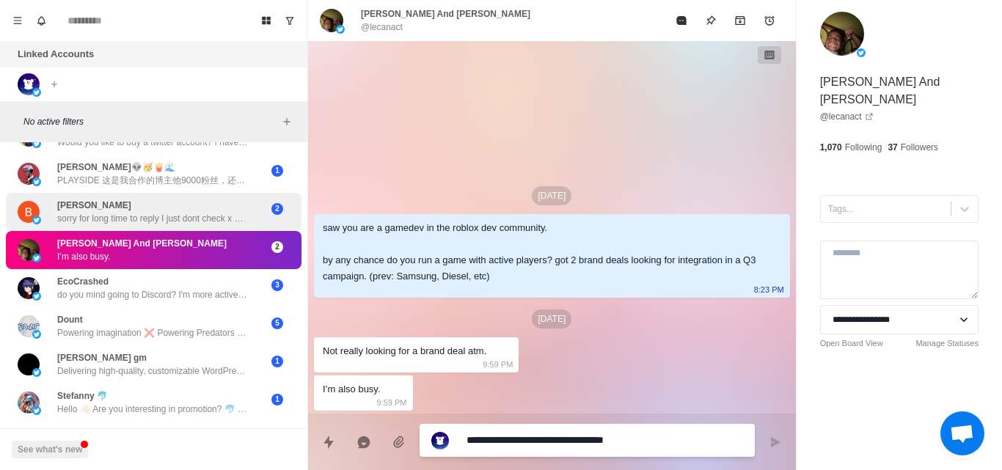
scroll to position [2039, 0]
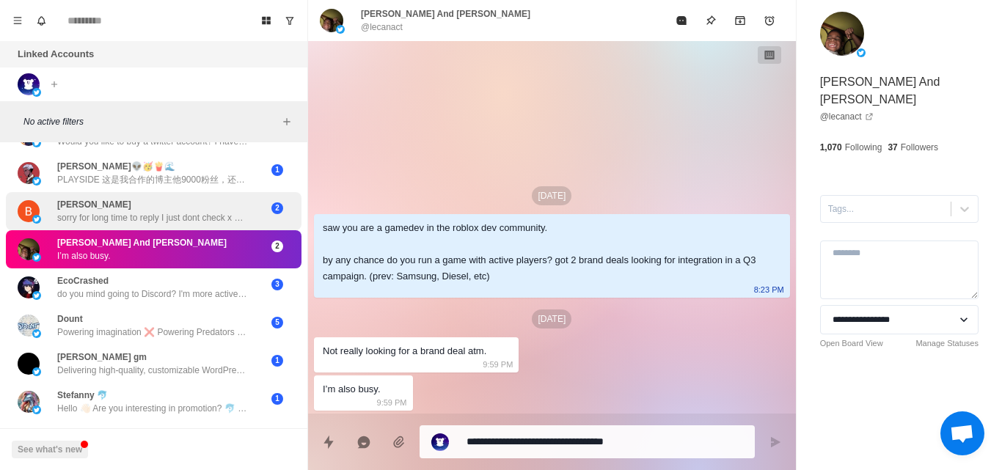
click at [184, 218] on p "sorry for long time to reply I just dont check x as much now" at bounding box center [152, 217] width 191 height 13
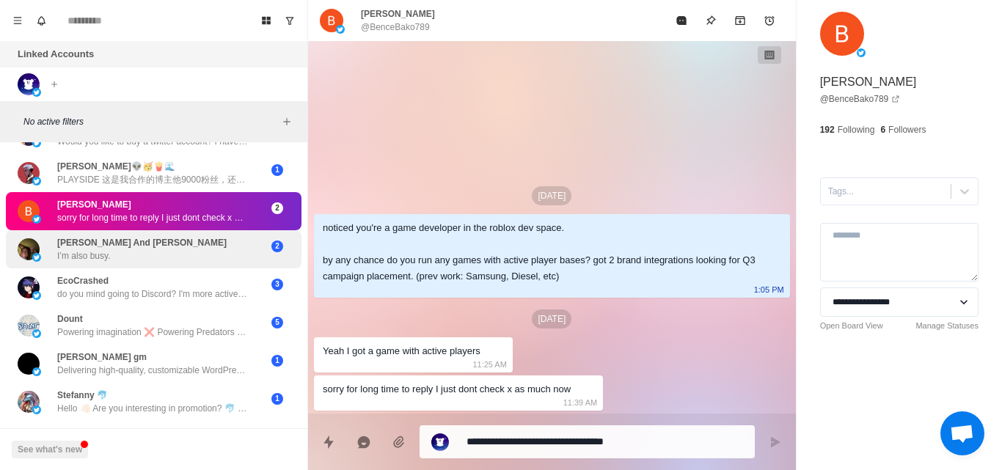
click at [221, 249] on div "[PERSON_NAME] And [PERSON_NAME] I’m also busy." at bounding box center [138, 249] width 241 height 26
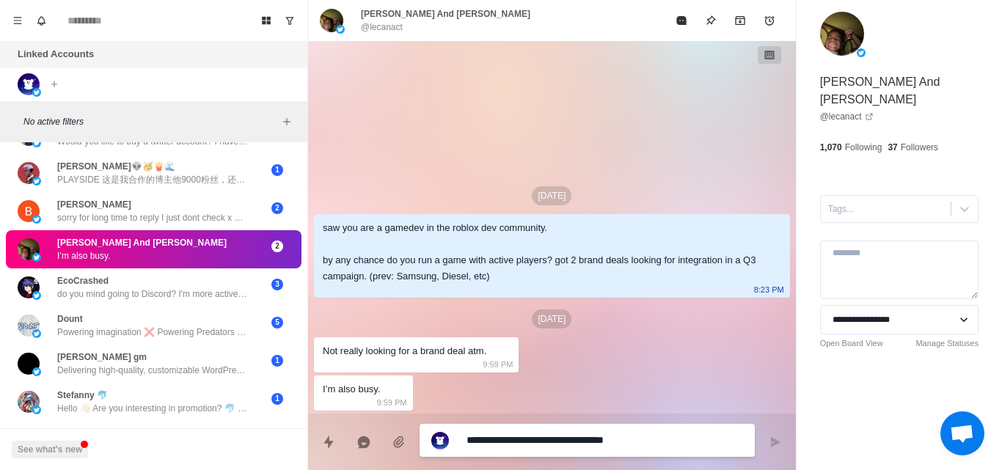
scroll to position [2085, 0]
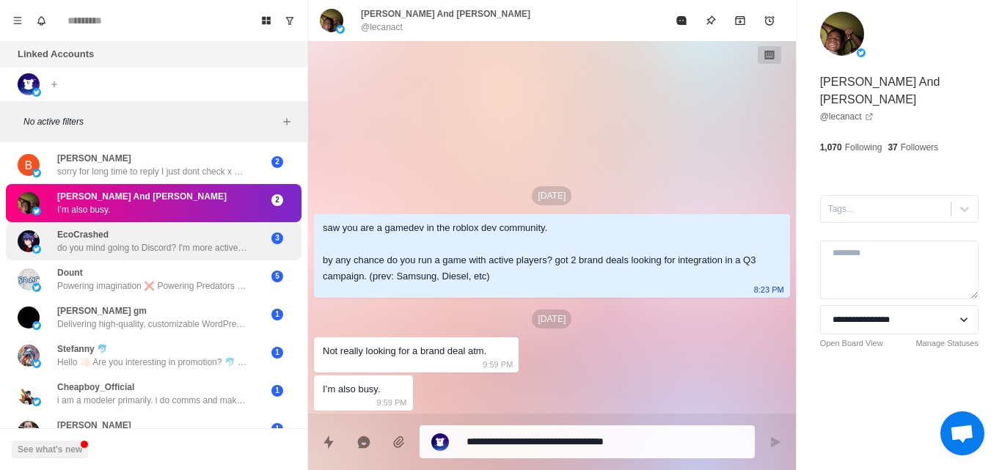
click at [221, 249] on p "do you mind going to Discord? I'm more active there and we can conversate prope…" at bounding box center [152, 247] width 191 height 13
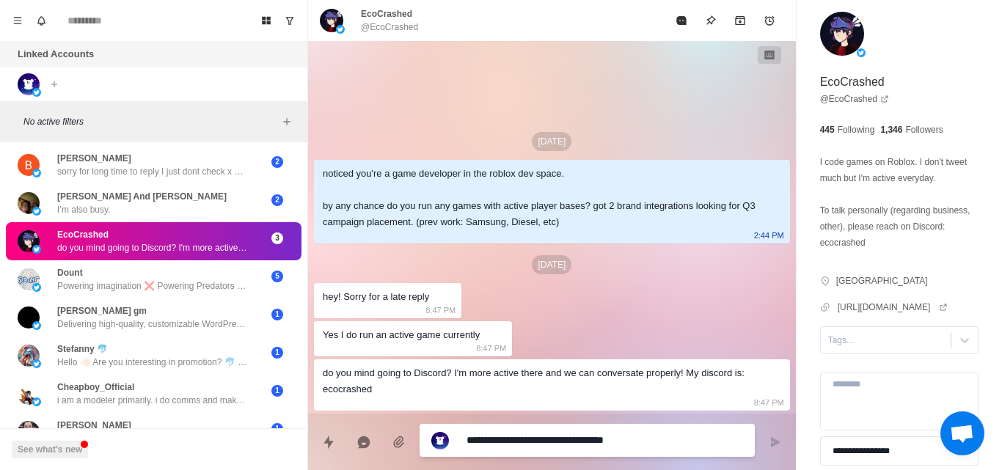
scroll to position [2108, 0]
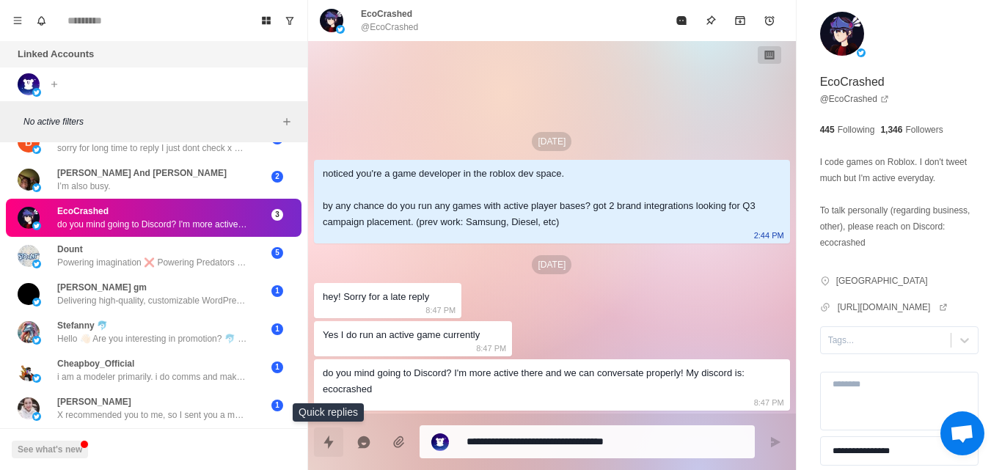
click at [329, 447] on icon "Quick replies" at bounding box center [328, 441] width 10 height 13
type textarea "*"
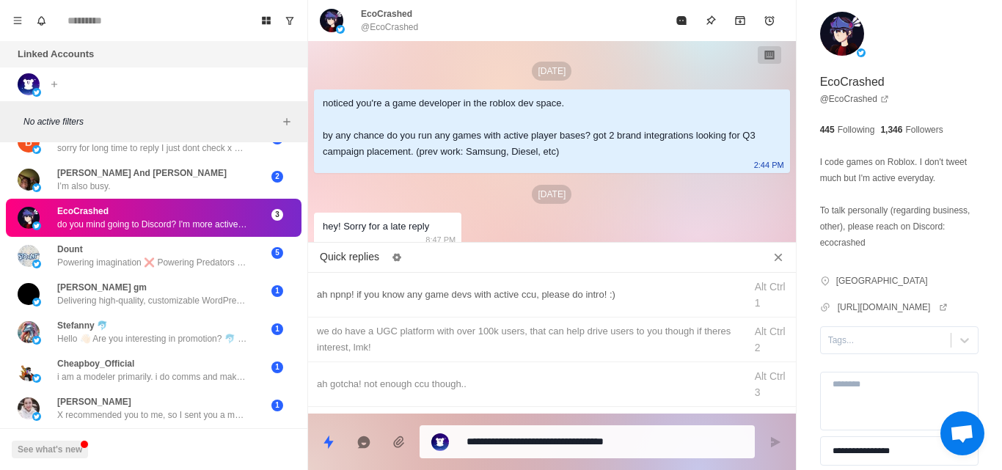
scroll to position [83, 0]
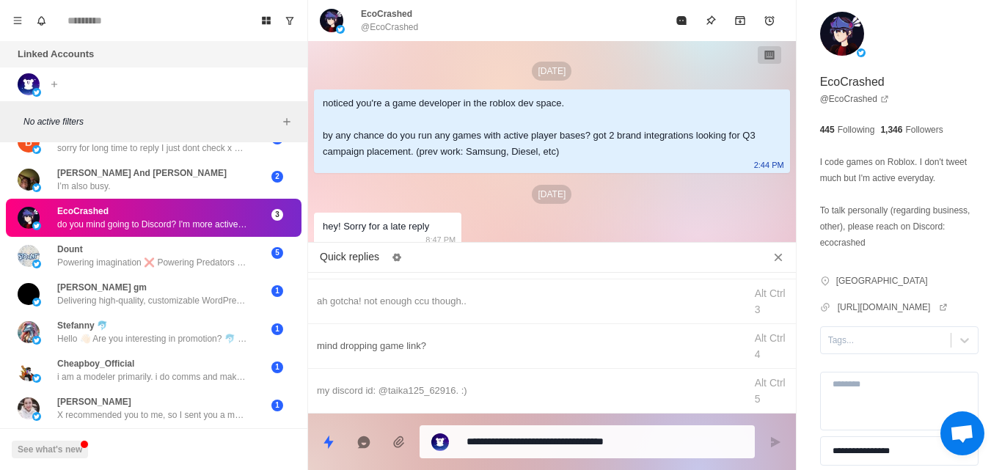
click at [391, 339] on div "mind dropping game link?" at bounding box center [526, 346] width 419 height 16
type textarea "**********"
click at [782, 441] on button "Send message" at bounding box center [774, 442] width 29 height 29
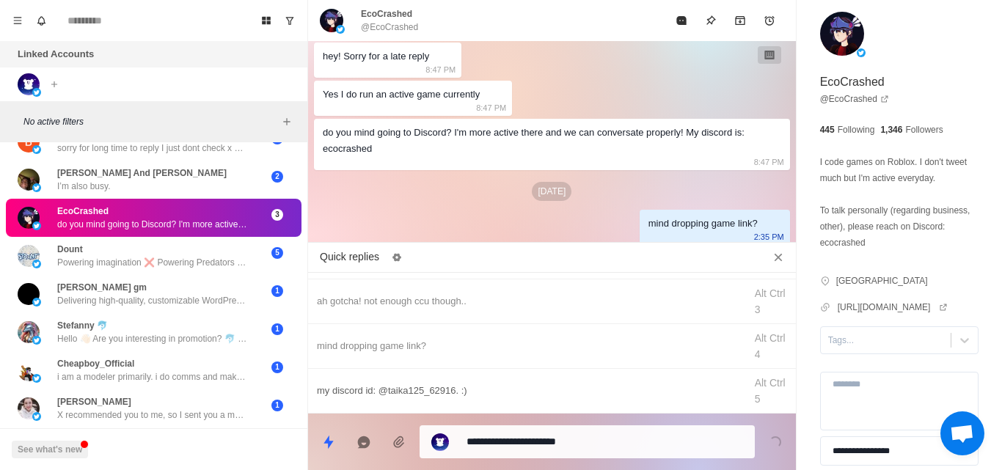
type textarea "*"
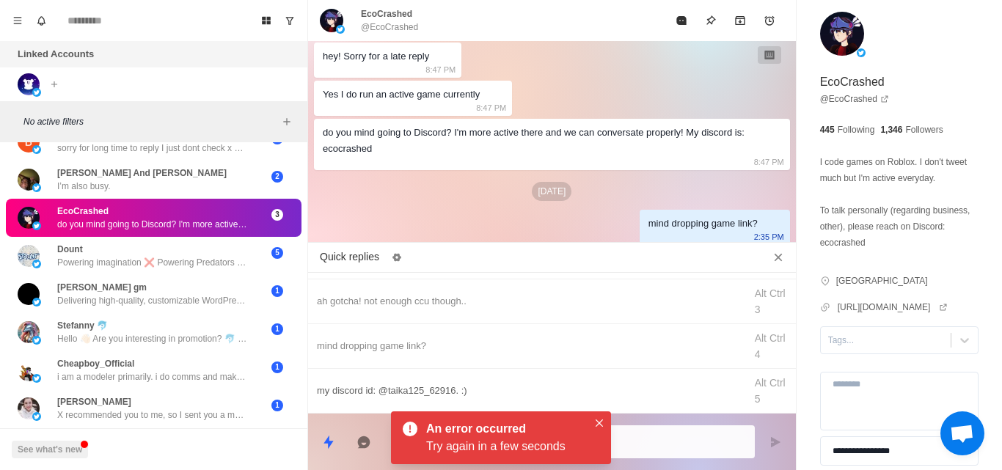
click at [379, 387] on div "my discord id: @taika125_62916. :)" at bounding box center [526, 391] width 419 height 16
type textarea "**********"
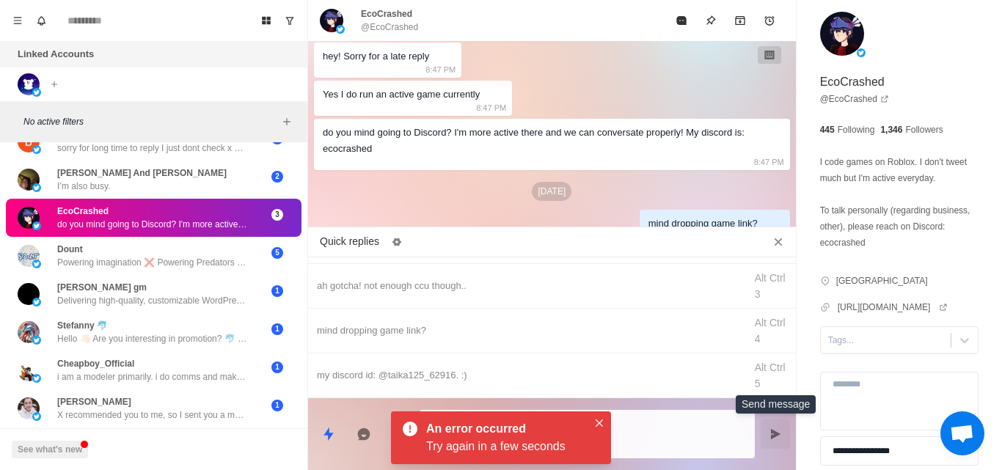
click at [772, 428] on icon "Send message" at bounding box center [775, 434] width 12 height 12
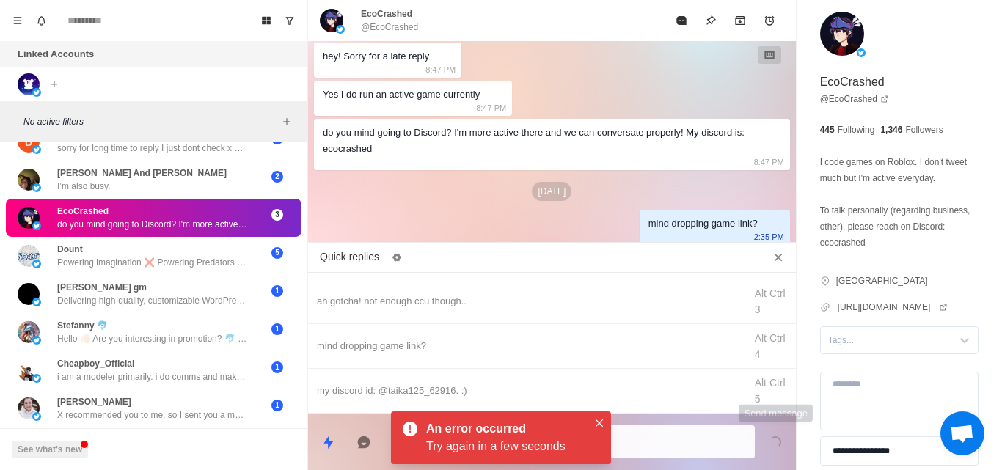
scroll to position [208, 0]
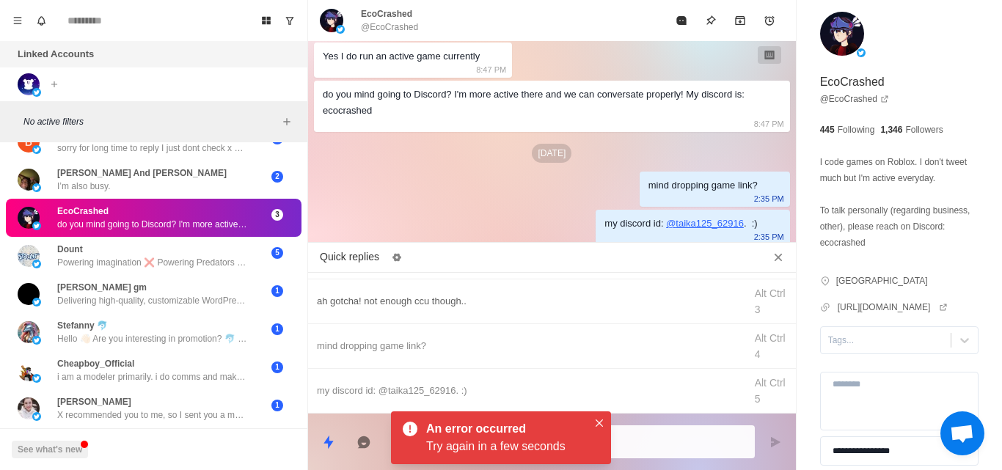
type textarea "*"
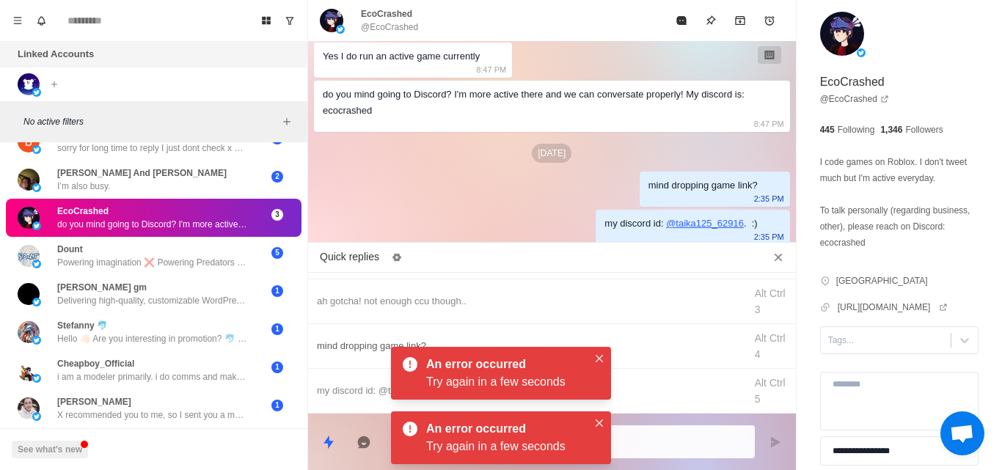
click at [611, 357] on div "mind dropping game link? Alt Ctrl 4" at bounding box center [552, 346] width 488 height 45
type textarea "**********"
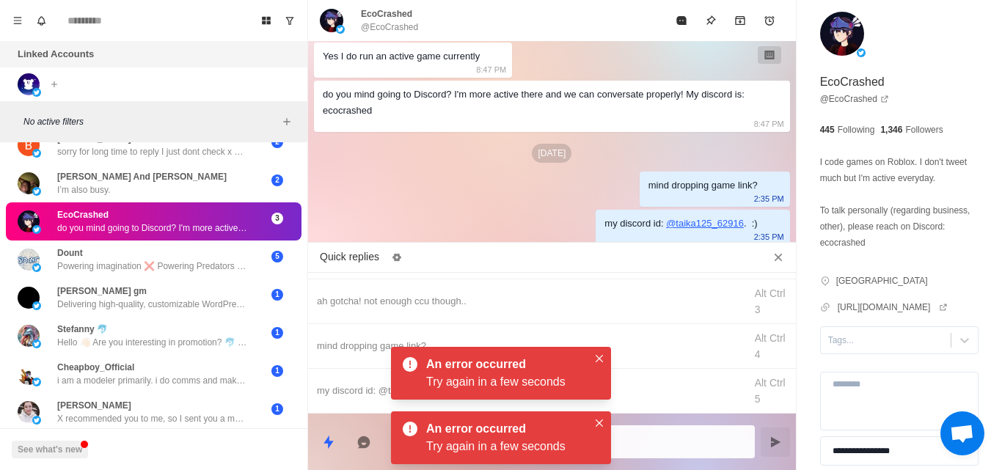
type textarea "*"
